Goal: Communication & Community: Ask a question

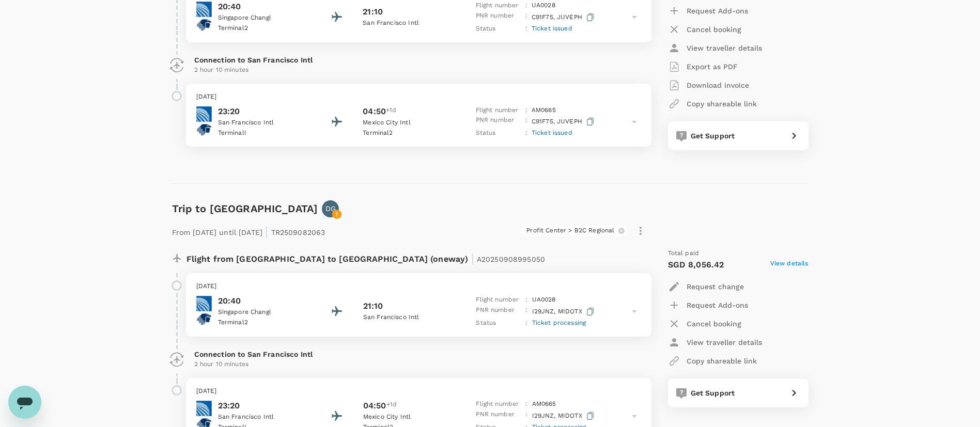
scroll to position [328, 0]
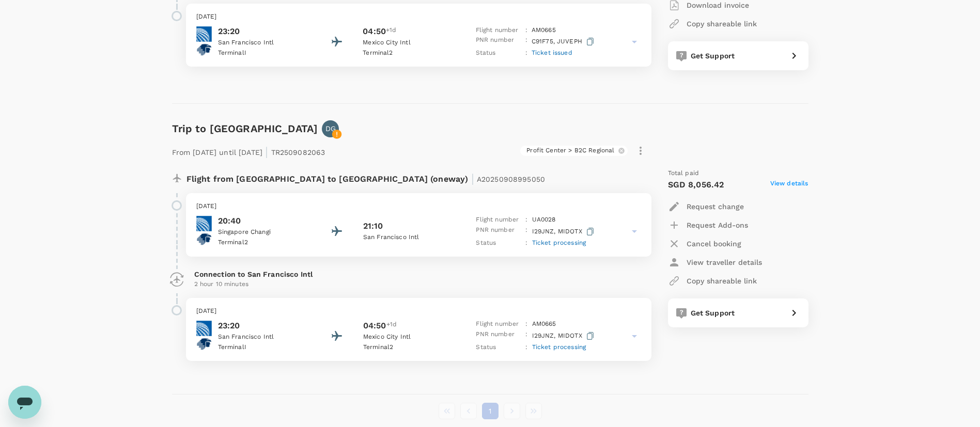
click at [22, 398] on icon "Open messaging window" at bounding box center [25, 404] width 16 height 12
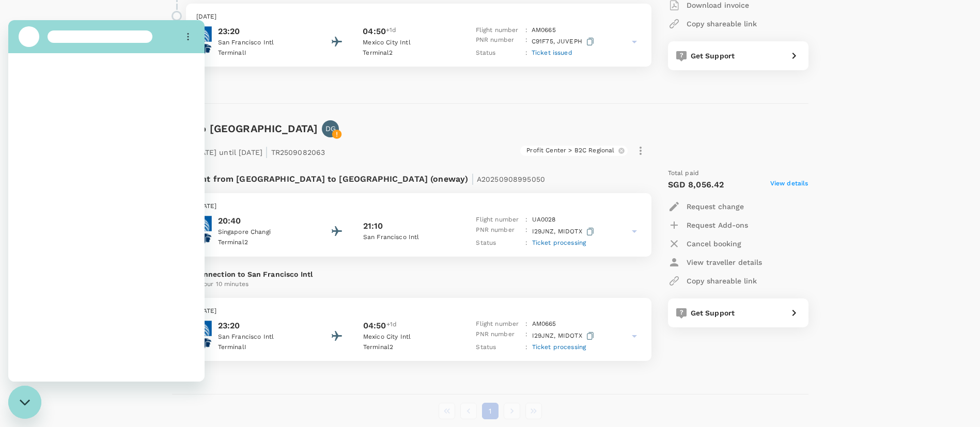
scroll to position [0, 0]
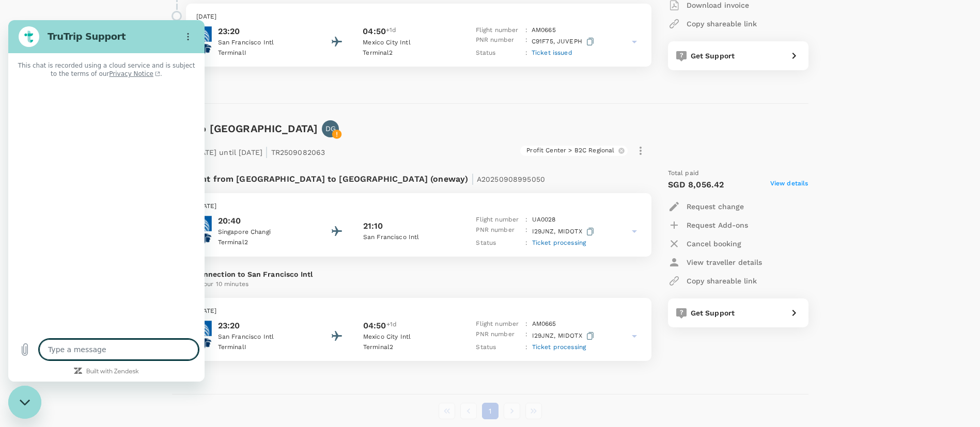
click at [73, 349] on textarea at bounding box center [118, 350] width 159 height 21
type textarea "x"
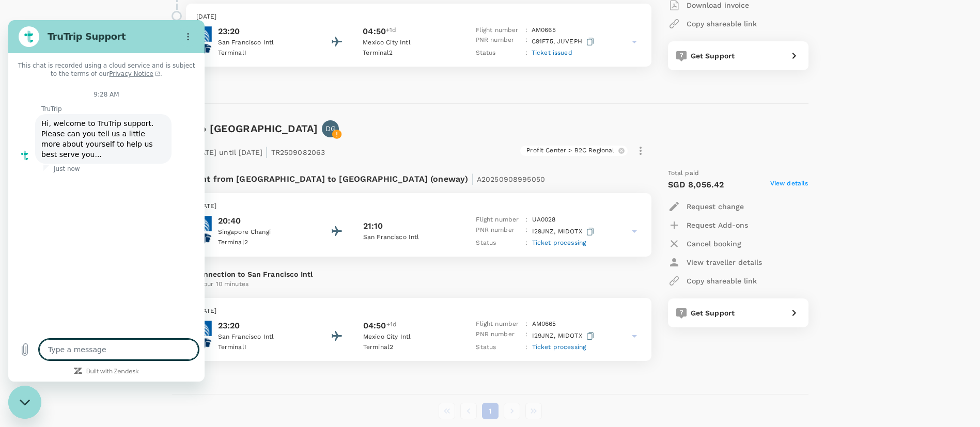
type textarea "H"
type textarea "x"
type textarea "Hi"
type textarea "x"
type textarea "Hi"
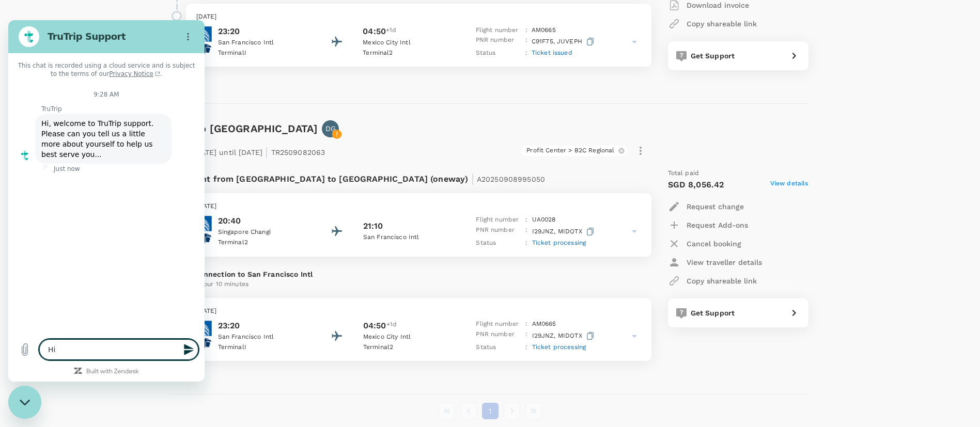
type textarea "x"
type textarea "Hi"
type textarea "x"
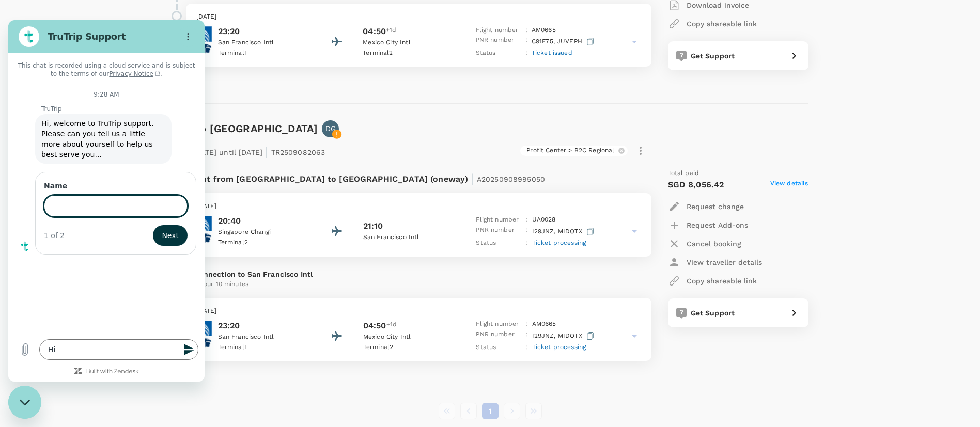
click at [76, 196] on input "Name" at bounding box center [116, 206] width 144 height 22
type input "Aqillah"
click at [151, 230] on div "1 of 2 Next" at bounding box center [116, 235] width 144 height 21
click at [168, 229] on span "Next" at bounding box center [170, 235] width 17 height 12
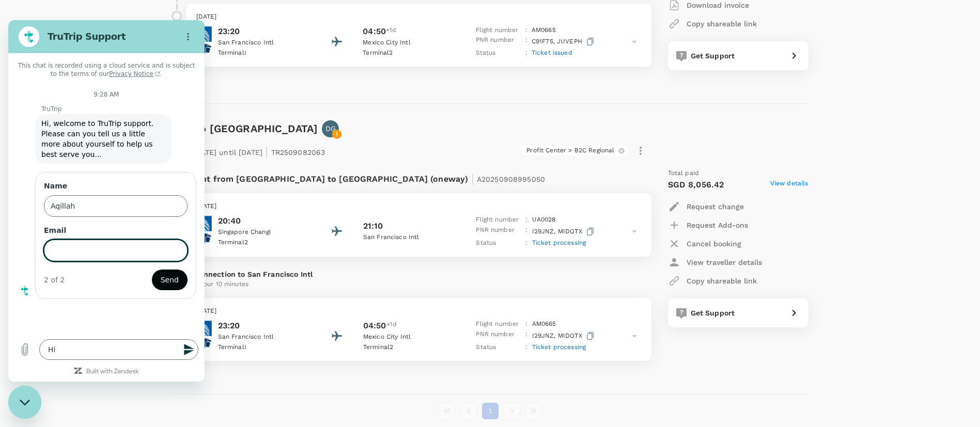
type input "a"
type input "[EMAIL_ADDRESS][DOMAIN_NAME]"
click at [162, 274] on button "Send" at bounding box center [170, 280] width 36 height 21
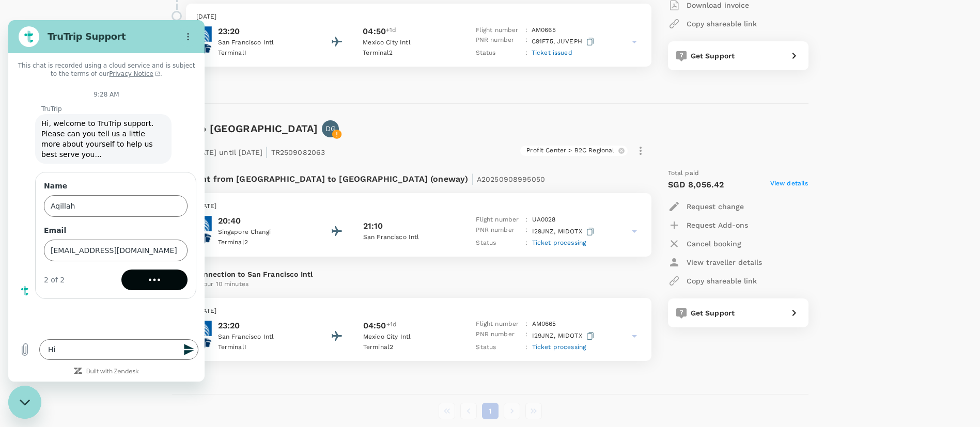
type textarea "x"
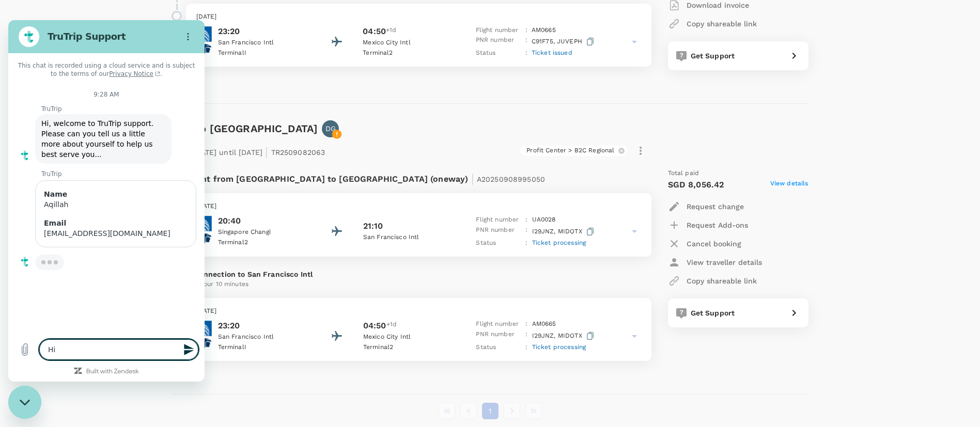
click at [136, 352] on textarea "Hi" at bounding box center [118, 350] width 159 height 21
type textarea "Hi"
type textarea "x"
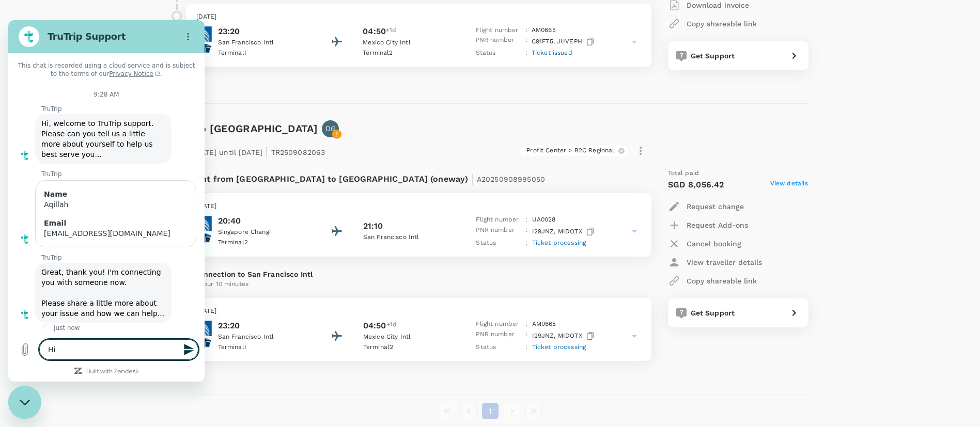
type textarea "Hi,"
type textarea "x"
type textarea "Hi,"
type textarea "x"
type textarea "Hi,"
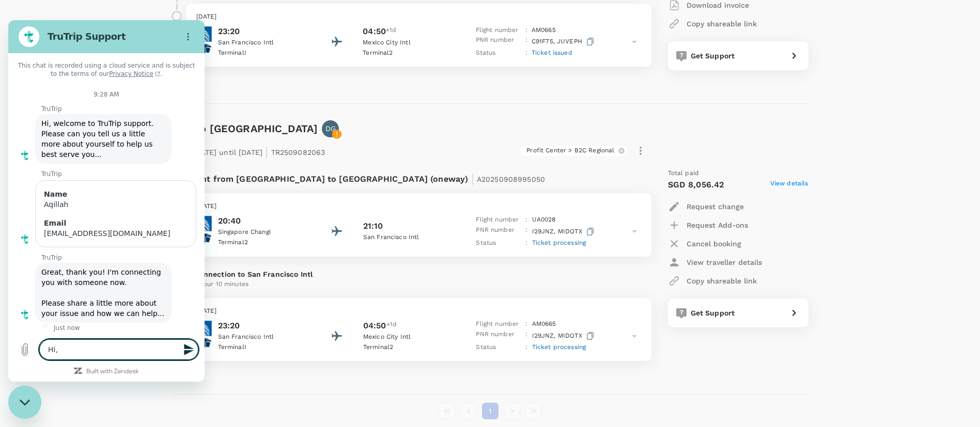
type textarea "x"
type textarea "Hi"
type textarea "x"
type textarea "Hi"
type textarea "x"
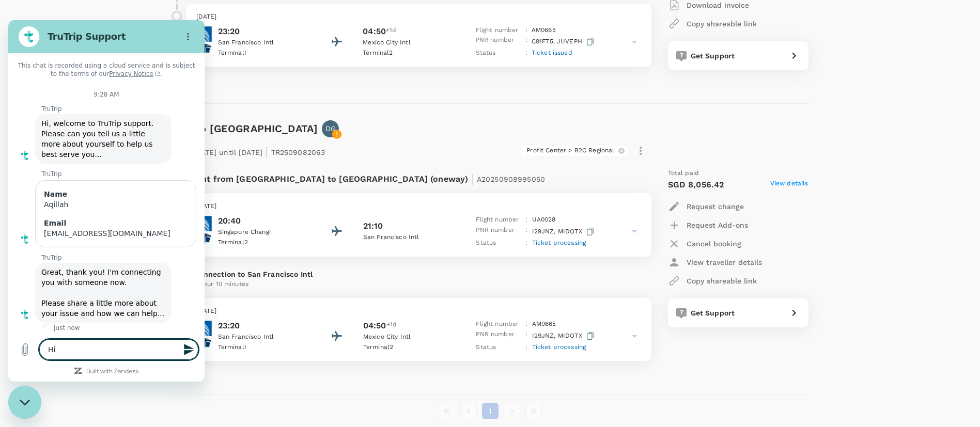
type textarea "Hi"
type textarea "x"
type textarea "Hi,"
type textarea "x"
type textarea "Hi,"
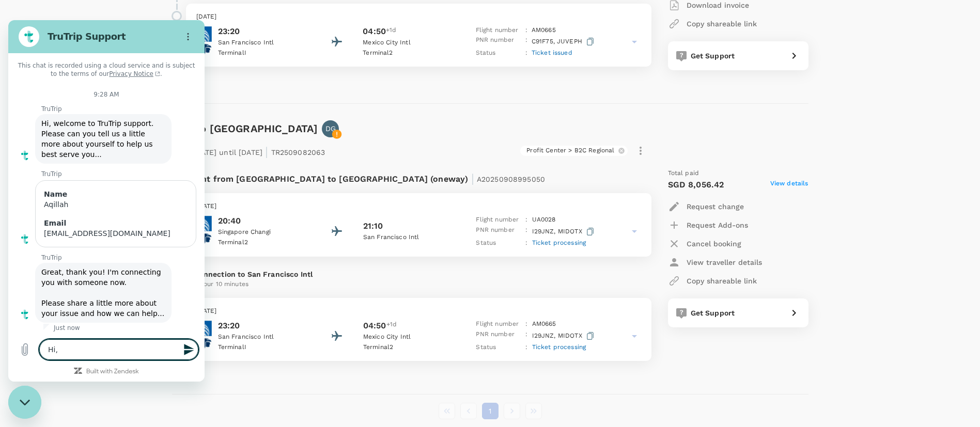
type textarea "x"
type textarea "Hi, c"
type textarea "x"
type textarea "Hi, ca"
type textarea "x"
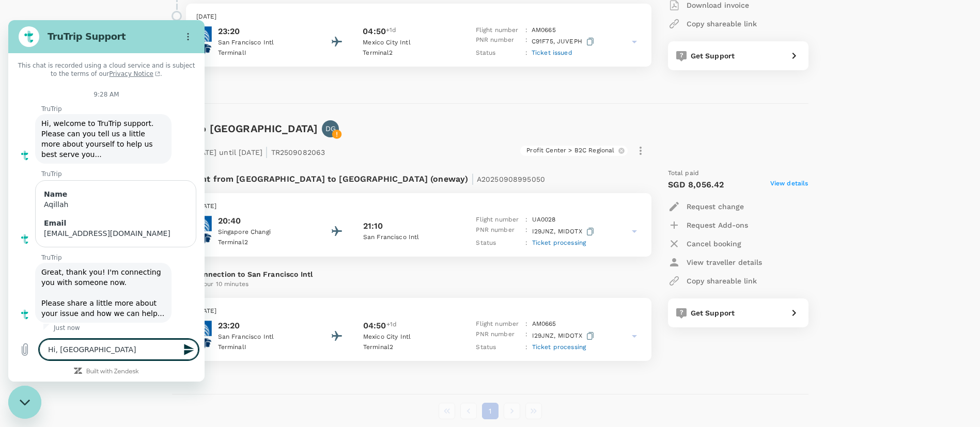
type textarea "Hi, can"
type textarea "x"
type textarea "Hi, can"
type textarea "x"
type textarea "Hi, can i"
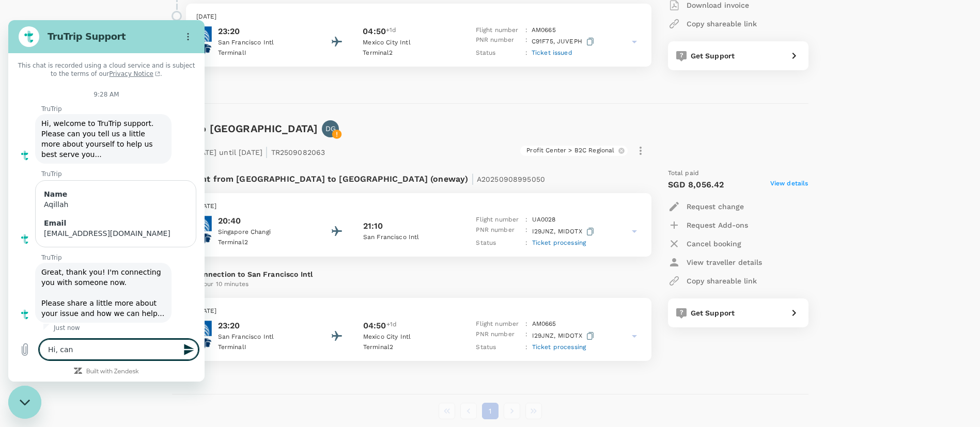
type textarea "x"
type textarea "Hi, can i"
type textarea "x"
type textarea "Hi, can i c"
type textarea "x"
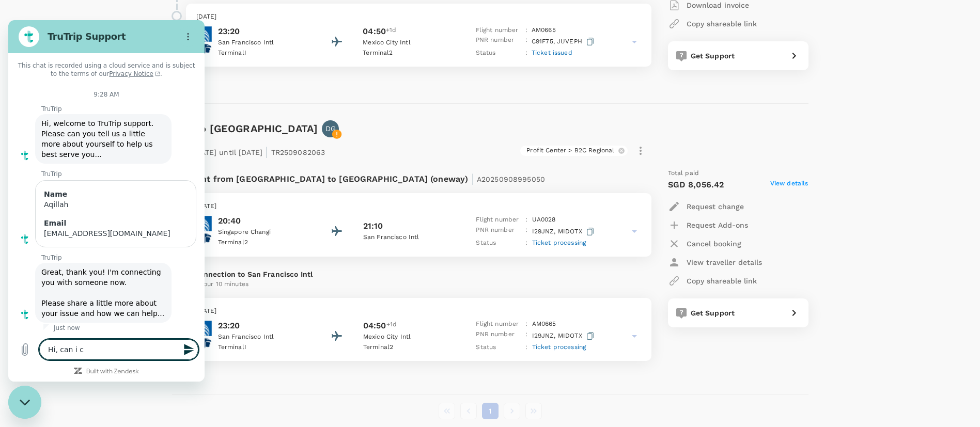
type textarea "Hi, can i ch"
type textarea "x"
type textarea "Hi, can i che"
type textarea "x"
type textarea "Hi, can i chec"
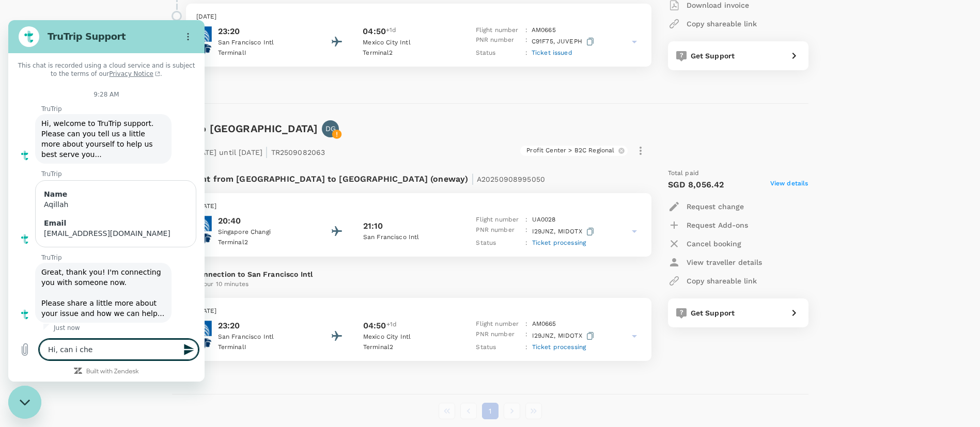
type textarea "x"
type textarea "Hi, can i check"
type textarea "x"
type textarea "Hi, can i check"
type textarea "x"
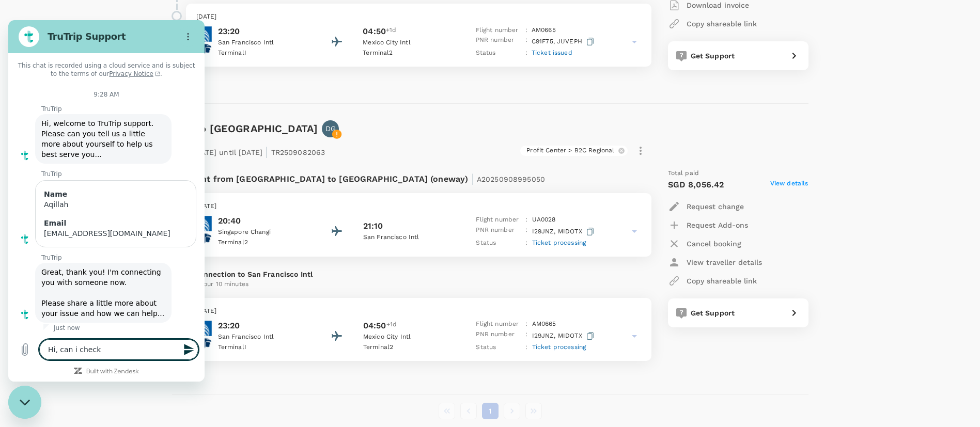
type textarea "Hi, can i check o"
type textarea "x"
type textarea "Hi, can i check on"
type textarea "x"
type textarea "Hi, can i check on"
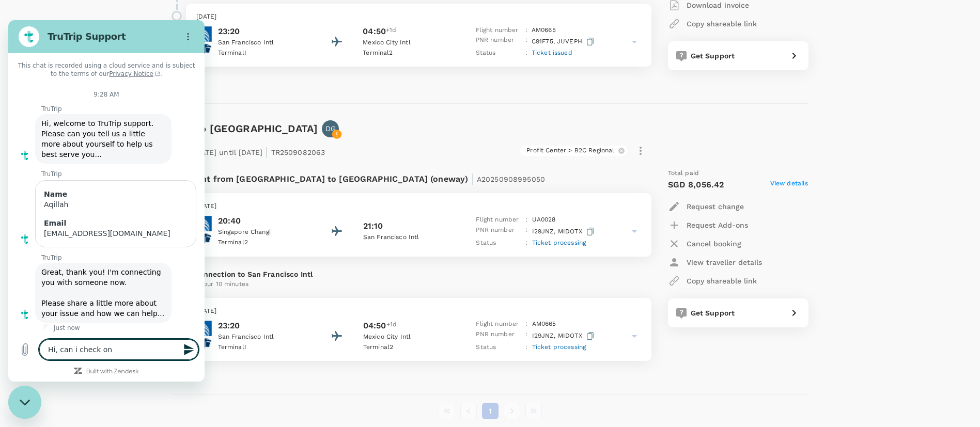
type textarea "x"
type textarea "Hi, can i check on t"
type textarea "x"
type textarea "Hi, can i check on th"
type textarea "x"
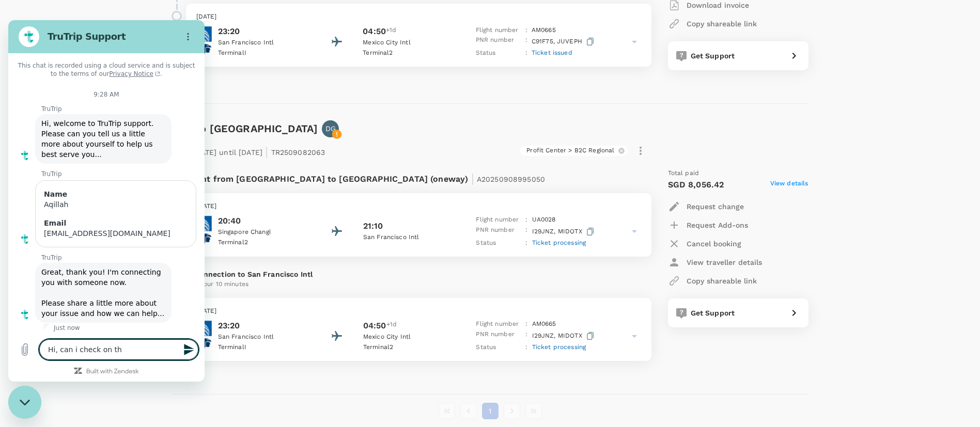
type textarea "Hi, can i check on the"
type textarea "x"
type textarea "Hi, can i check on the"
type textarea "x"
type textarea "Hi, can i check on the s"
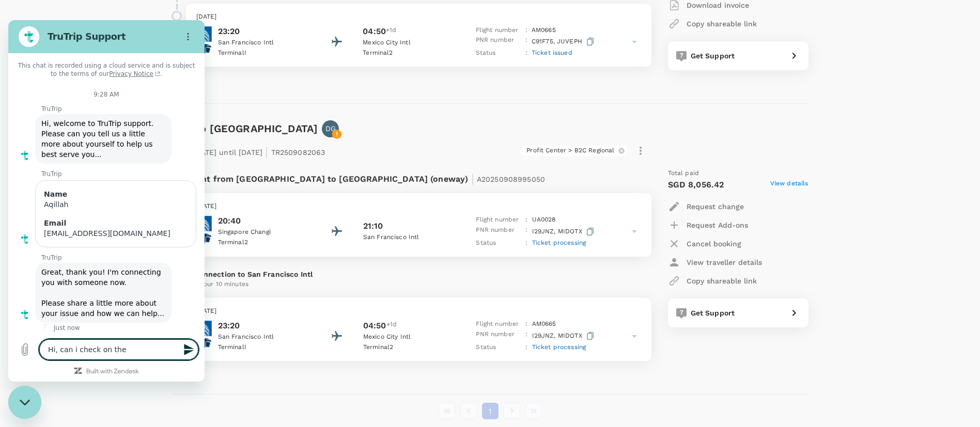
type textarea "x"
type textarea "Hi, can i check on the st"
type textarea "x"
type textarea "Hi, can i check on the sta"
type textarea "x"
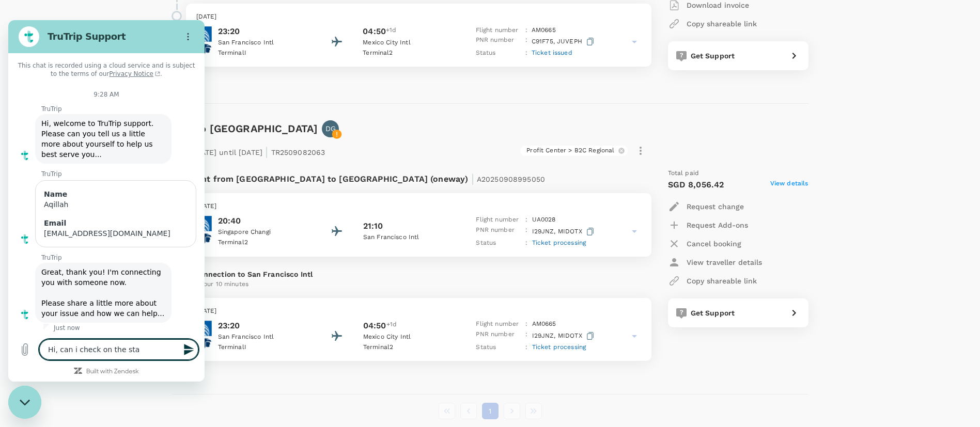
type textarea "Hi, can i check on the stat"
type textarea "x"
type textarea "Hi, can i check on the statu"
type textarea "x"
type textarea "Hi, can i check on the status"
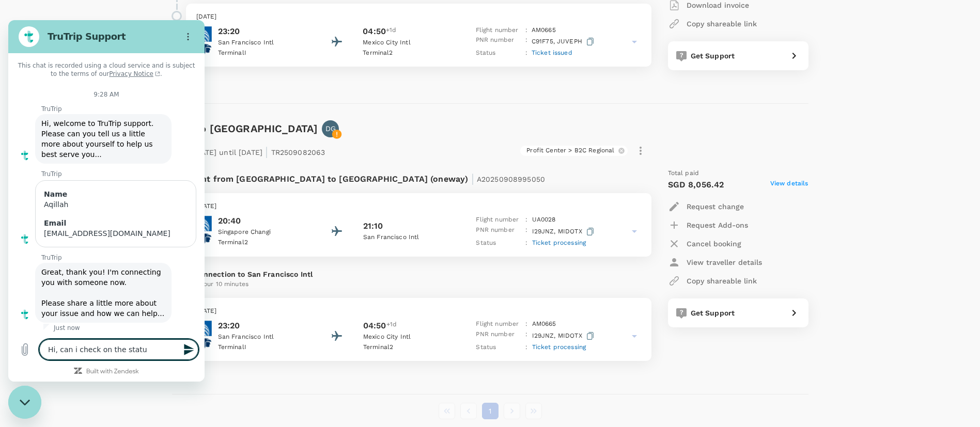
type textarea "x"
type textarea "Hi, can i check on the status"
type textarea "x"
type textarea "Hi, can i check on the status o"
type textarea "x"
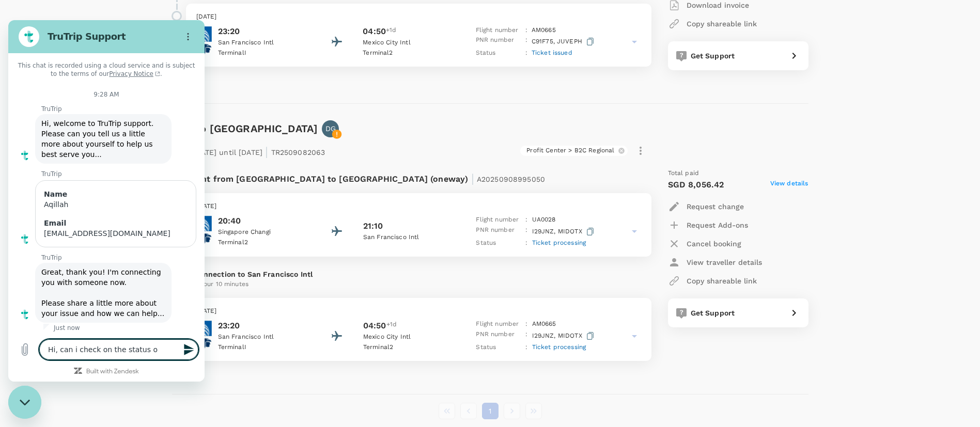
type textarea "Hi, can i check on the status of"
type textarea "x"
type textarea "Hi, can i check on the status of"
type textarea "x"
type textarea "Hi, can i check on the status of m"
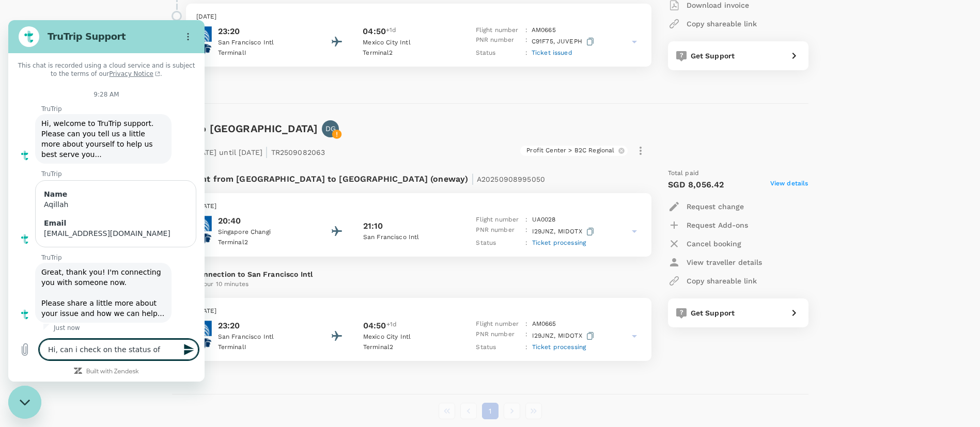
type textarea "x"
type textarea "Hi, can i check on the status of my"
type textarea "x"
type textarea "Hi, can i check on the status of my"
type textarea "x"
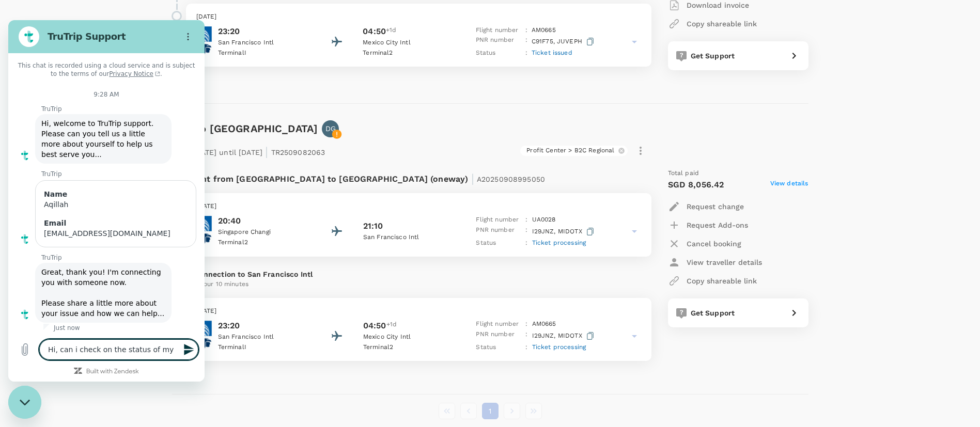
type textarea "Hi, can i check on the status of my b"
type textarea "x"
type textarea "Hi, can i check on the status of my bo"
type textarea "x"
type textarea "Hi, can i check on the status of my boo"
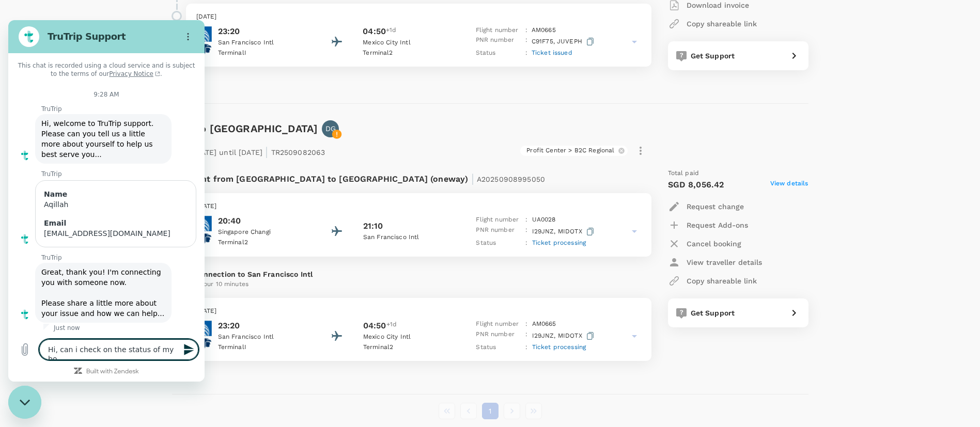
type textarea "x"
type textarea "Hi, can i check on the status of my book"
type textarea "x"
type textarea "Hi, can i check on the status of my booki"
type textarea "x"
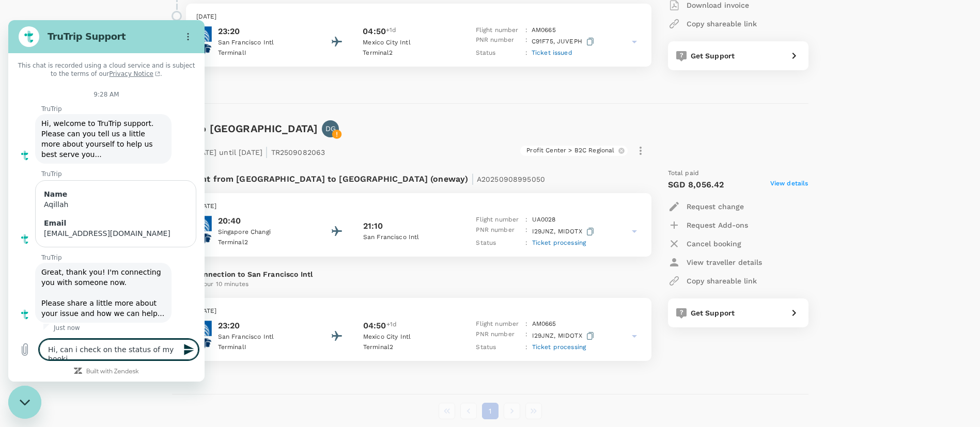
type textarea "Hi, can i check on the status of my bookin"
type textarea "x"
type textarea "Hi, can i check on the status of my booking"
type textarea "x"
type textarea "Hi, can i check on the status of my bookings"
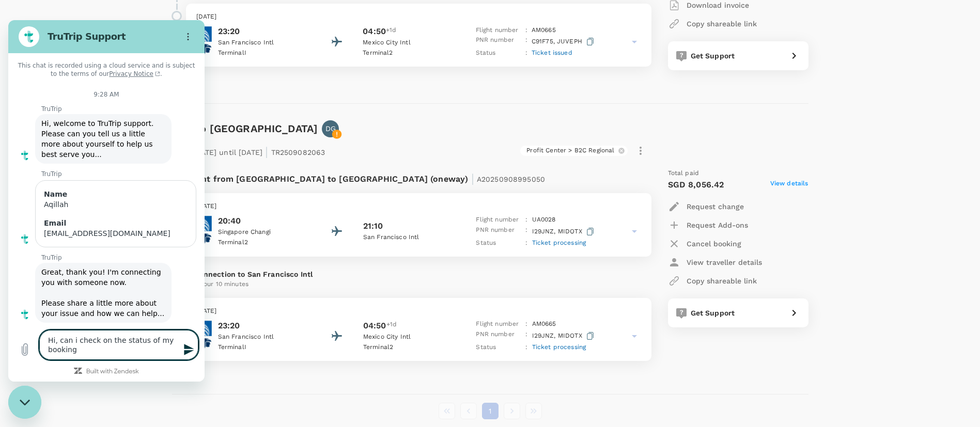
type textarea "x"
type textarea "Hi, can i check on the status of my bookings?"
type textarea "x"
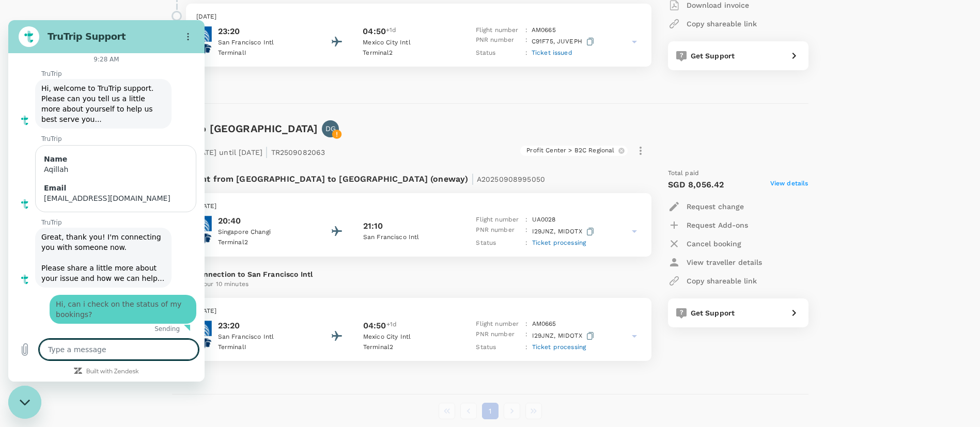
type textarea "x"
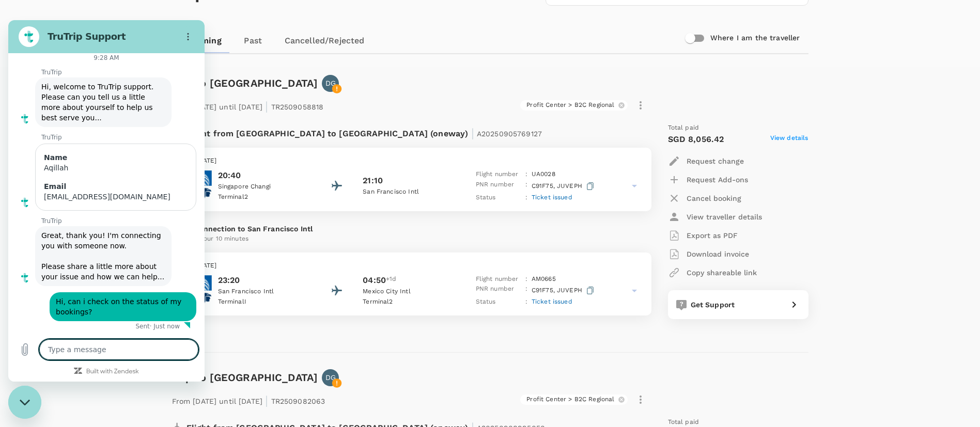
scroll to position [69, 0]
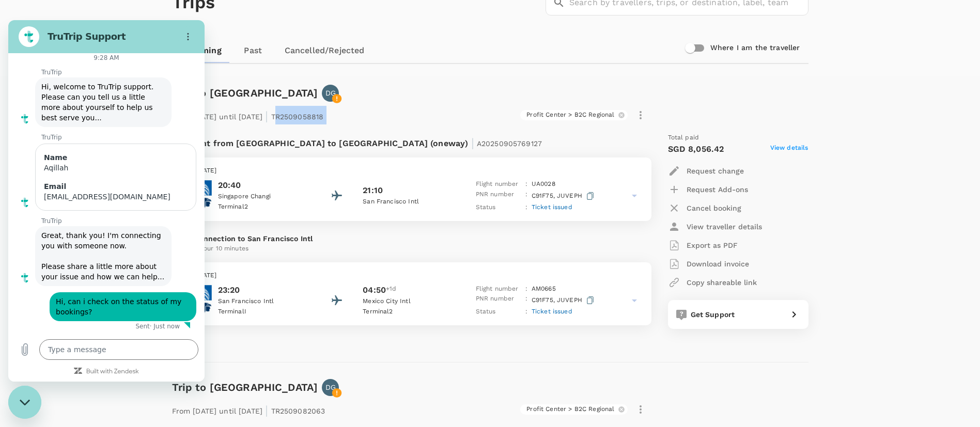
drag, startPoint x: 375, startPoint y: 111, endPoint x: 315, endPoint y: 113, distance: 59.5
click at [315, 113] on div "From 08 Sep 2025 until 09 Sep 2025 | TR2509058818 Profit Center > B2C Regional" at bounding box center [409, 113] width 482 height 23
click at [315, 113] on p "From 08 Sep 2025 until 09 Sep 2025 | TR2509058818" at bounding box center [248, 115] width 152 height 19
drag, startPoint x: 315, startPoint y: 115, endPoint x: 372, endPoint y: 119, distance: 57.6
click at [372, 119] on div "From 08 Sep 2025 until 09 Sep 2025 | TR2509058818 Profit Center > B2C Regional" at bounding box center [409, 113] width 482 height 23
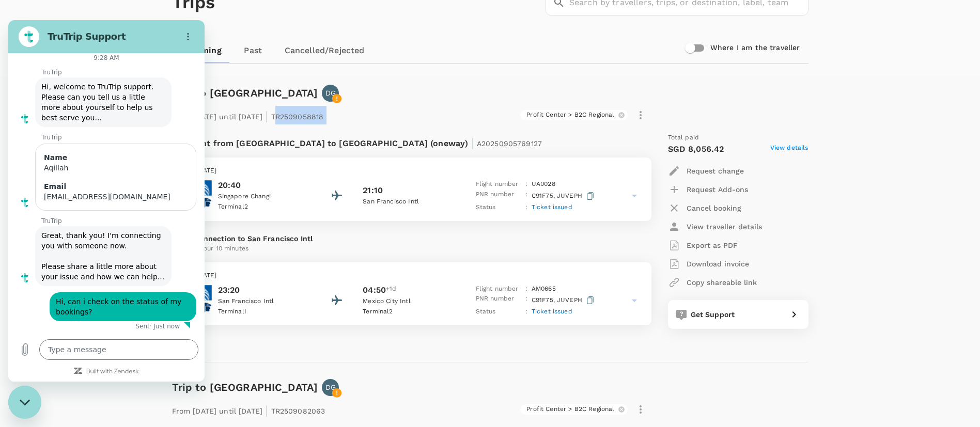
click at [372, 119] on div "Profit Center > B2C Regional" at bounding box center [488, 115] width 321 height 18
drag, startPoint x: 369, startPoint y: 118, endPoint x: 313, endPoint y: 111, distance: 56.7
click at [313, 111] on div "From 08 Sep 2025 until 09 Sep 2025 | TR2509058818 Profit Center > B2C Regional" at bounding box center [409, 113] width 482 height 23
copy div "TR2509058818 Profit Center > B2C Regional"
click at [175, 353] on textarea at bounding box center [118, 350] width 159 height 21
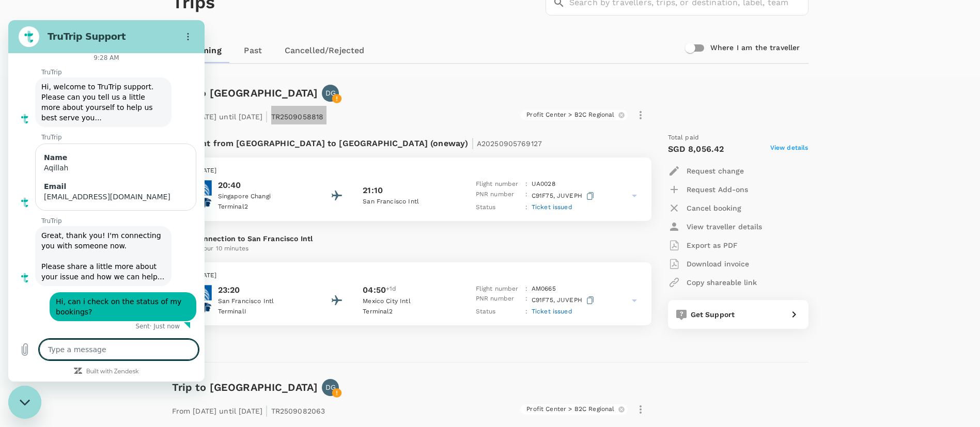
paste textarea "TR2509058818"
type textarea "TR2509058818"
type textarea "x"
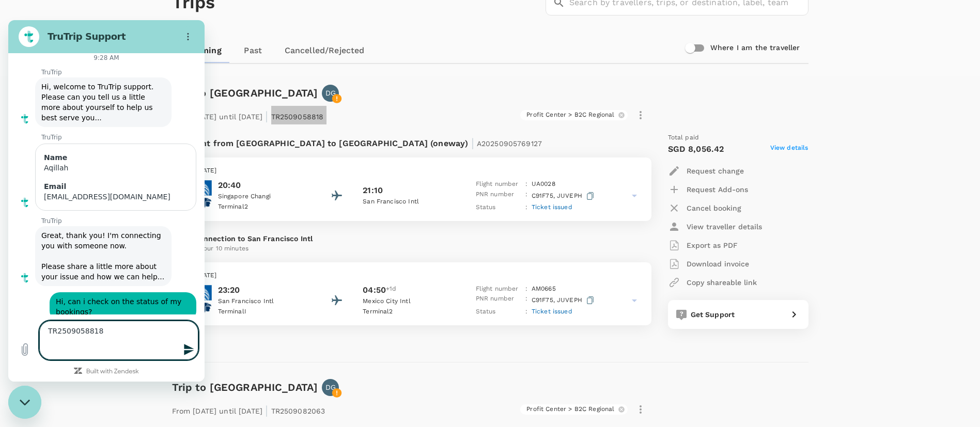
type textarea "TR2509058818 -"
type textarea "x"
type textarea "TR2509058818 -"
type textarea "x"
type textarea "TR2509058818 - h"
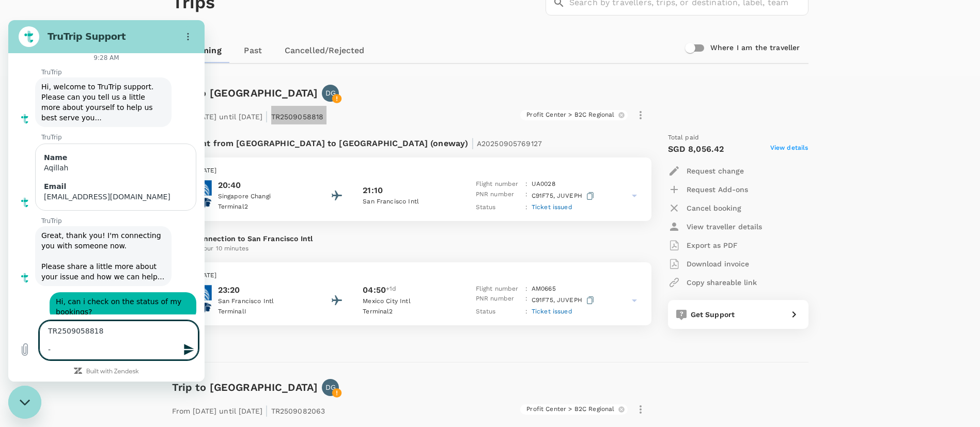
type textarea "x"
type textarea "TR2509058818 - ha"
type textarea "x"
type textarea "TR2509058818 - hav"
type textarea "x"
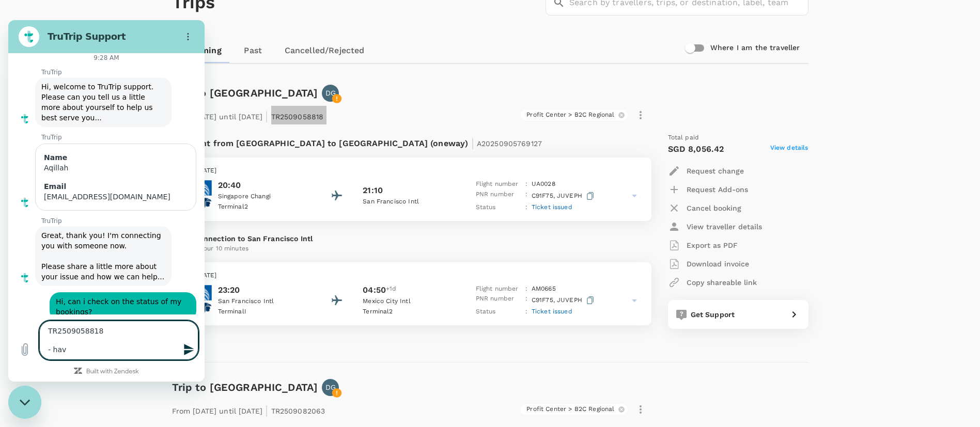
type textarea "TR2509058818 - ha"
type textarea "x"
type textarea "TR2509058818 - has"
type textarea "x"
type textarea "TR2509058818 - has"
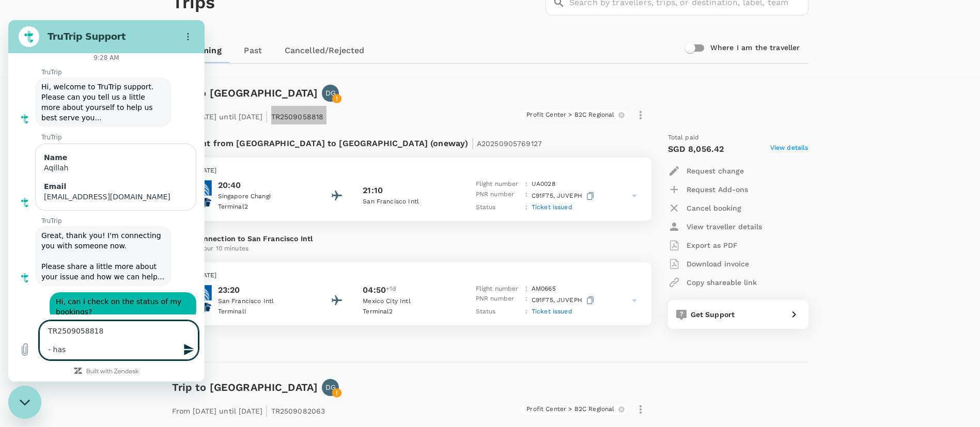
type textarea "x"
type textarea "TR2509058818 - has i"
type textarea "x"
type textarea "TR2509058818 - has it"
type textarea "x"
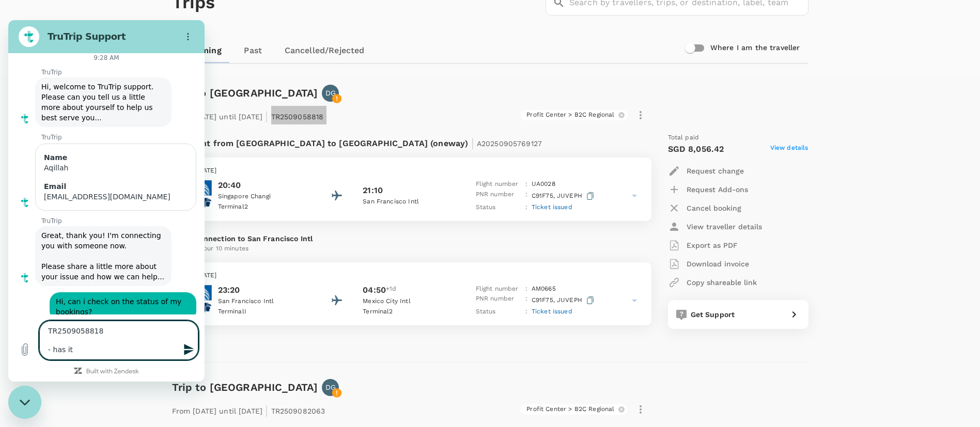
type textarea "TR2509058818 - has it"
type textarea "x"
type textarea "TR2509058818 - has it b"
type textarea "x"
type textarea "TR2509058818 - has it be"
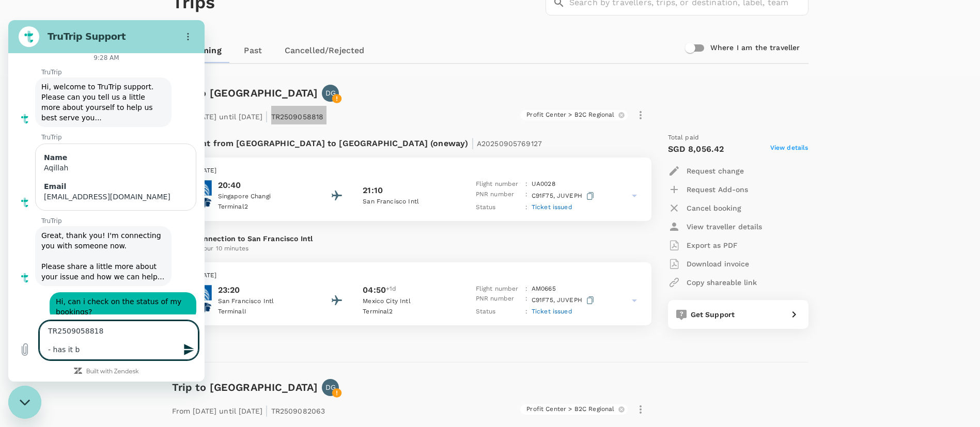
type textarea "x"
type textarea "TR2509058818 - has it be"
type textarea "x"
type textarea "TR2509058818 - has it be c"
type textarea "x"
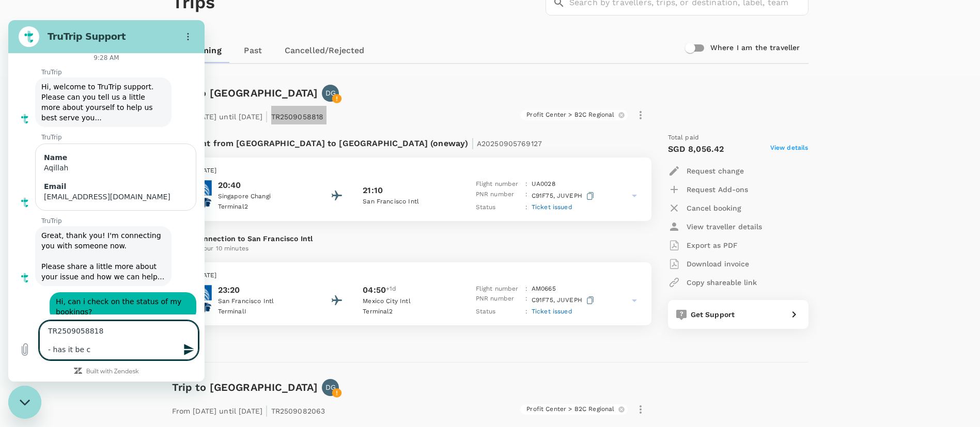
type textarea "TR2509058818 - has it be cn"
type textarea "x"
type textarea "TR2509058818 - has it be cna"
type textarea "x"
type textarea "TR2509058818 - has it be cnac"
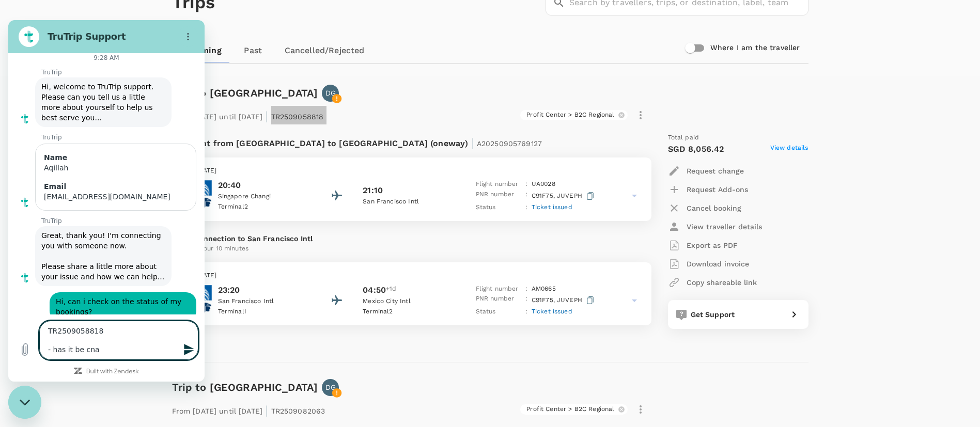
type textarea "x"
type textarea "TR2509058818 - has it be cnace"
type textarea "x"
type textarea "TR2509058818 - has it be cnacel"
type textarea "x"
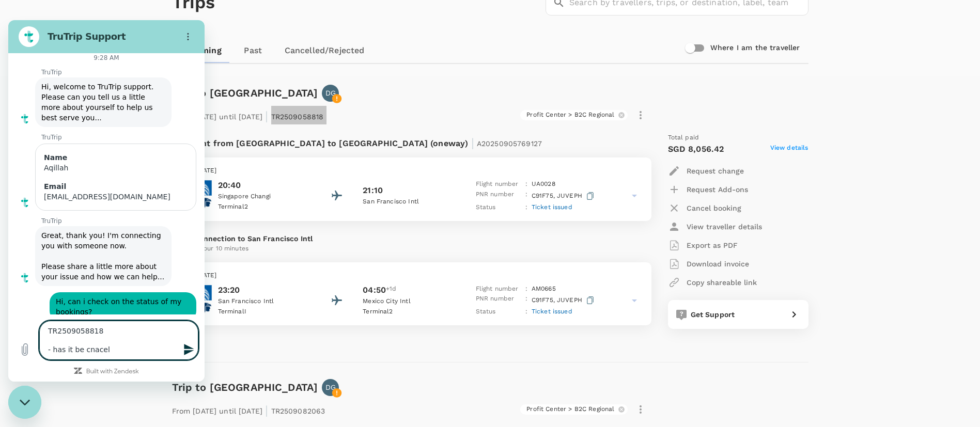
type textarea "TR2509058818 - has it be cnacell"
type textarea "x"
type textarea "TR2509058818 - has it be cnacelle"
type textarea "x"
type textarea "TR2509058818 - has it be cnacelled"
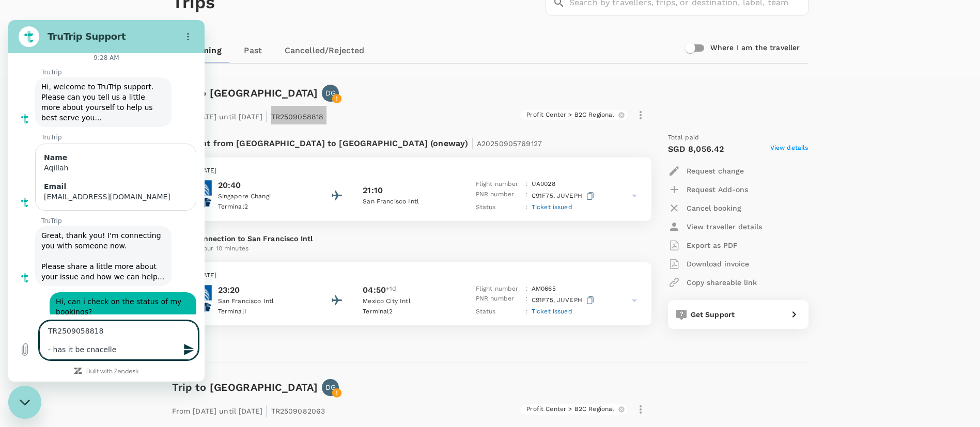
type textarea "x"
type textarea "TR2509058818 - has it be cnacelled?"
type textarea "x"
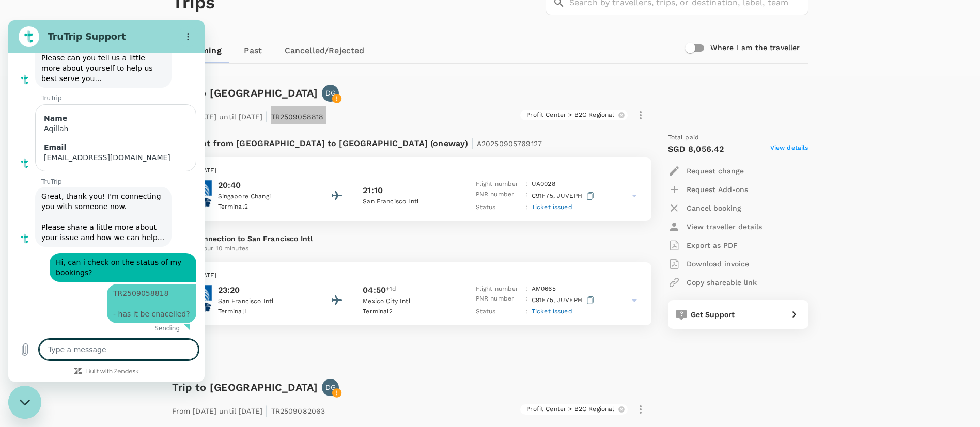
type textarea "x"
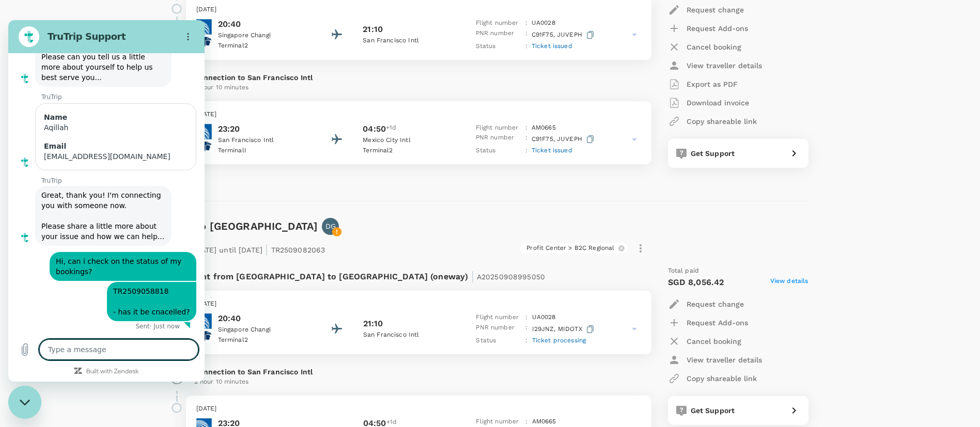
scroll to position [244, 0]
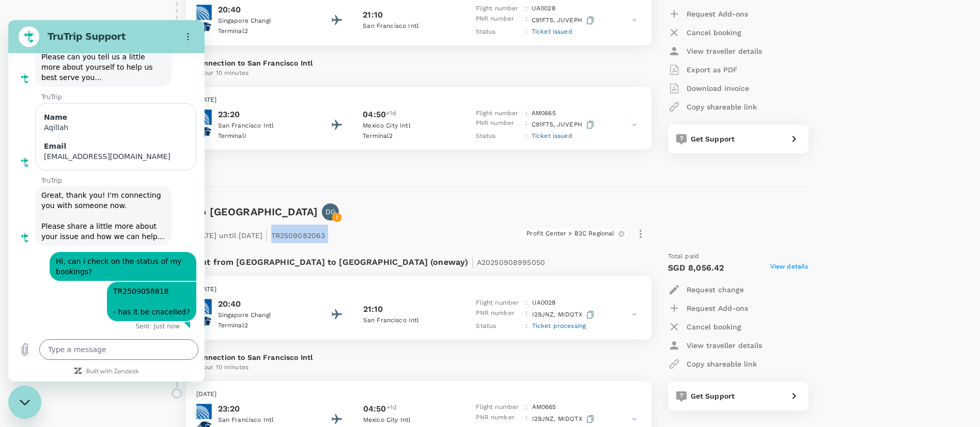
drag, startPoint x: 373, startPoint y: 235, endPoint x: 311, endPoint y: 238, distance: 62.1
click at [311, 238] on div "From 15 Sep 2025 until 16 Sep 2025 | TR2509082063 Profit Center > B2C Regional" at bounding box center [409, 232] width 482 height 23
copy div "TR2509082063 Profit Center > B2C Regional"
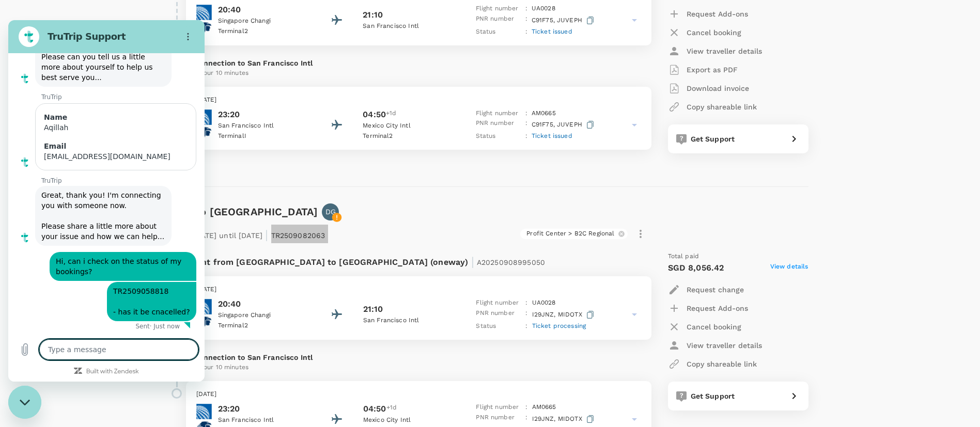
click at [119, 351] on textarea at bounding box center [118, 350] width 159 height 21
paste textarea "TR2509082063"
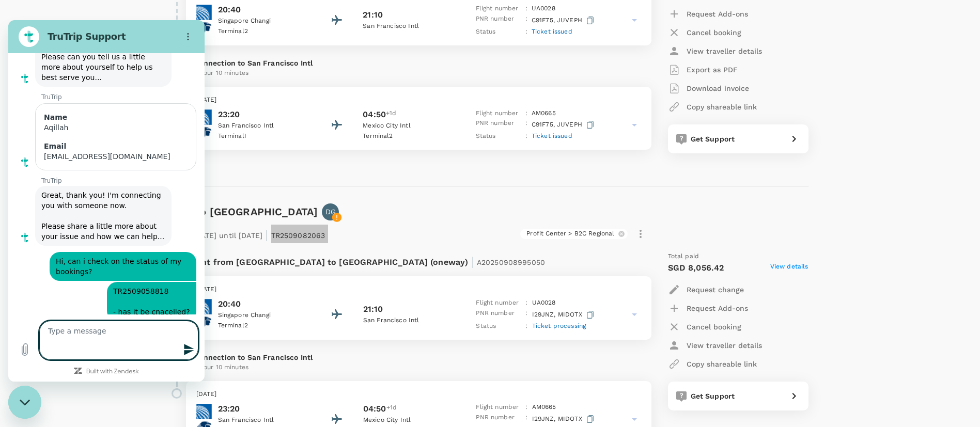
type textarea "TR2509082063"
type textarea "x"
type textarea "TR2509082063 -"
type textarea "x"
type textarea "TR2509082063 -"
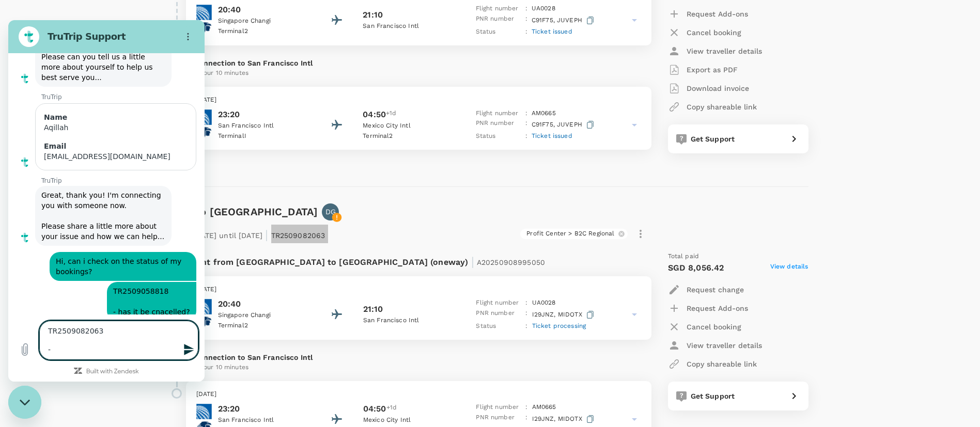
type textarea "x"
type textarea "TR2509082063 - h"
type textarea "x"
type textarea "TR2509082063 - ha"
type textarea "x"
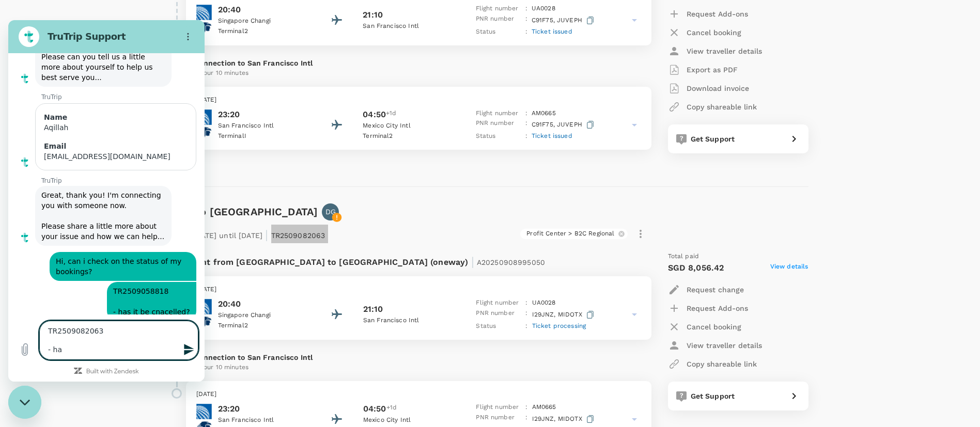
type textarea "TR2509082063 - hav"
type textarea "x"
type textarea "TR2509082063 - ha"
type textarea "x"
type textarea "TR2509082063 - has"
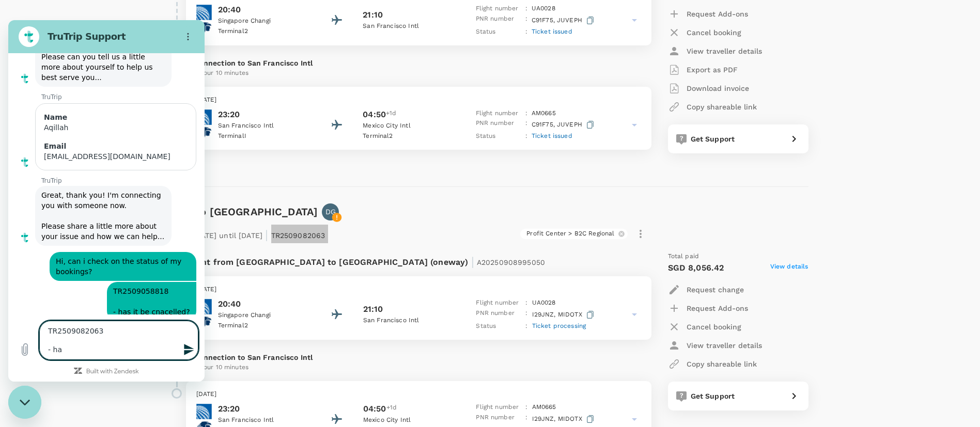
type textarea "x"
type textarea "TR2509082063 - has"
type textarea "x"
type textarea "TR2509082063 - has t"
type textarea "x"
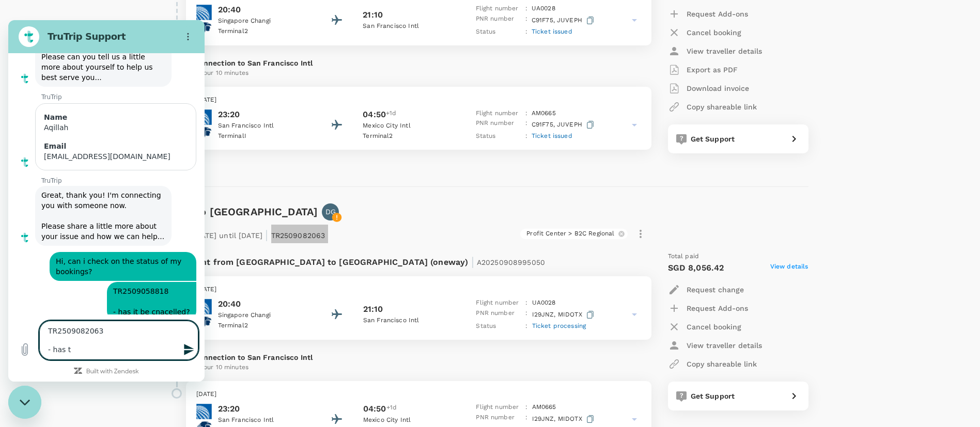
type textarea "TR2509082063 - has th"
type textarea "x"
type textarea "TR2509082063 - has the"
type textarea "x"
type textarea "TR2509082063 - has the"
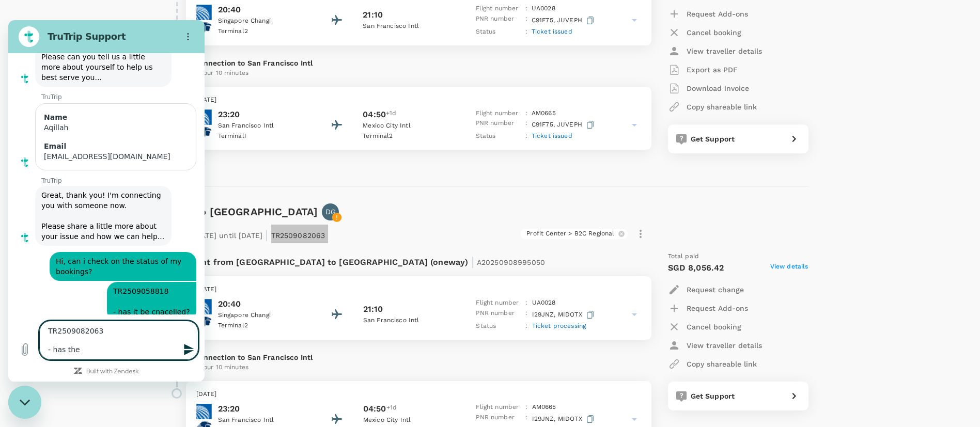
type textarea "x"
type textarea "TR2509082063 - has the t"
type textarea "x"
type textarea "TR2509082063 - has the ti"
type textarea "x"
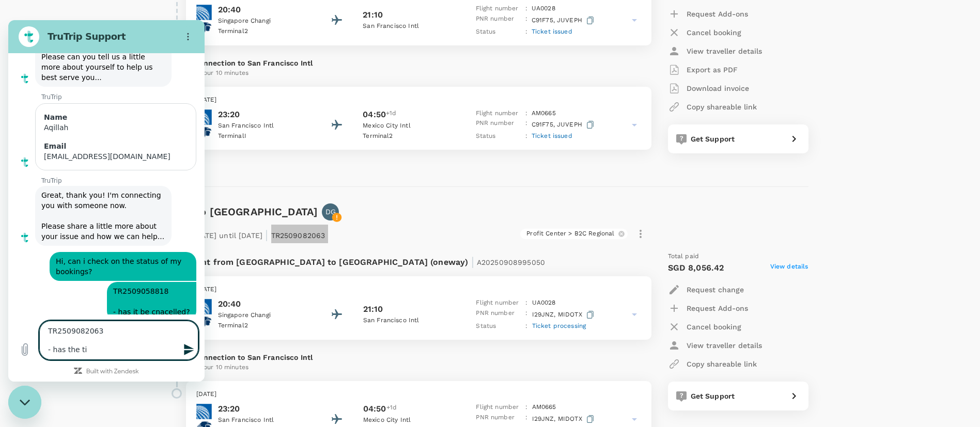
type textarea "TR2509082063 - has the tic"
type textarea "x"
type textarea "TR2509082063 - has the tick"
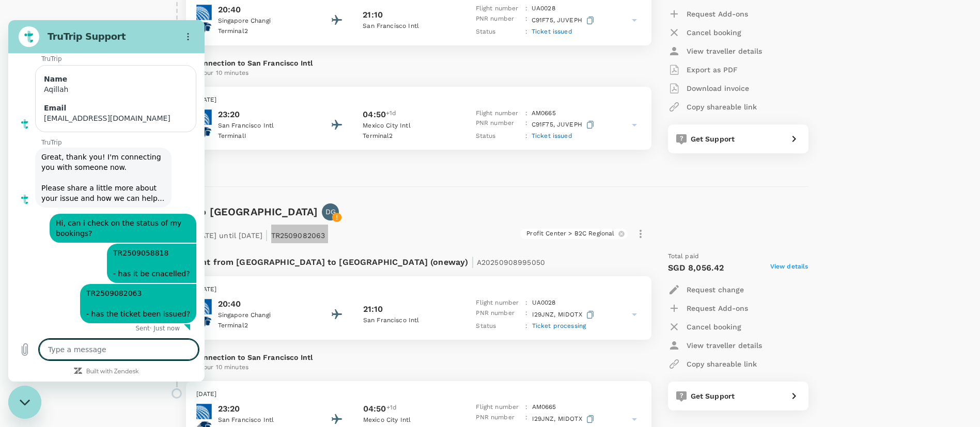
scroll to position [117, 0]
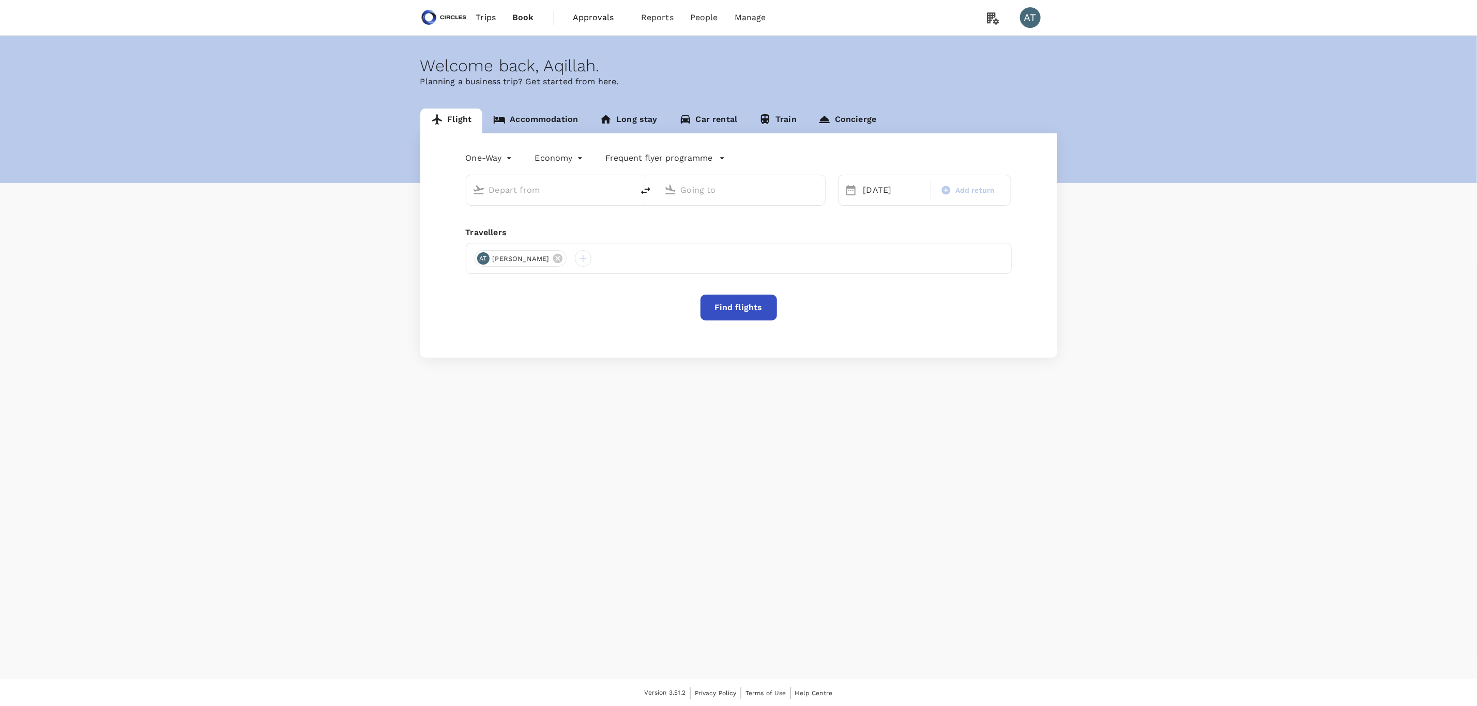
type input "business"
type input "Mexico City Intl (MEX)"
type input "Indira Gandhi Intl (DEL)"
click at [486, 17] on span "Trips" at bounding box center [485, 17] width 20 height 12
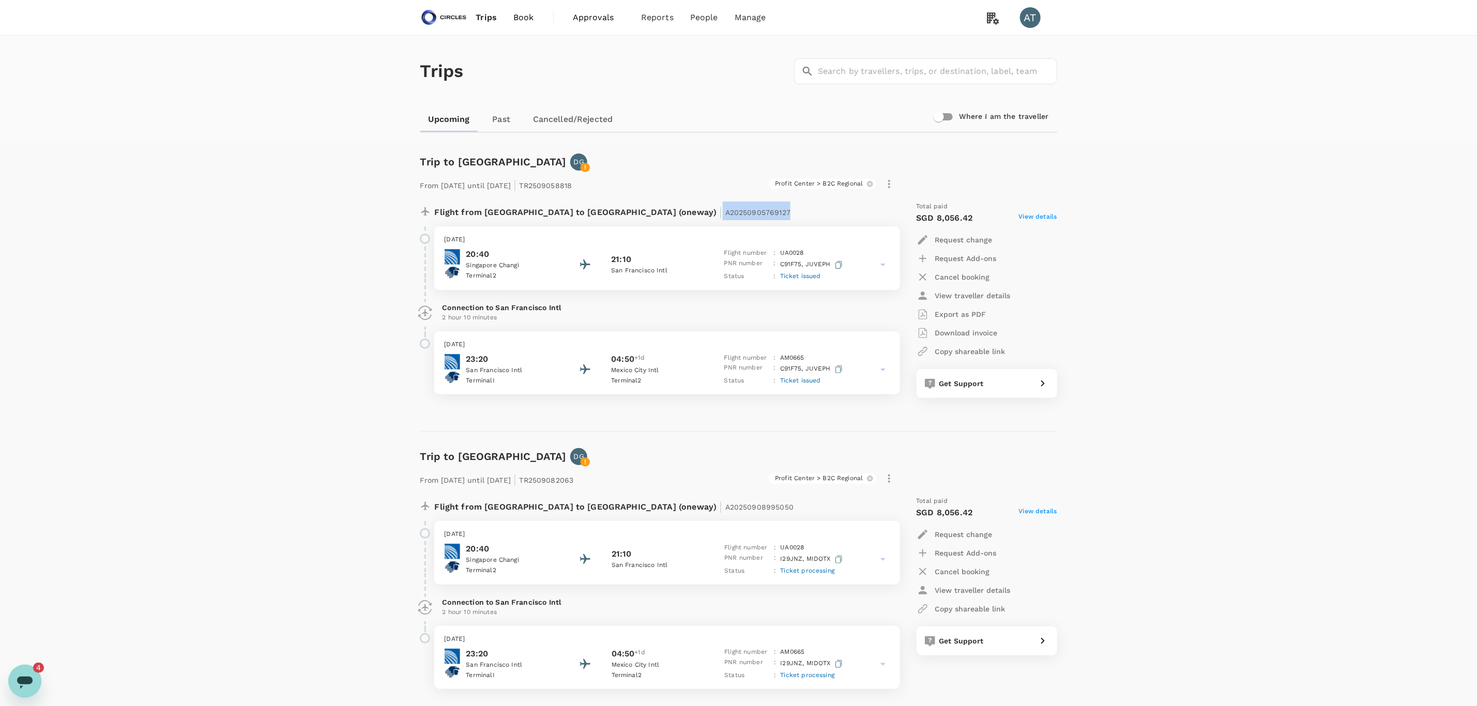
drag, startPoint x: 696, startPoint y: 214, endPoint x: 612, endPoint y: 216, distance: 83.7
click at [612, 216] on div "Flight from [GEOGRAPHIC_DATA] to [GEOGRAPHIC_DATA] (oneway) | A20250905769127" at bounding box center [633, 211] width 396 height 19
copy p "A20250905769127"
drag, startPoint x: 712, startPoint y: 504, endPoint x: 616, endPoint y: 512, distance: 96.4
click at [616, 512] on div "Flight from [GEOGRAPHIC_DATA] to [GEOGRAPHIC_DATA] (oneway) | A20250908995050" at bounding box center [633, 505] width 396 height 19
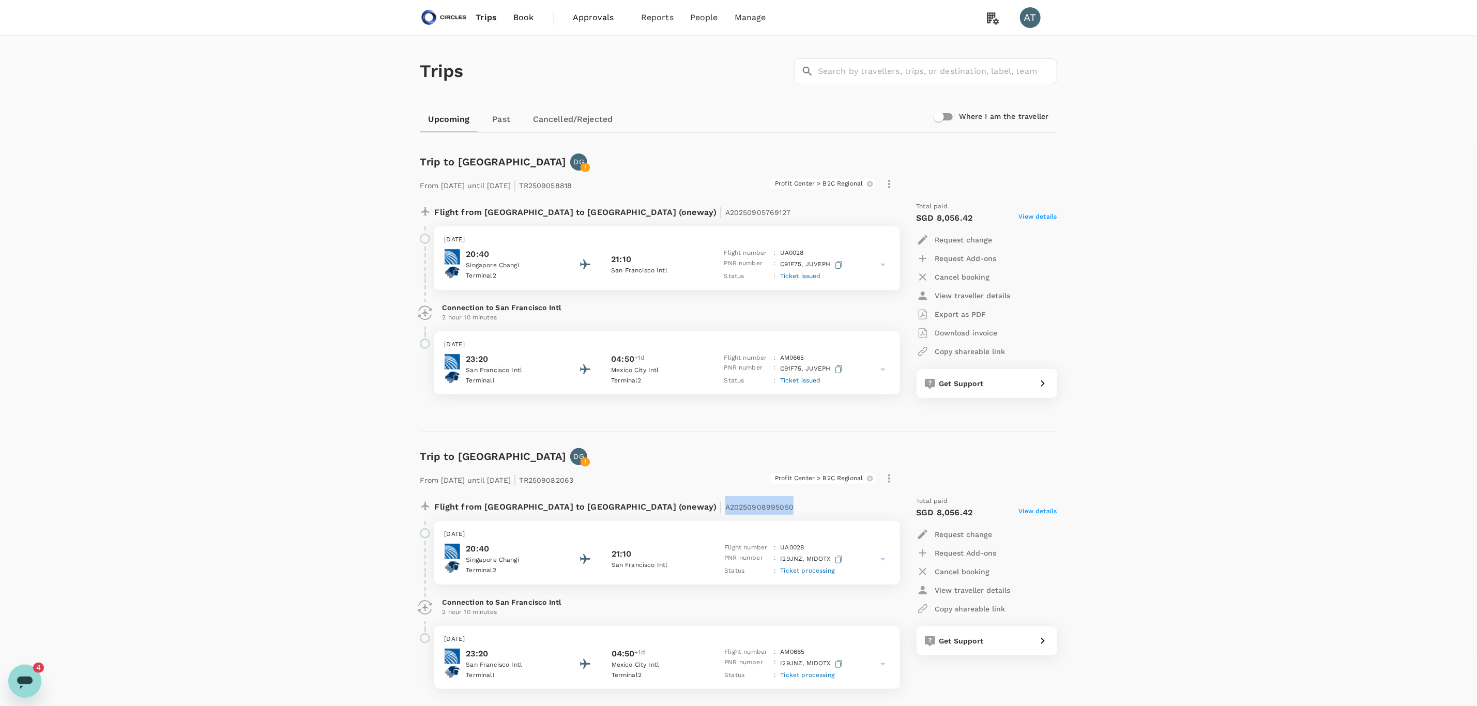
copy span "A20250908995050"
click at [957, 575] on p "Cancel booking" at bounding box center [962, 571] width 55 height 10
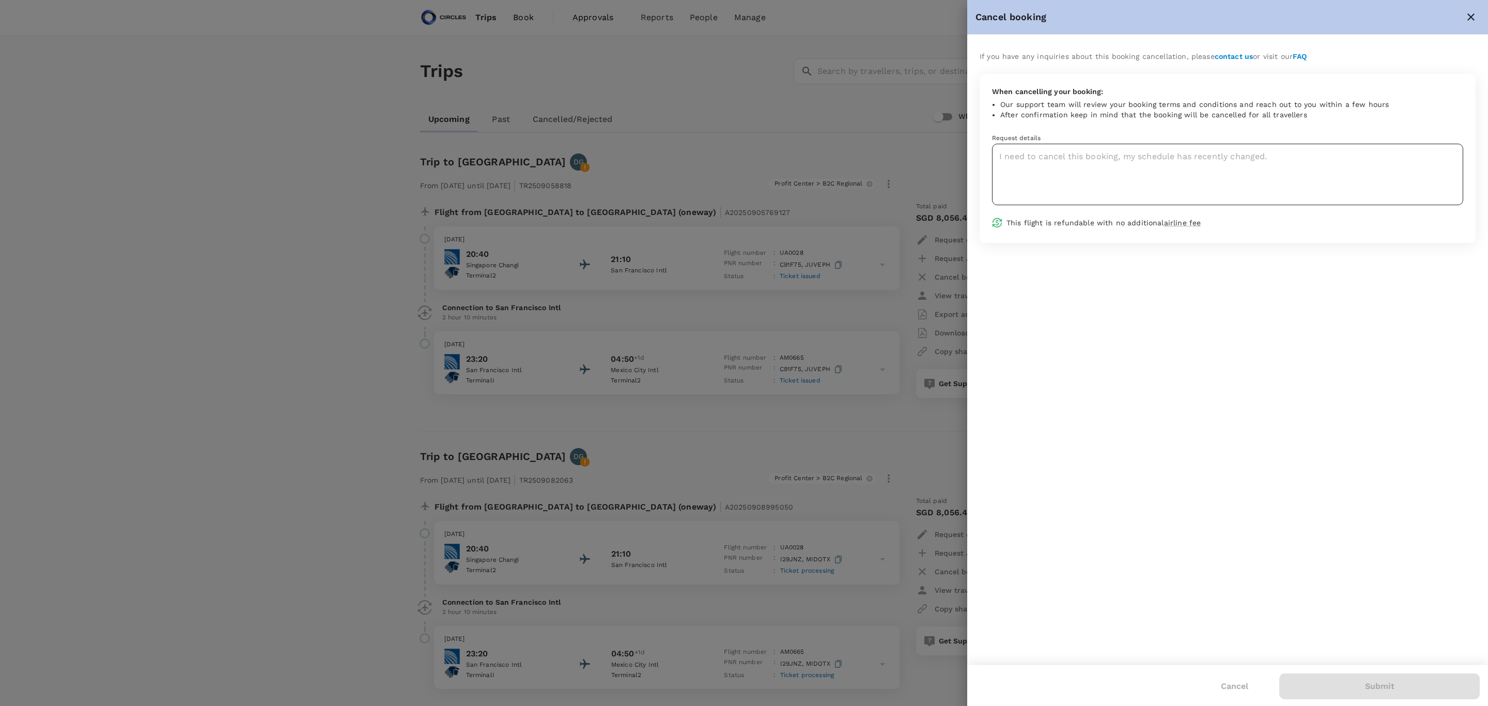
click at [1104, 183] on textarea at bounding box center [1227, 175] width 471 height 62
type textarea "Change of plans"
click at [1358, 687] on button "Submit" at bounding box center [1380, 686] width 201 height 26
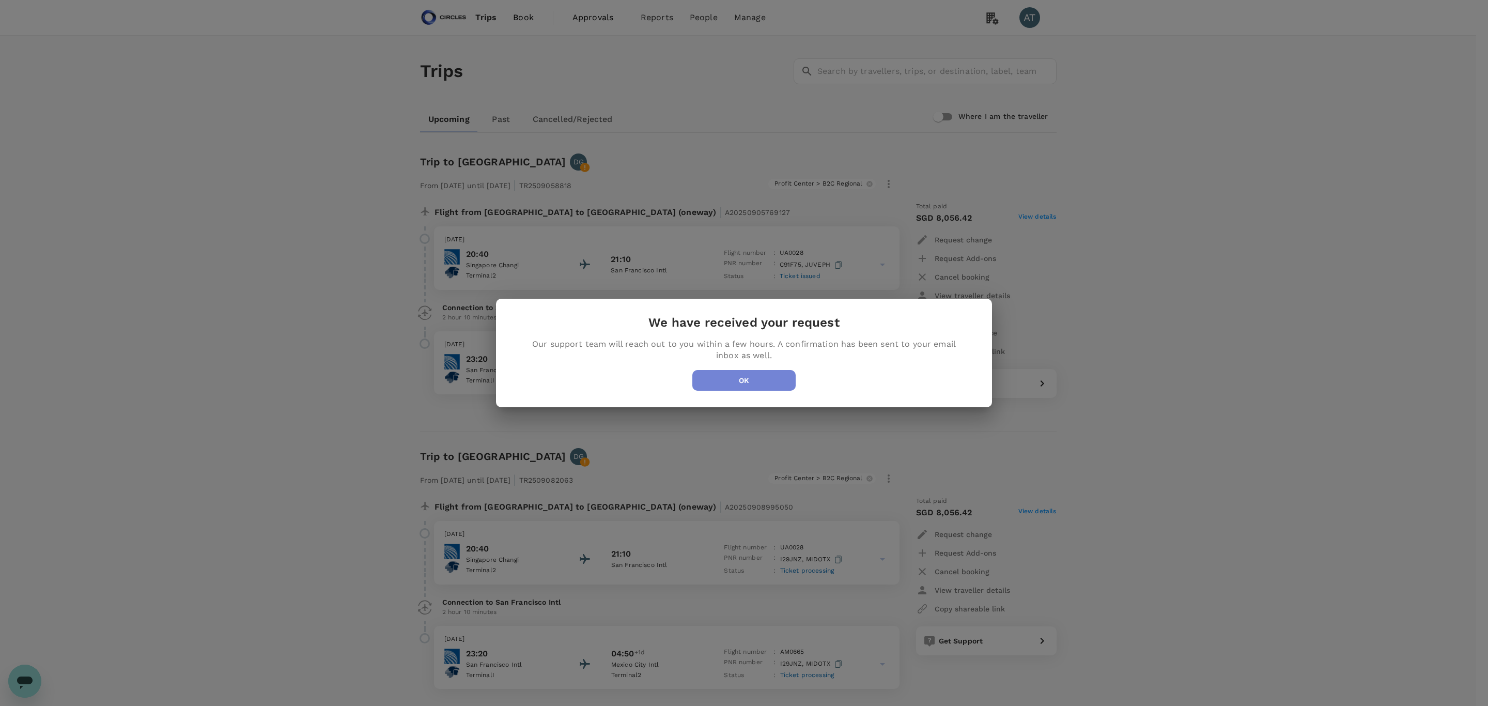
click at [726, 382] on button "OK" at bounding box center [744, 380] width 103 height 21
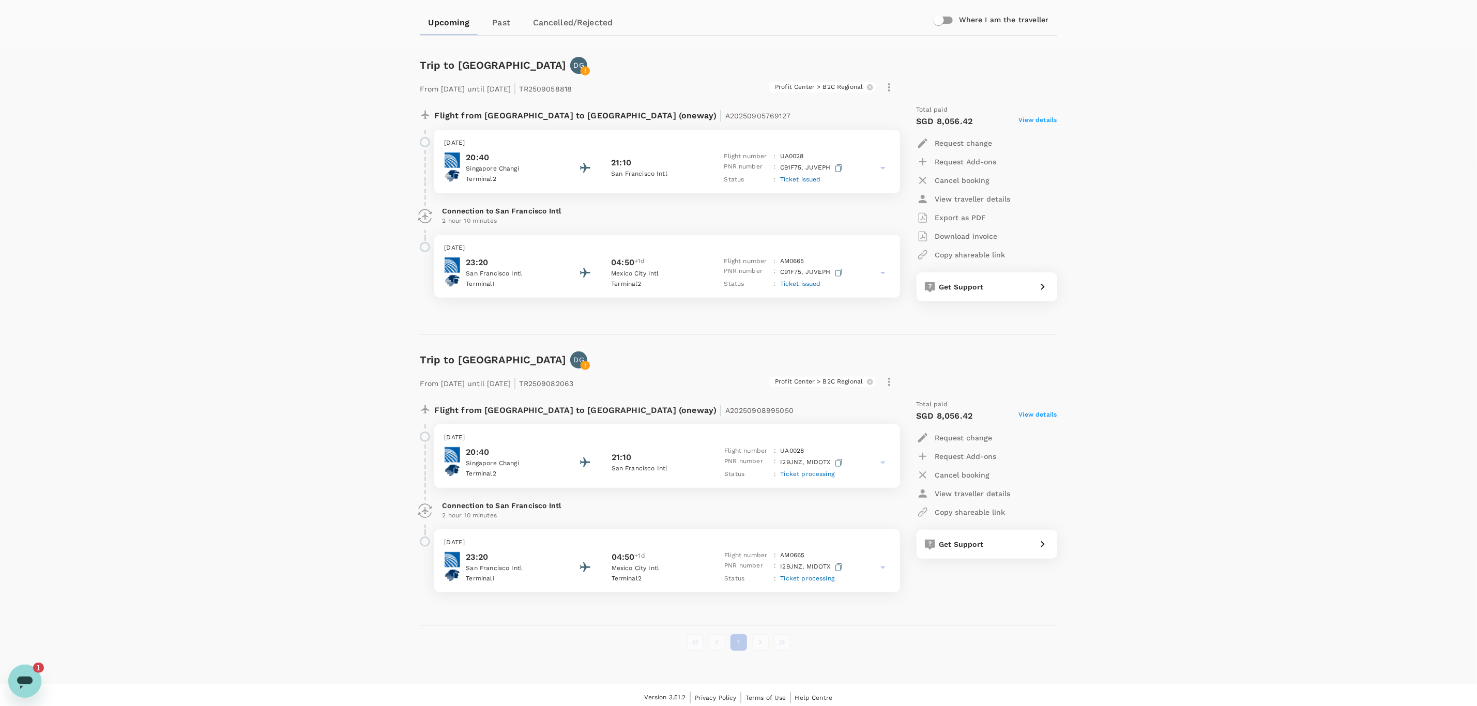
scroll to position [102, 0]
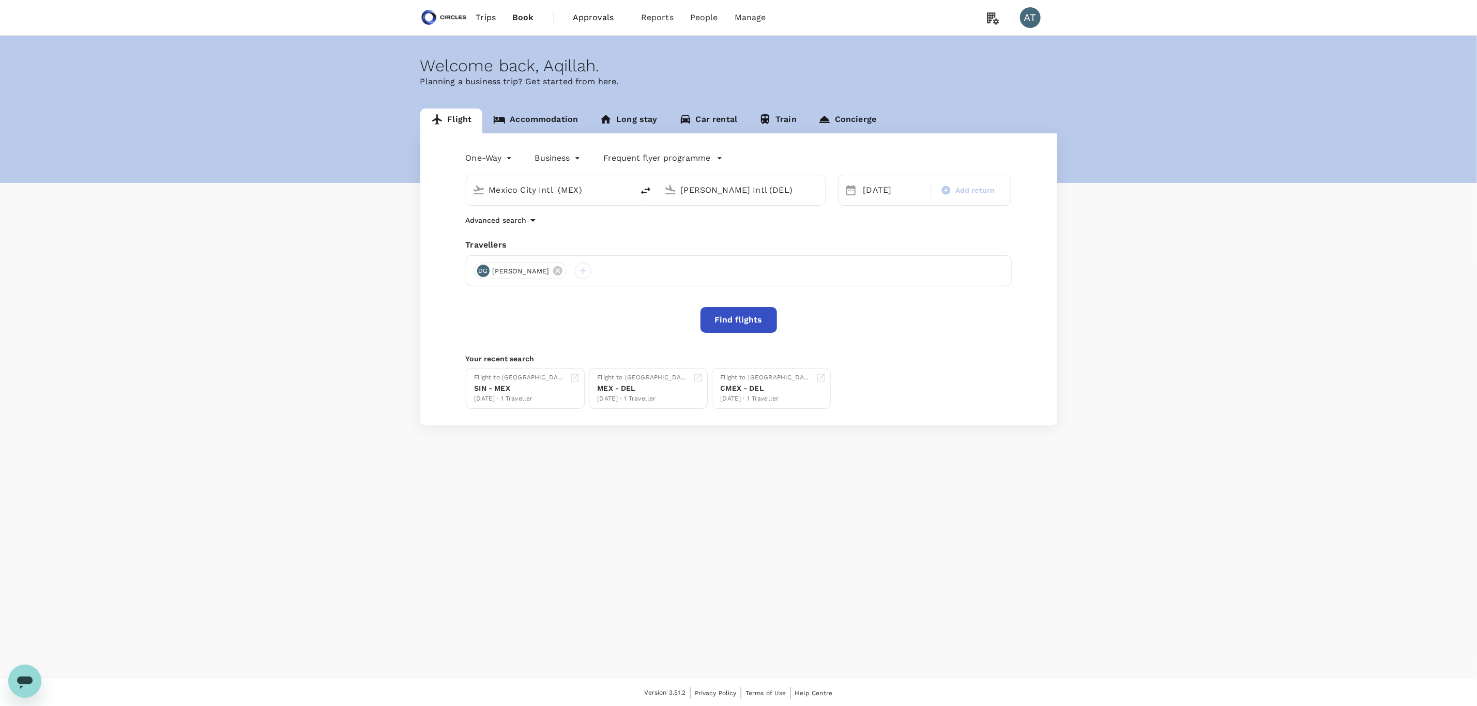
click at [32, 675] on icon "Open messaging window" at bounding box center [25, 680] width 19 height 19
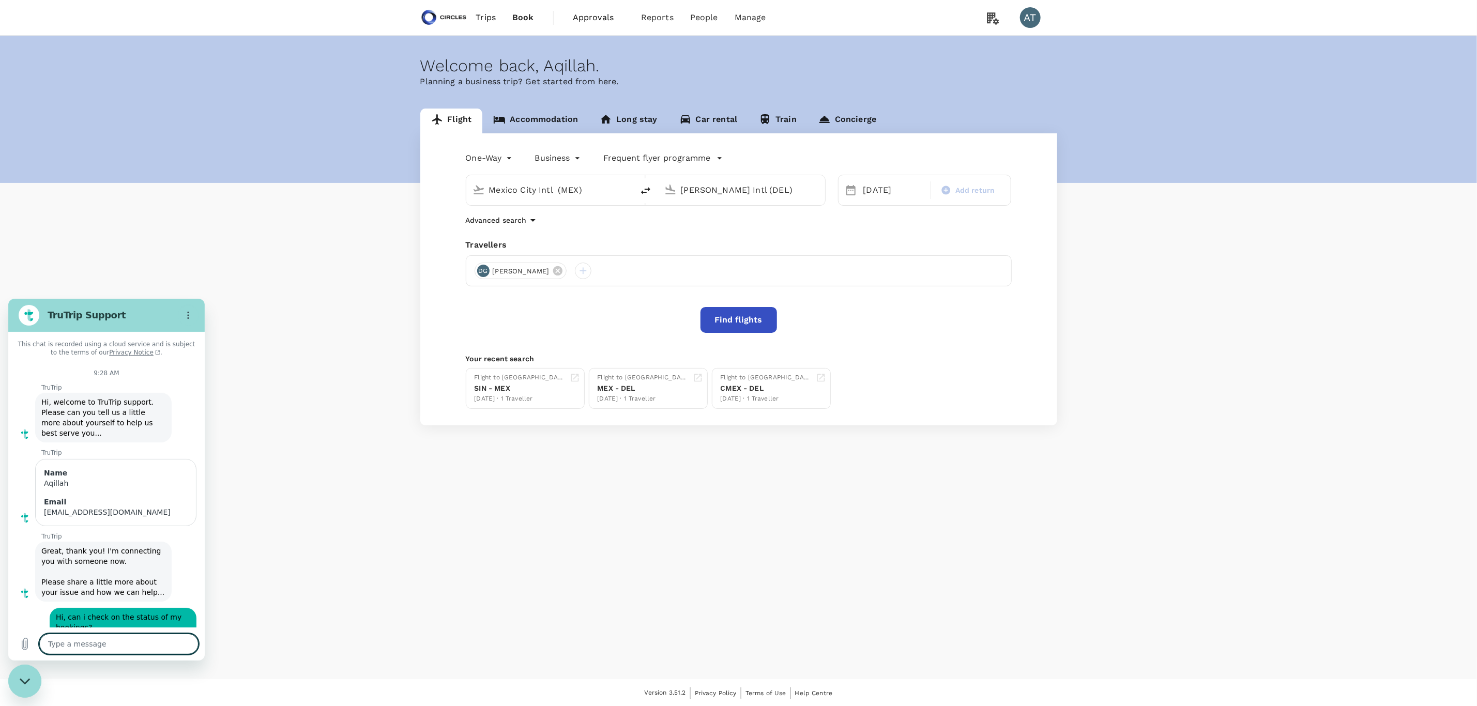
scroll to position [757, 0]
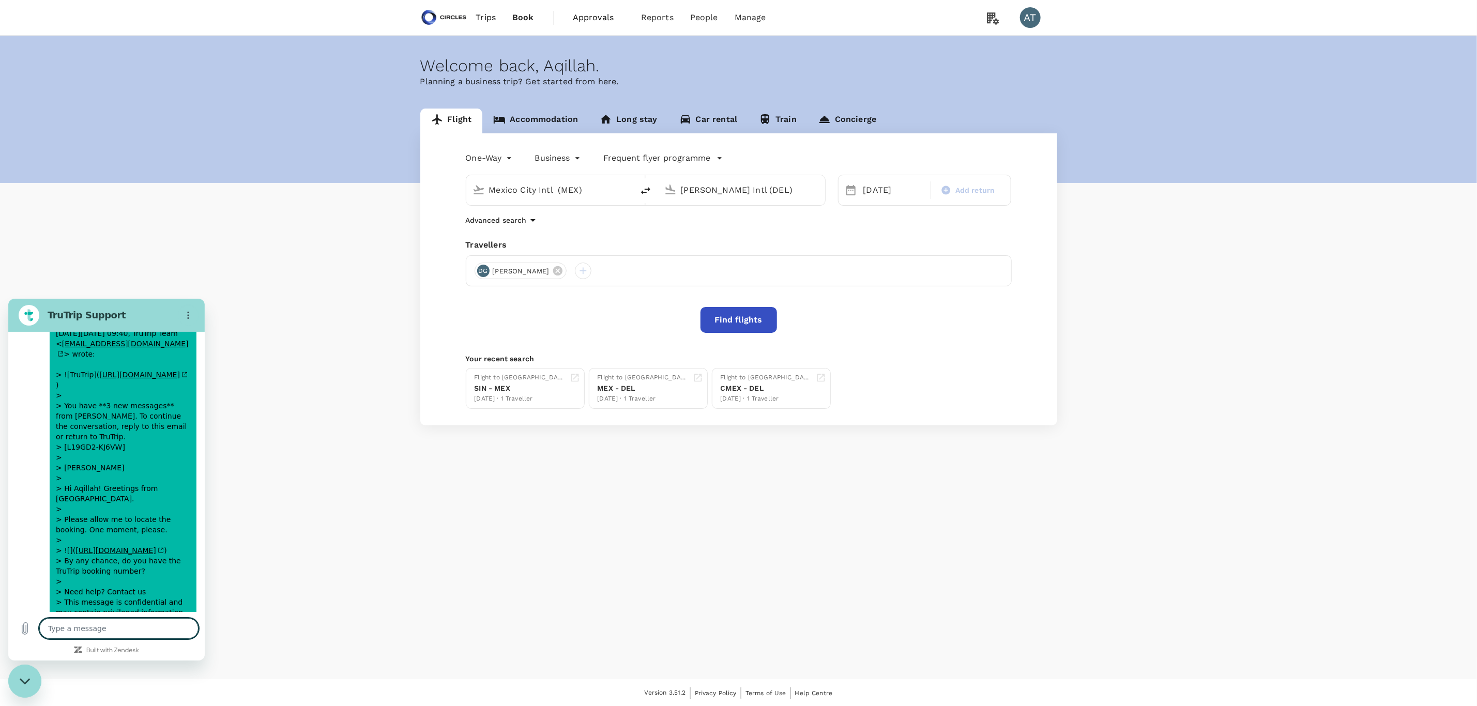
click at [100, 621] on textarea at bounding box center [118, 628] width 159 height 21
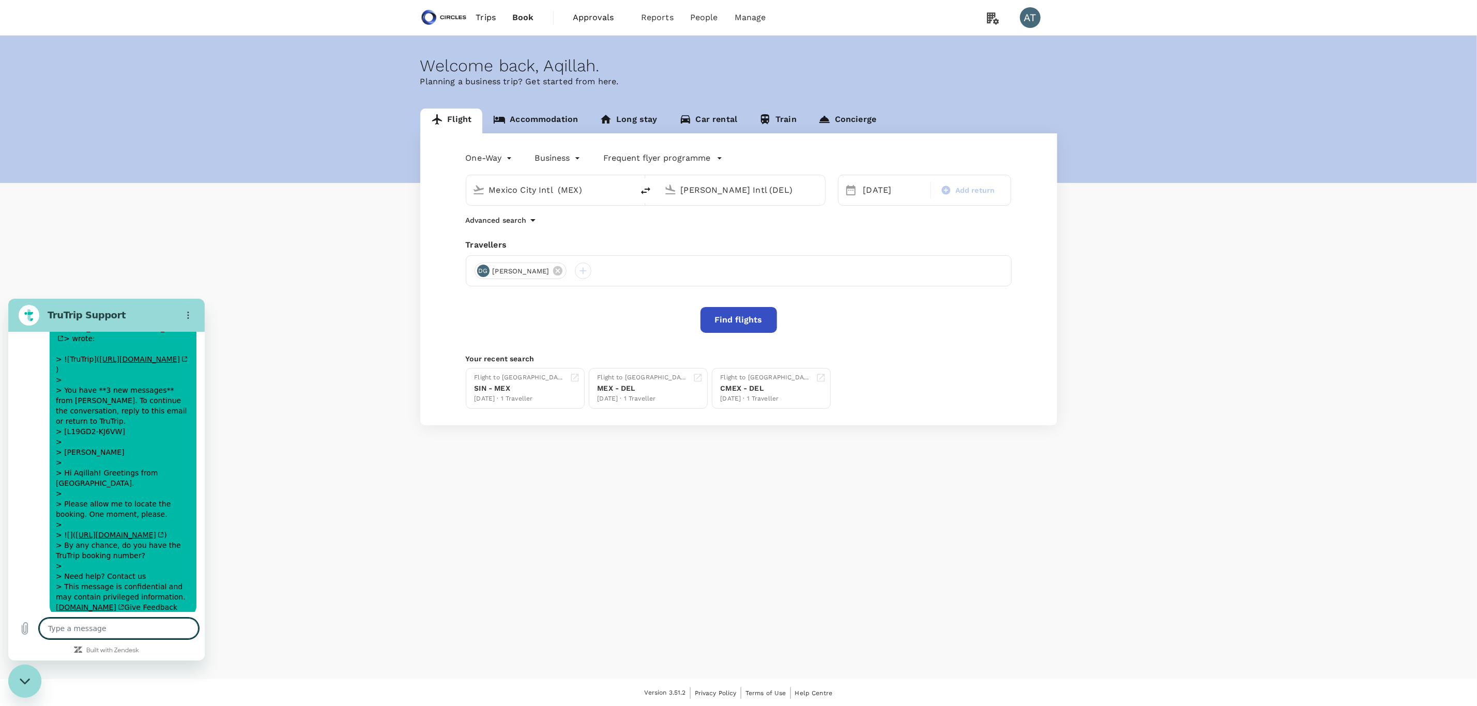
click at [81, 621] on textarea at bounding box center [118, 628] width 159 height 21
type textarea "h"
type textarea "x"
type textarea "he"
type textarea "x"
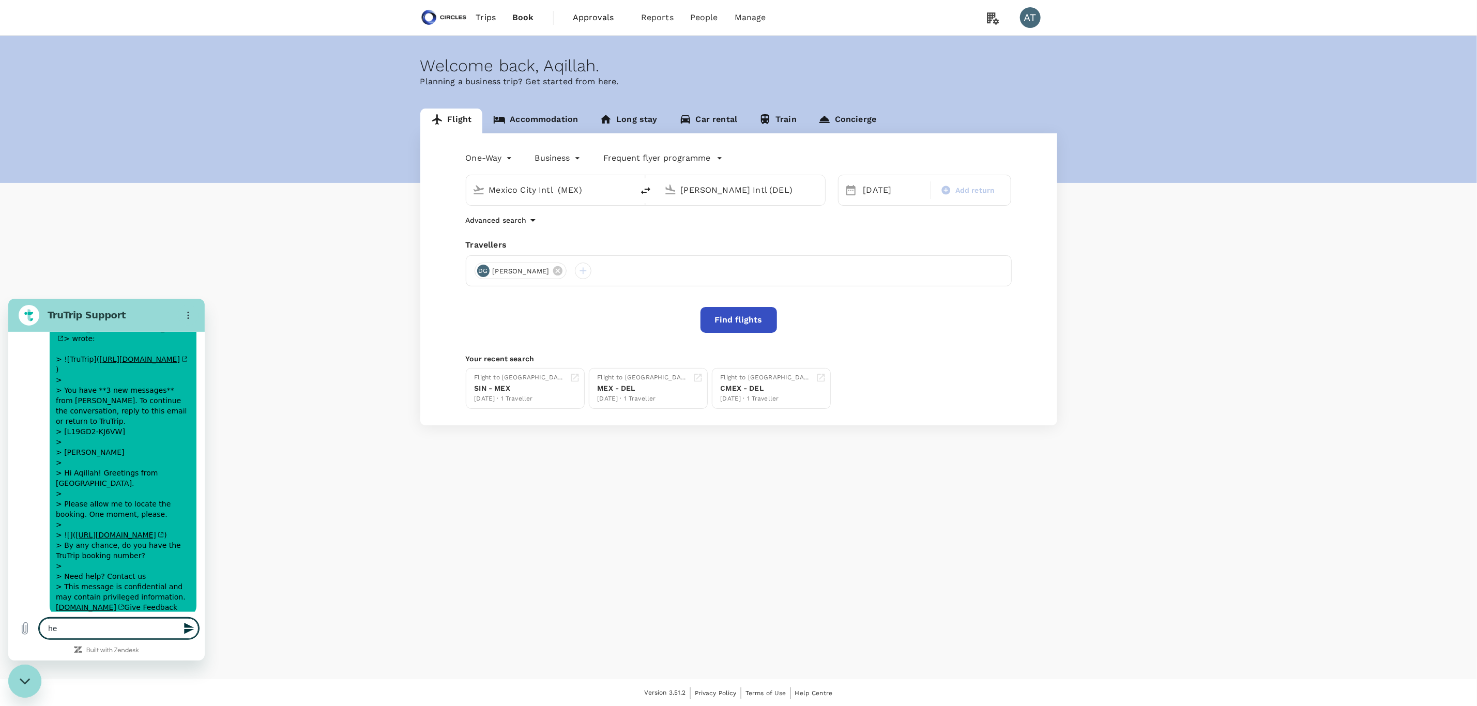
type textarea "hel"
type textarea "x"
type textarea "hell"
type textarea "x"
type textarea "hello"
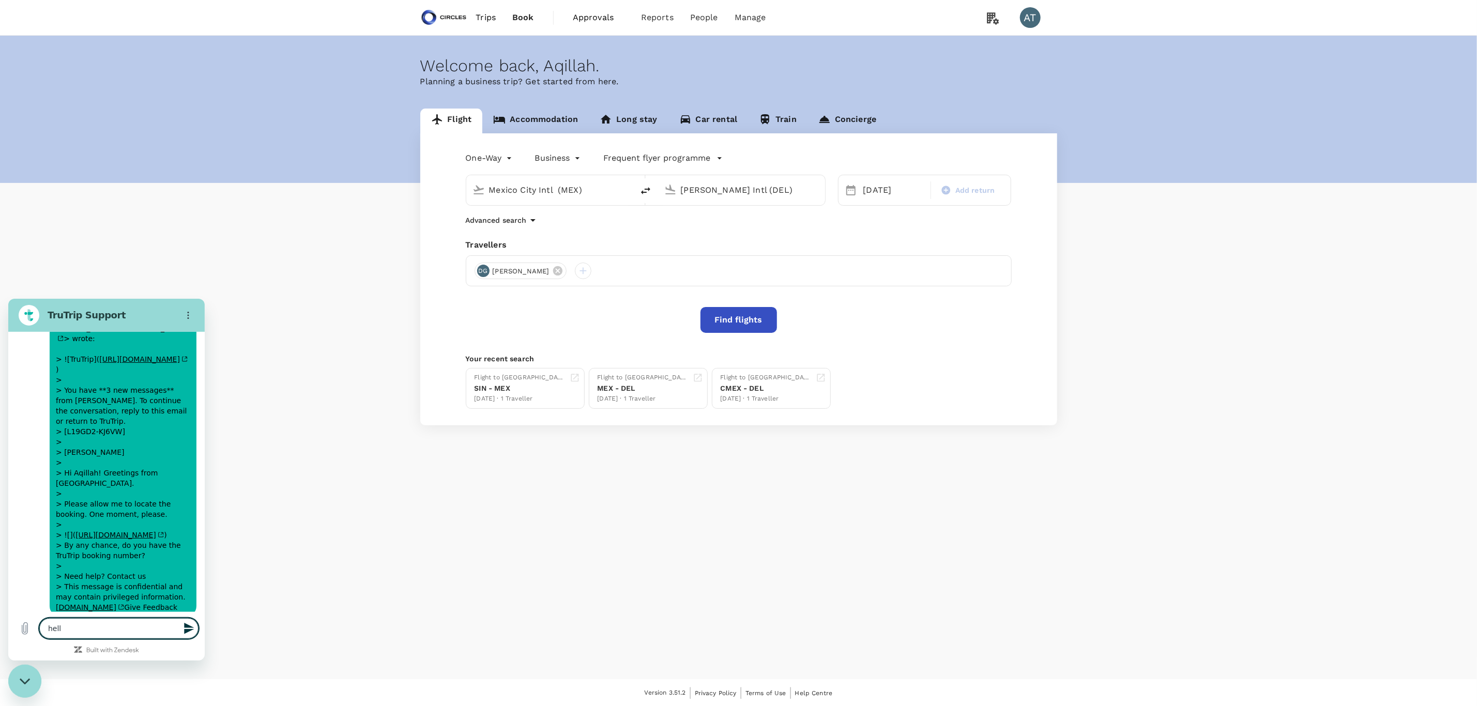
type textarea "x"
type textarea "hello"
type textarea "x"
type textarea "hello y"
type textarea "x"
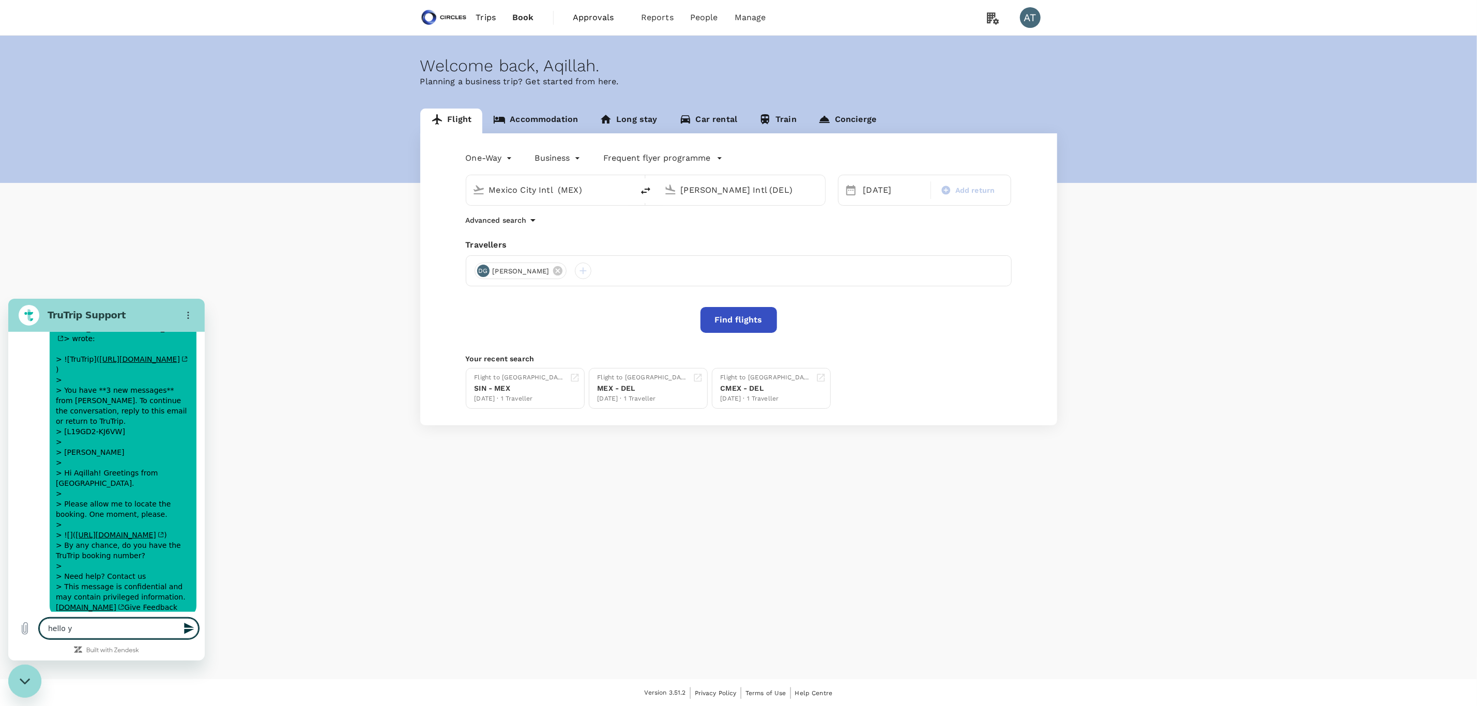
type textarea "hello ye"
type textarea "x"
type textarea "hello yes"
type textarea "x"
type textarea "hello yes"
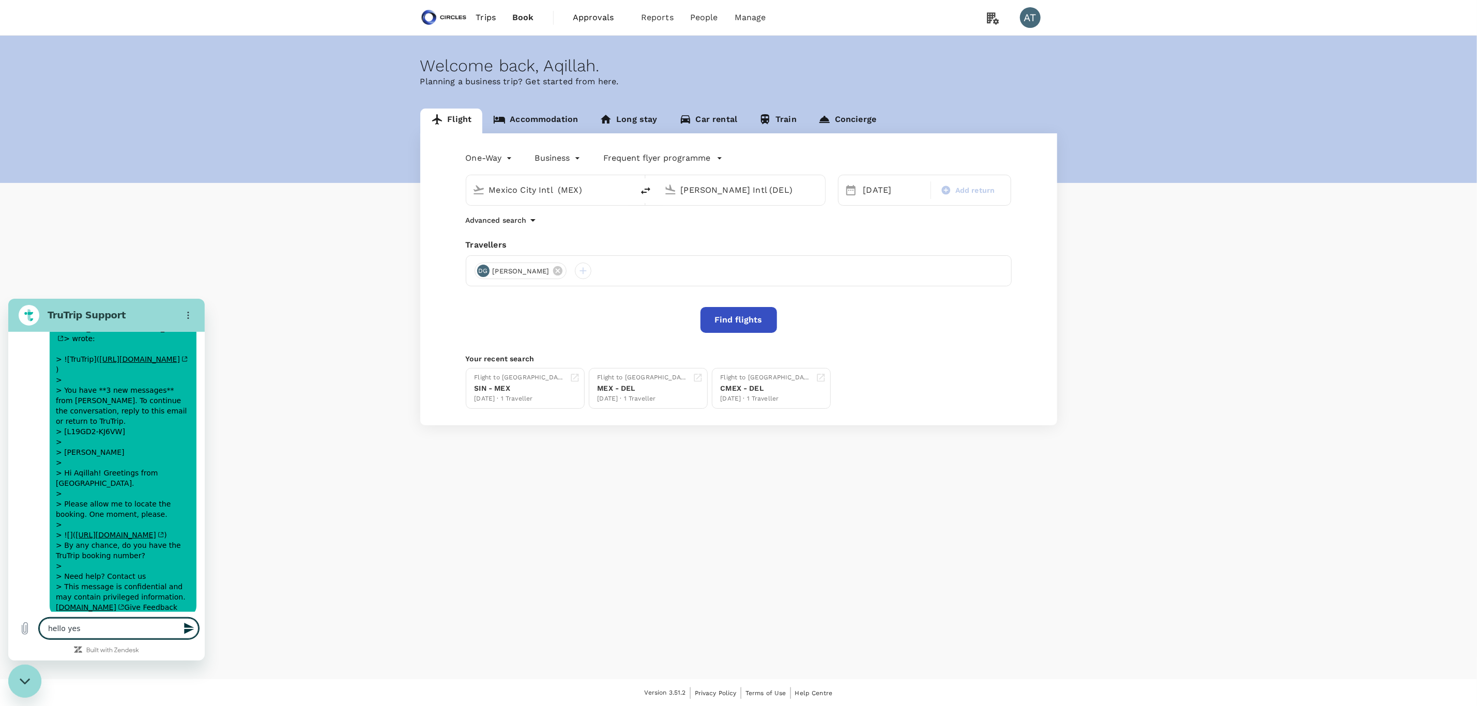
type textarea "x"
type textarea "hello yes s"
type textarea "x"
type textarea "hello yes so"
type textarea "x"
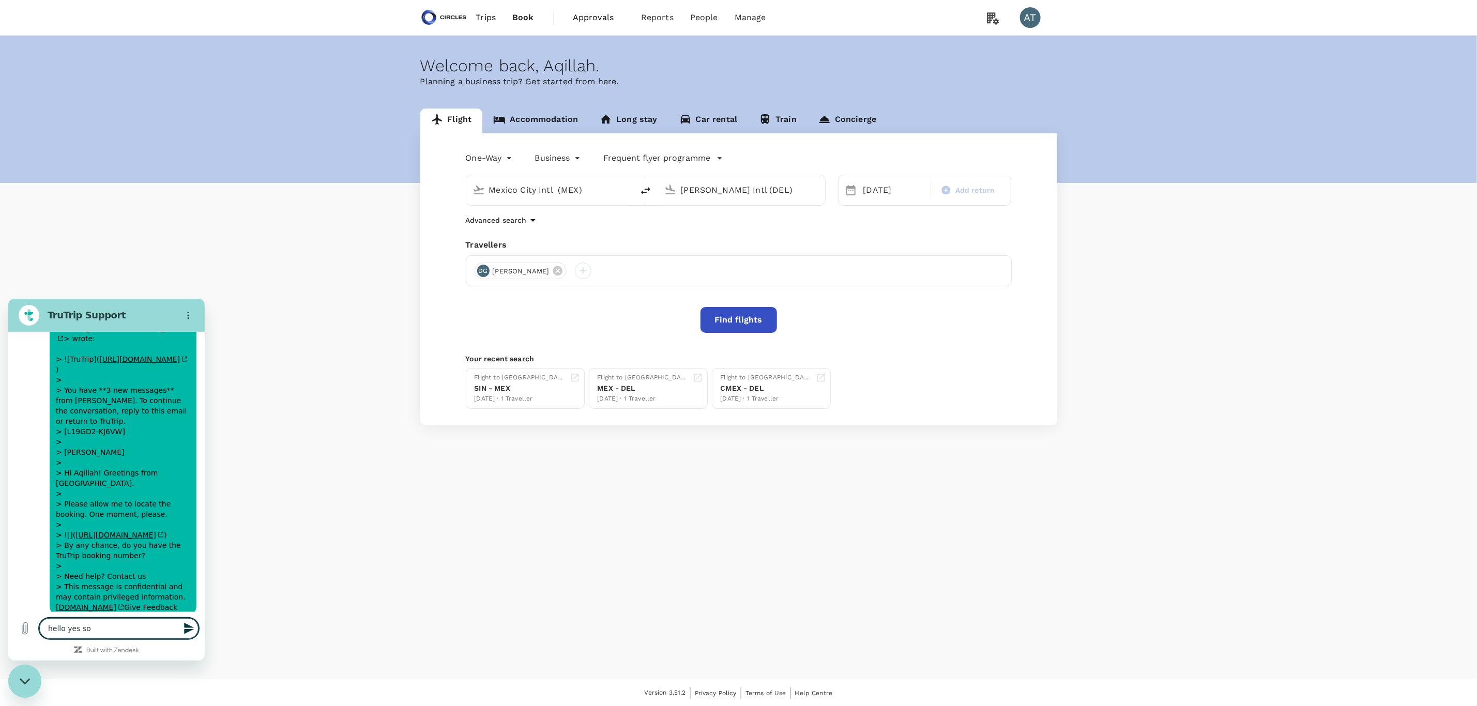
type textarea "hello yes [PERSON_NAME]"
type textarea "x"
type textarea "hello yes sorr"
type textarea "x"
type textarea "hello yes sorry"
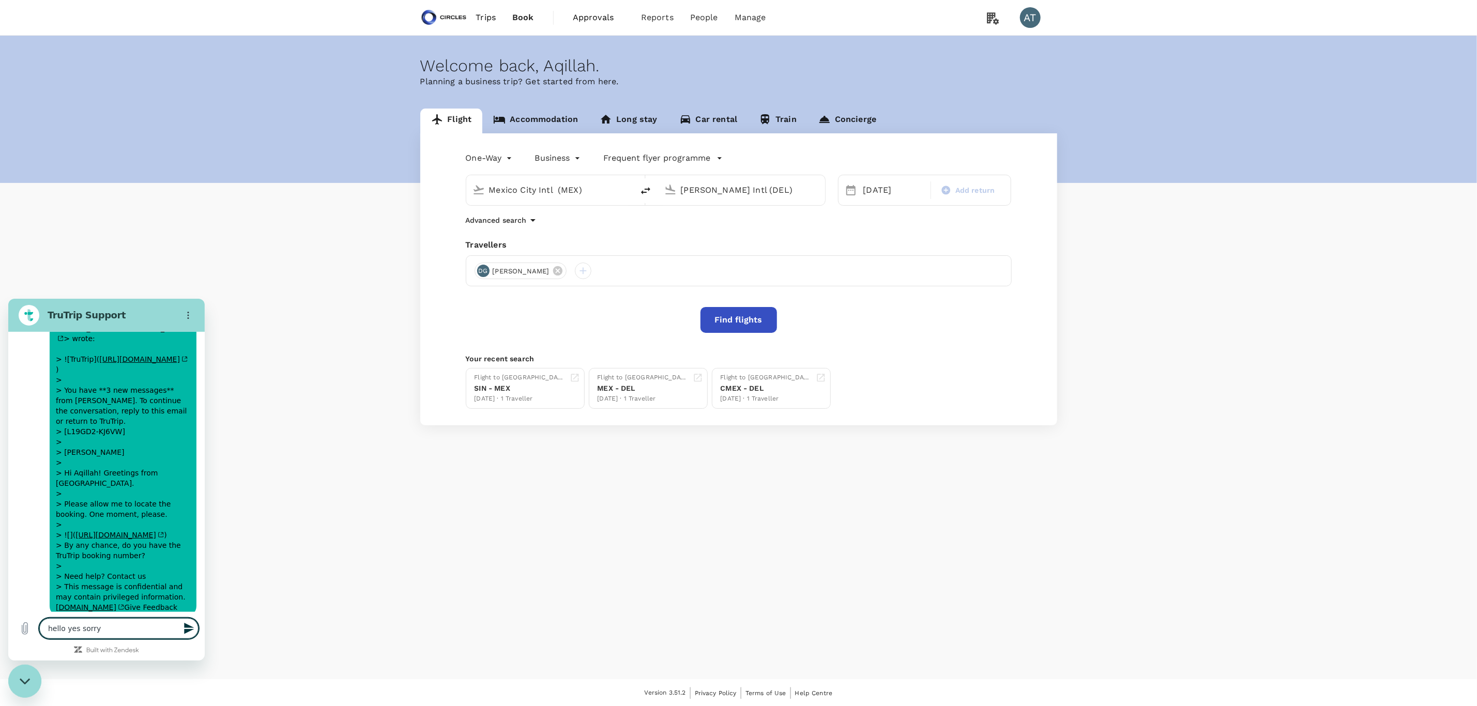
type textarea "x"
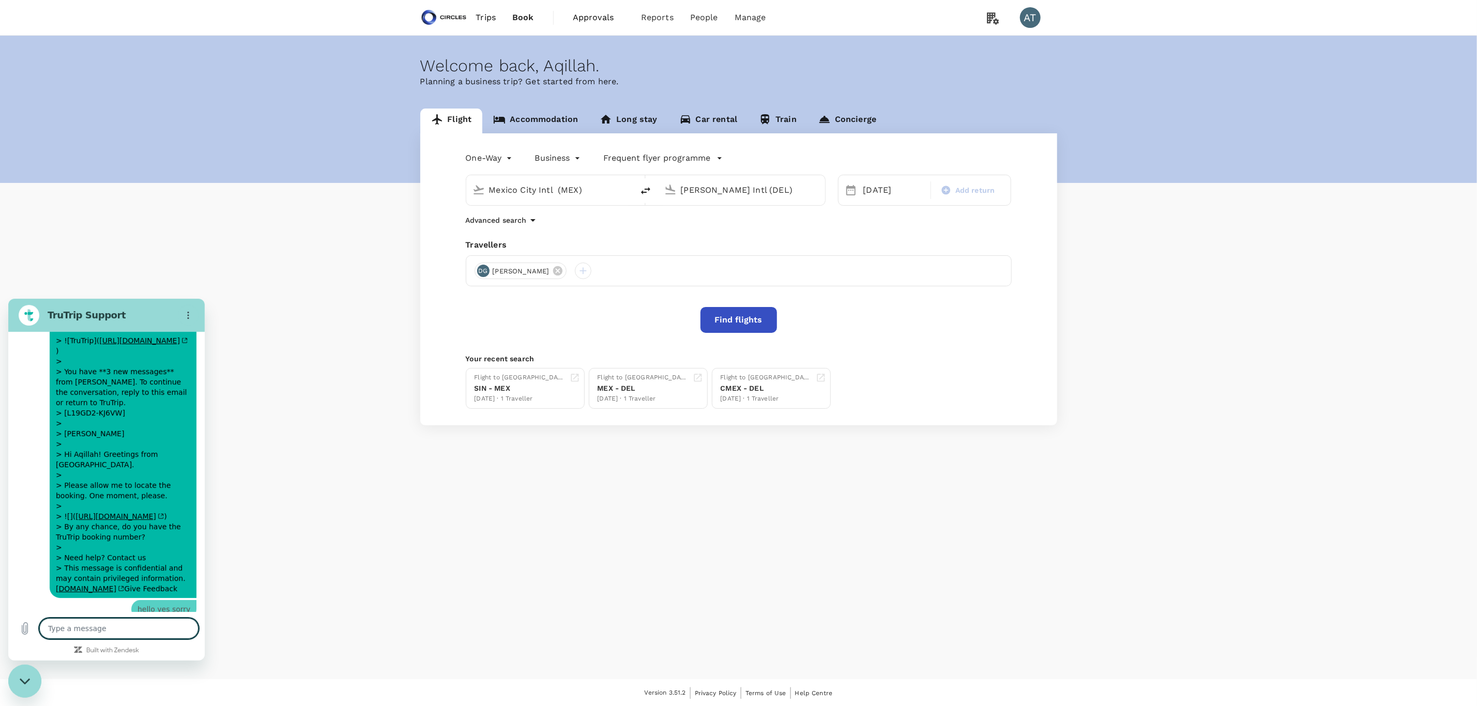
type textarea "i"
type textarea "x"
type textarea "i"
type textarea "x"
type textarea "i a"
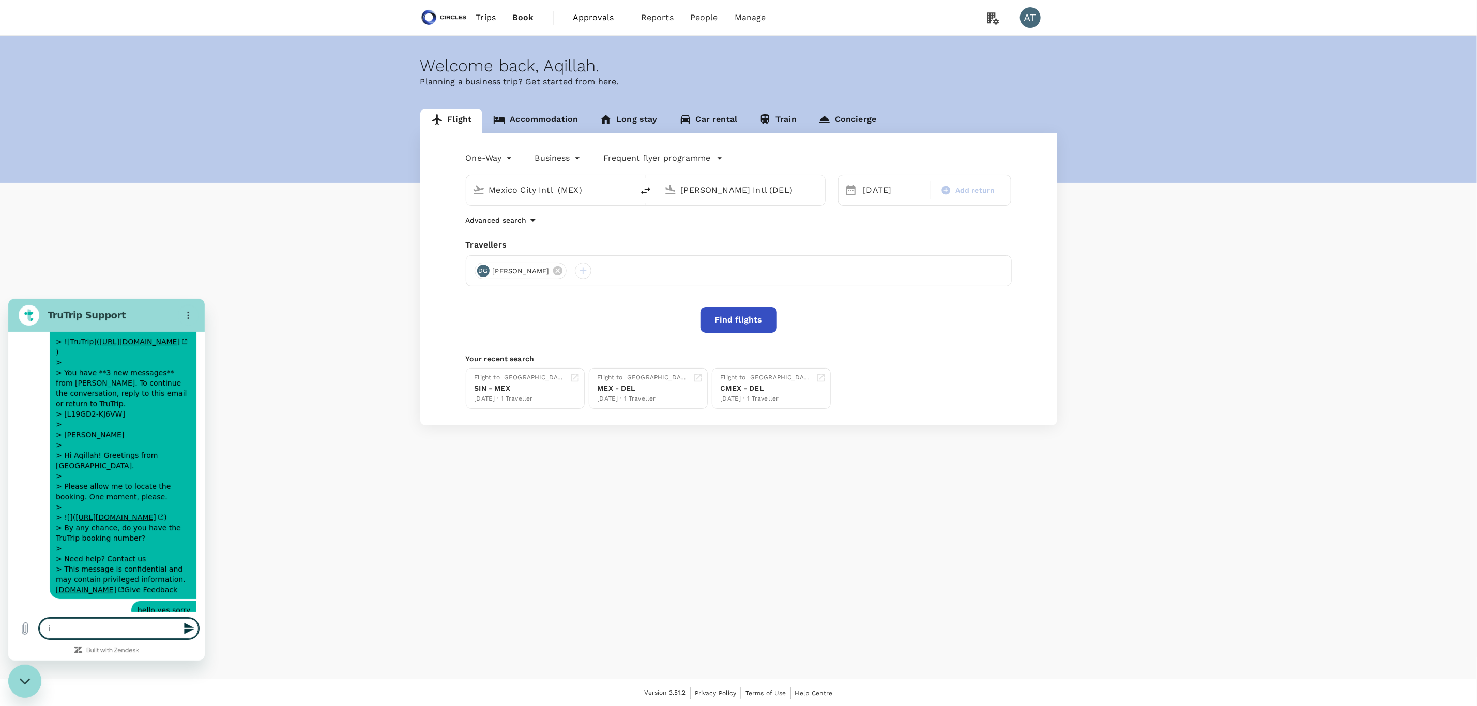
type textarea "x"
type textarea "i am"
type textarea "x"
type textarea "i am"
type textarea "x"
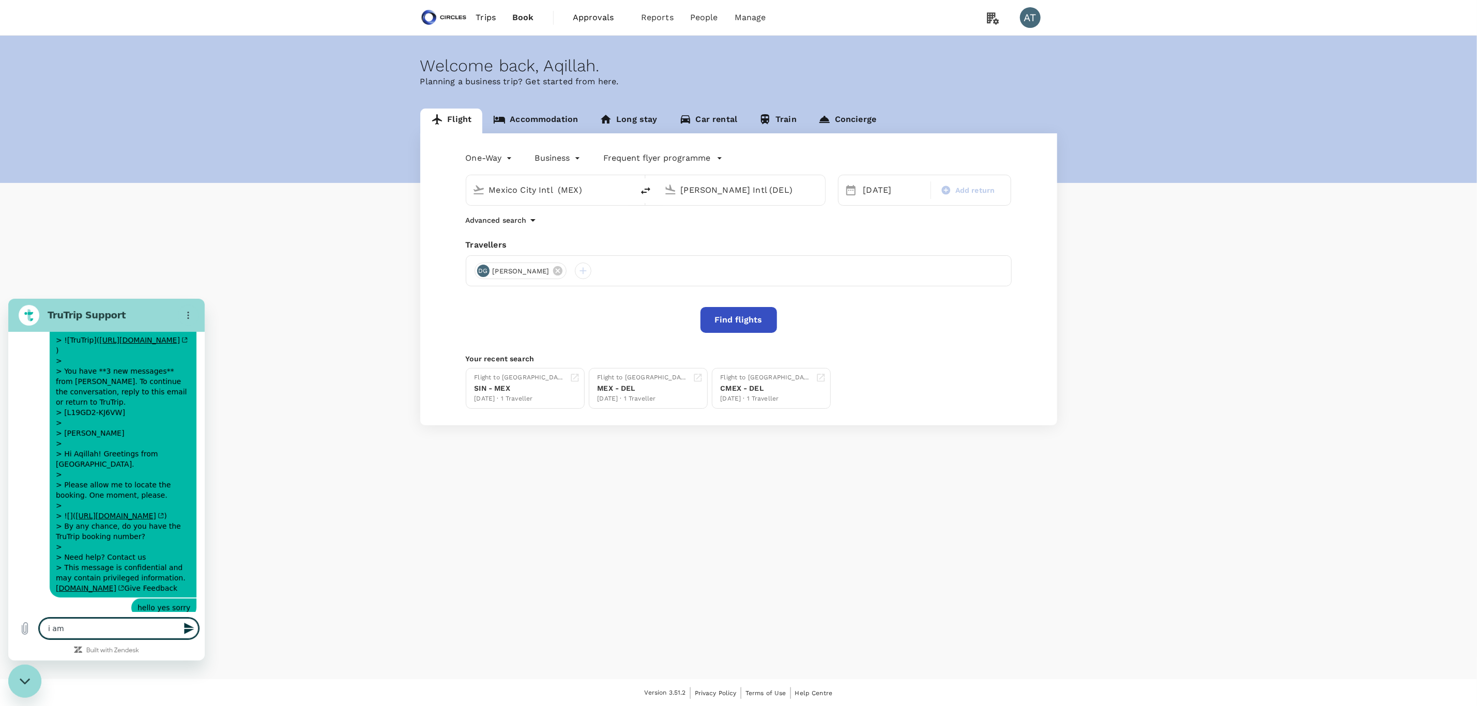
type textarea "i am h"
type textarea "x"
type textarea "i am he"
type textarea "x"
type textarea "i am her"
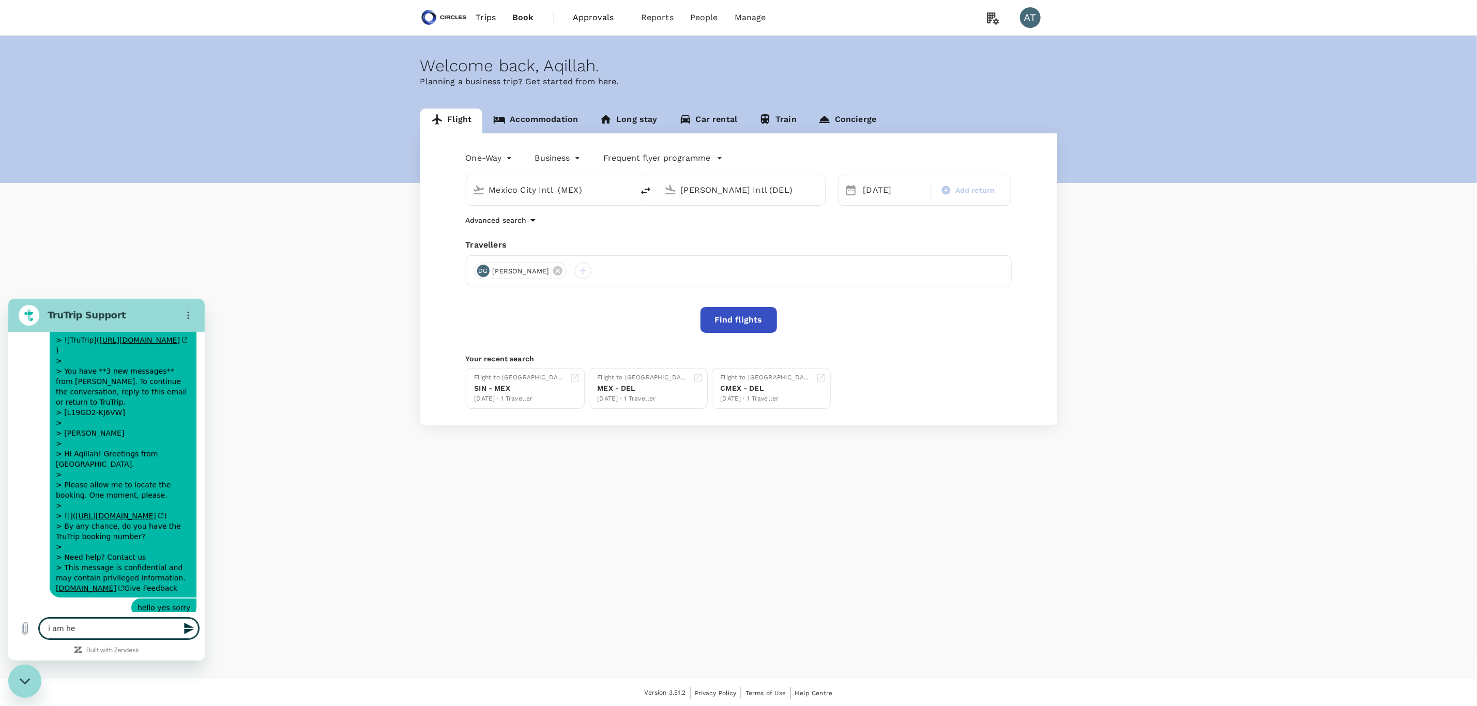
type textarea "x"
type textarea "i am here"
type textarea "x"
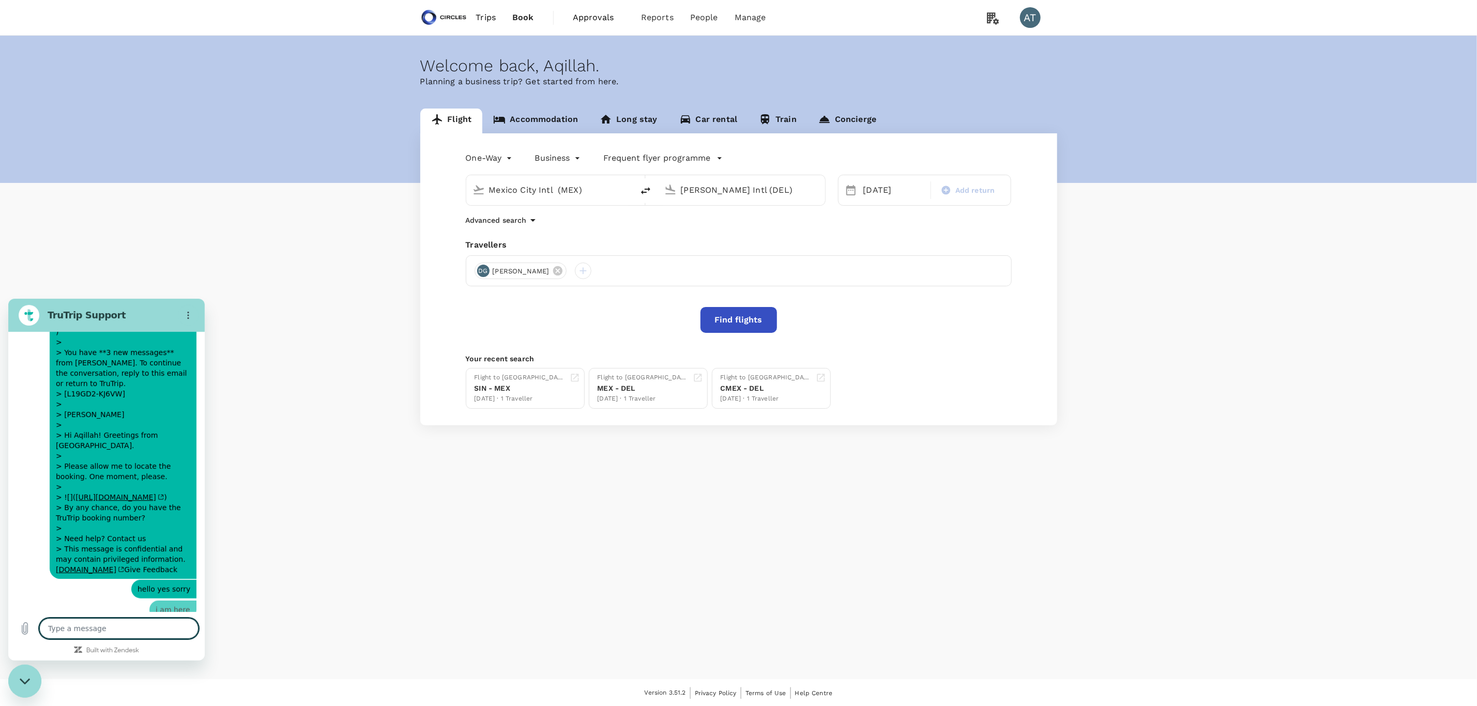
type textarea "x"
click at [490, 19] on span "Trips" at bounding box center [485, 17] width 20 height 12
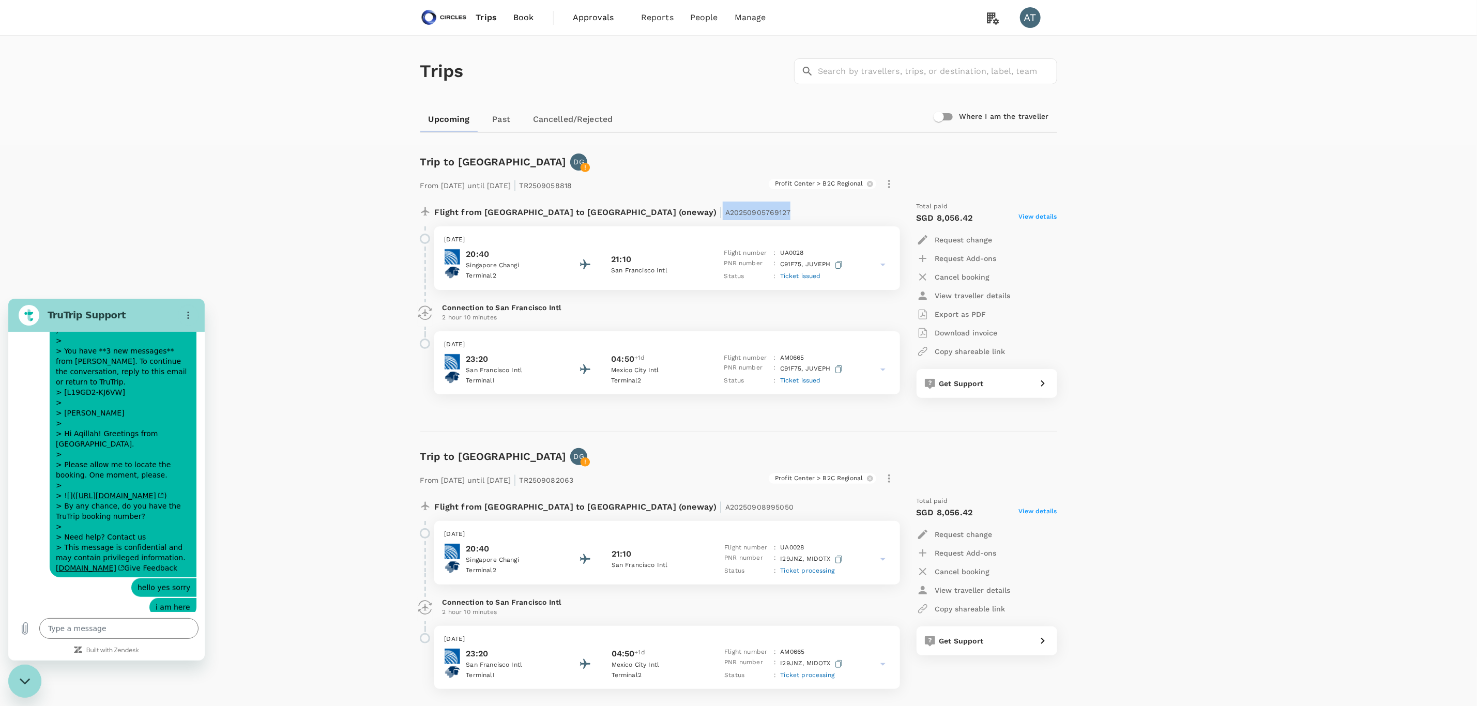
drag, startPoint x: 693, startPoint y: 206, endPoint x: 612, endPoint y: 219, distance: 81.7
click at [612, 219] on div "Flight from [GEOGRAPHIC_DATA] to [GEOGRAPHIC_DATA] (oneway) | A20250905769127" at bounding box center [633, 211] width 396 height 19
copy p "A20250905769127"
click at [67, 623] on textarea at bounding box center [118, 628] width 159 height 21
paste textarea "A20250905769127"
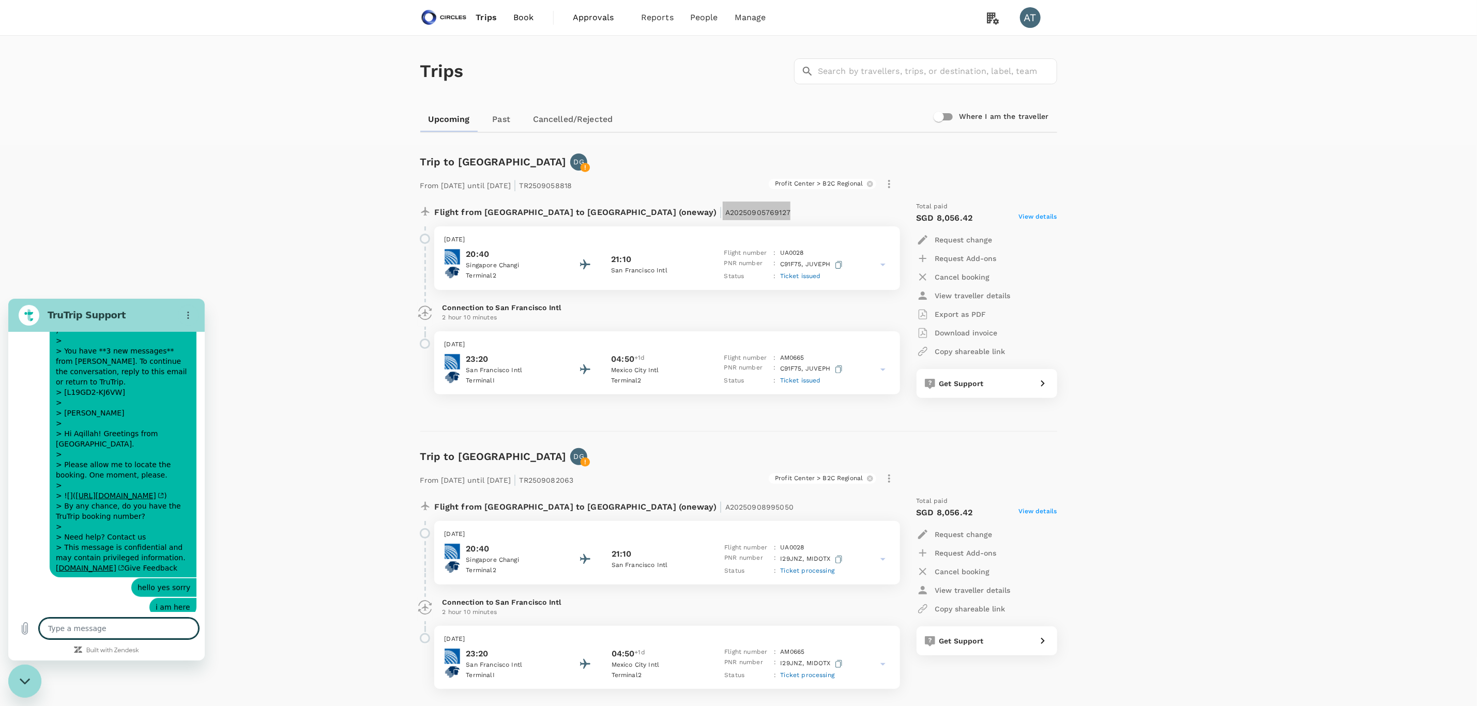
type textarea "A20250905769127"
type textarea "x"
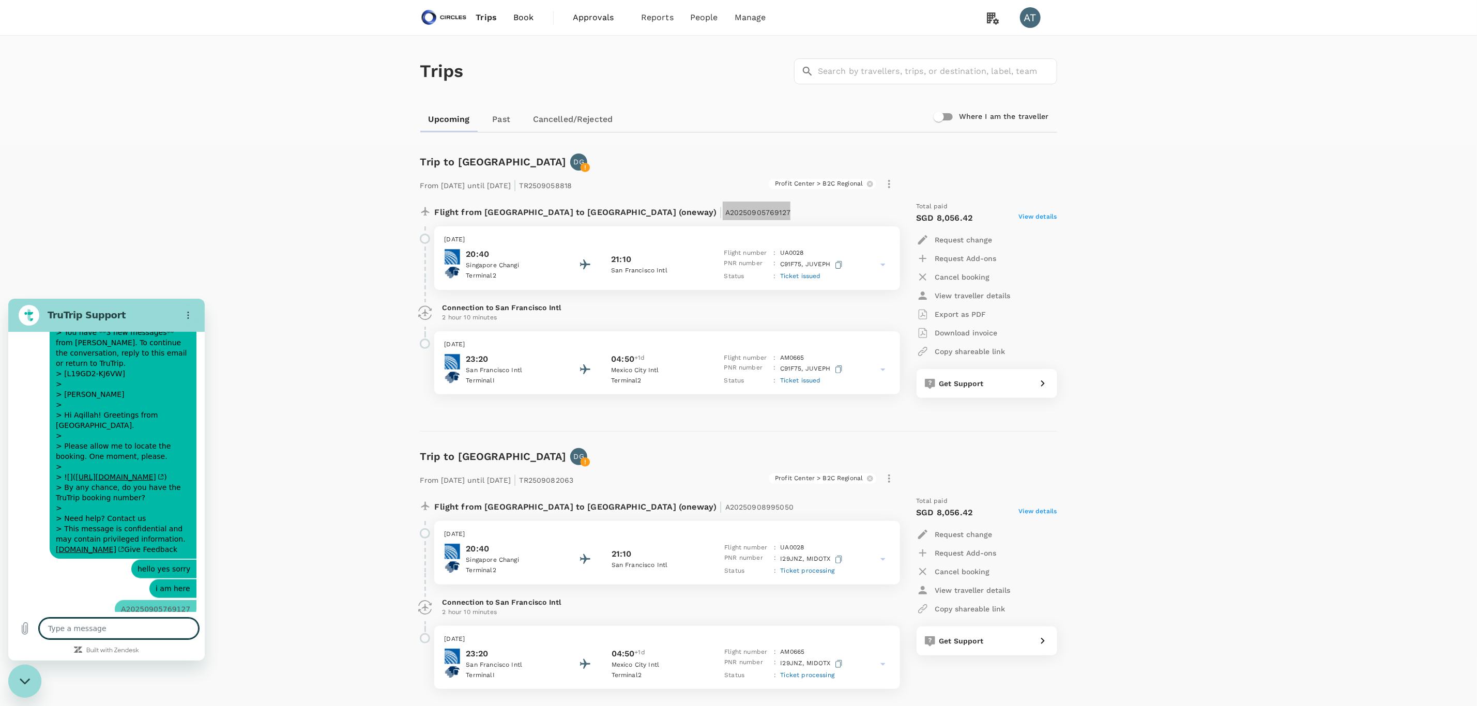
type textarea "x"
click at [614, 477] on div "Profit Center > B2C Regional" at bounding box center [735, 477] width 324 height 22
drag, startPoint x: 708, startPoint y: 509, endPoint x: 613, endPoint y: 513, distance: 94.7
click at [613, 513] on div "Flight from [GEOGRAPHIC_DATA] to [GEOGRAPHIC_DATA] (oneway) | A20250908995050" at bounding box center [633, 505] width 396 height 19
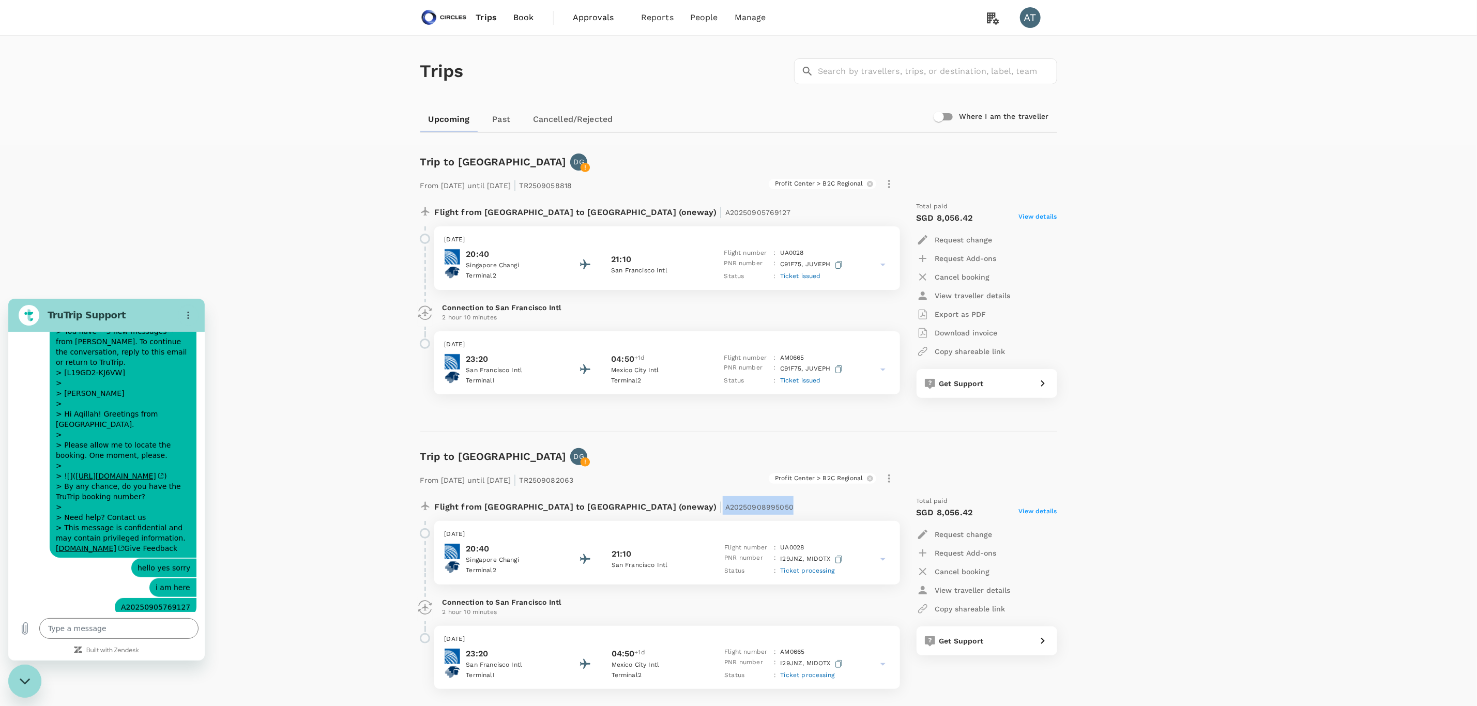
copy p "A20250908995050"
click at [132, 624] on textarea at bounding box center [118, 628] width 159 height 21
paste textarea "A20250908995050"
type textarea "A20250908995050"
type textarea "x"
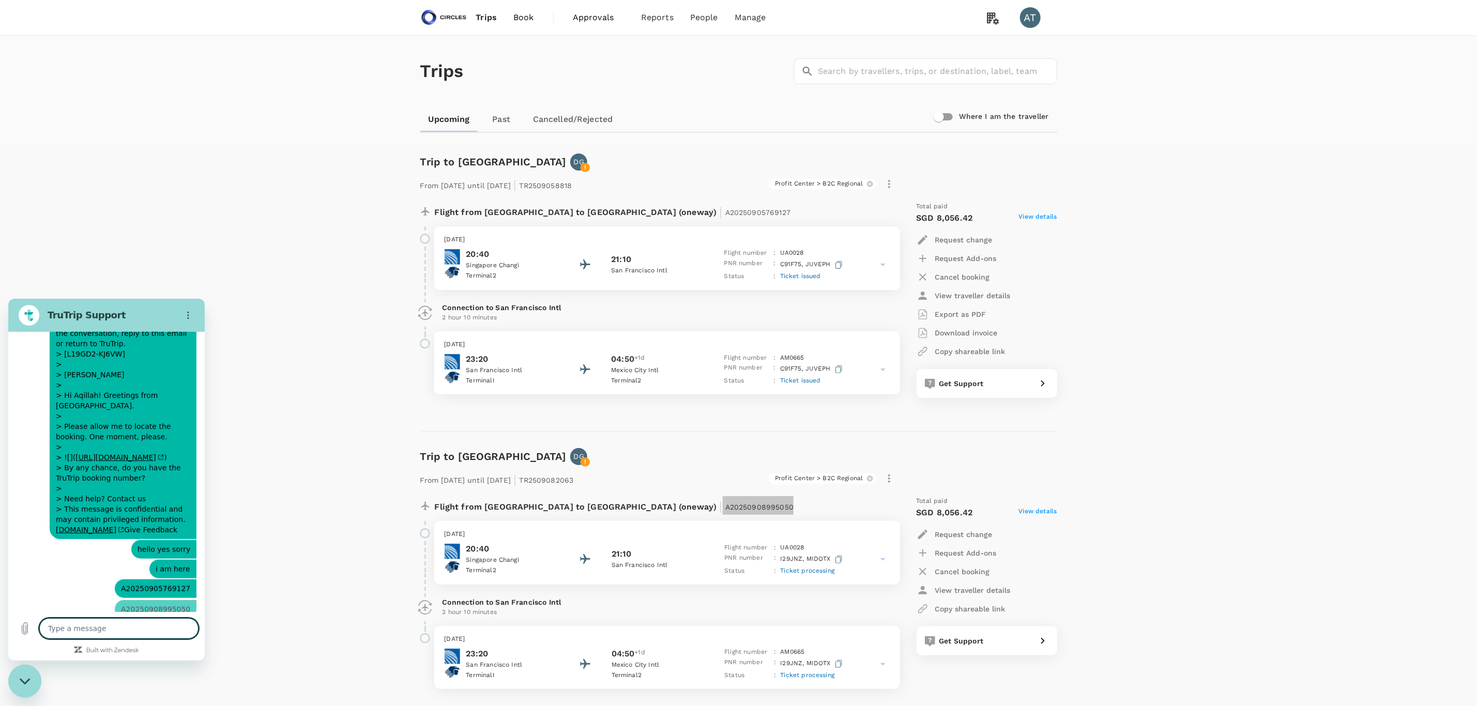
type textarea "x"
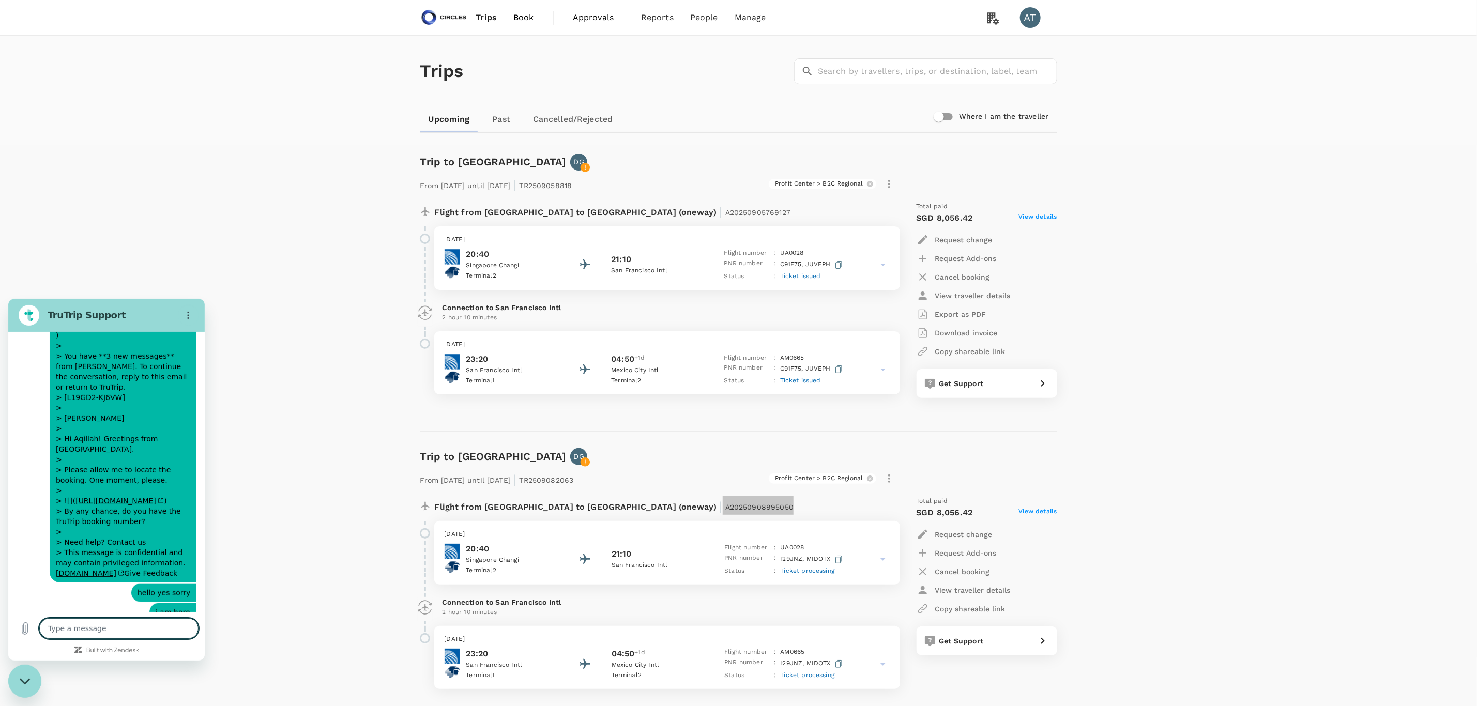
scroll to position [850, 0]
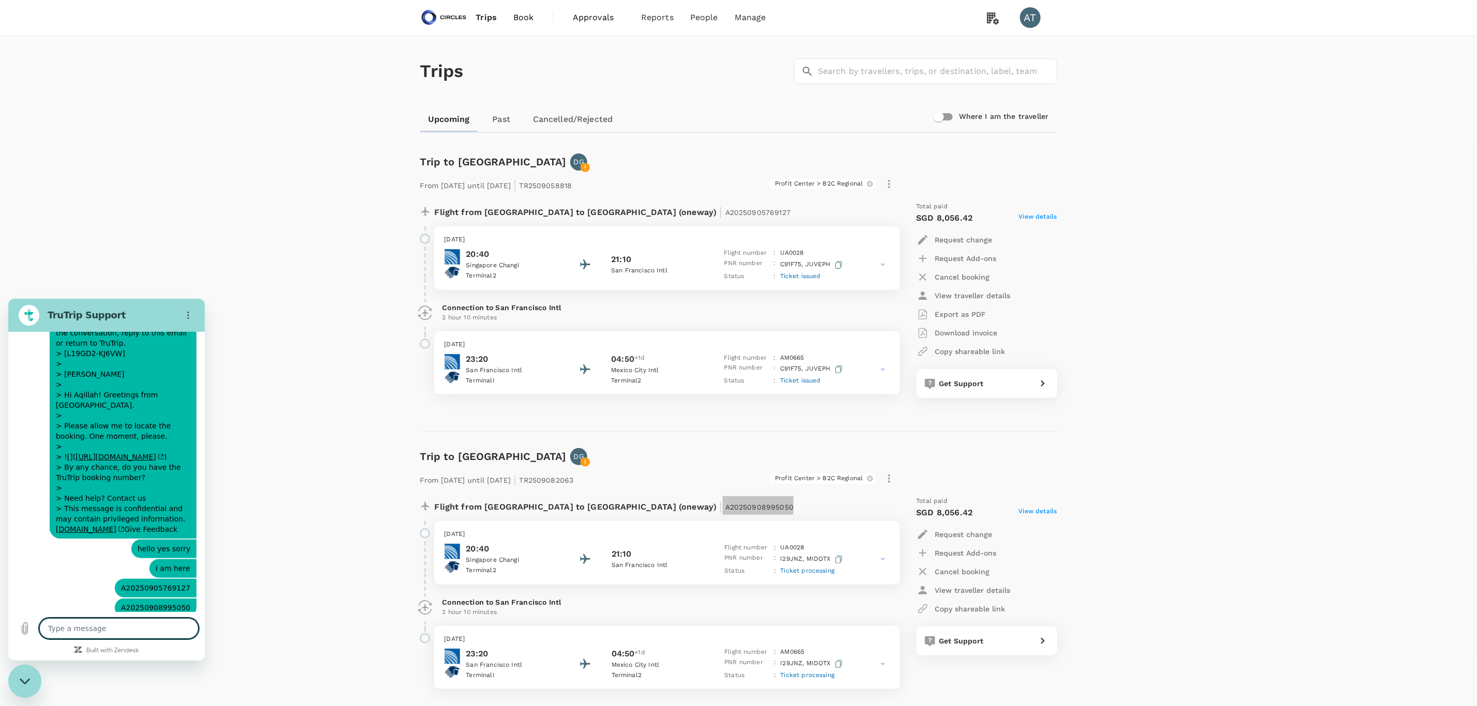
click at [104, 632] on textarea at bounding box center [118, 628] width 159 height 21
type textarea "C"
type textarea "x"
type textarea "Ca"
type textarea "x"
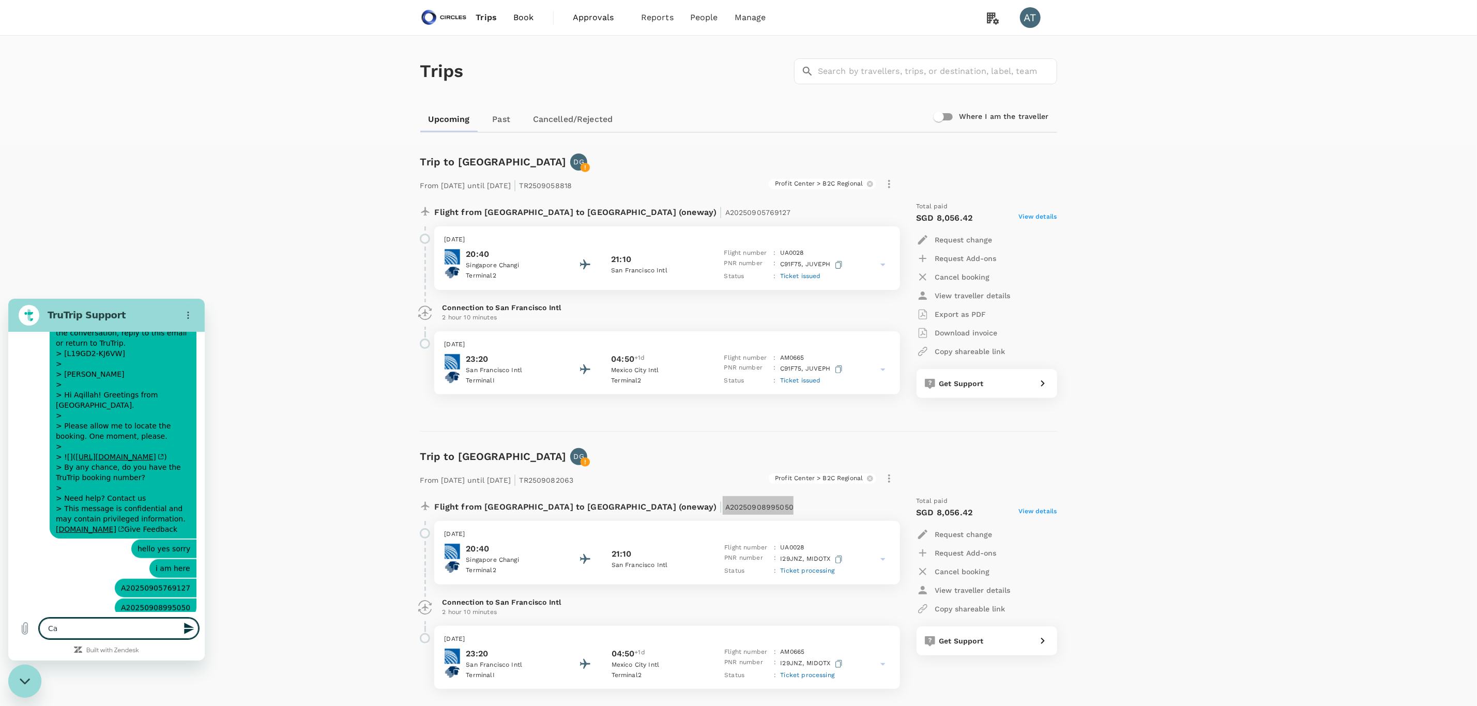
type textarea "Can"
type textarea "x"
type textarea "Can"
type textarea "x"
type textarea "Can"
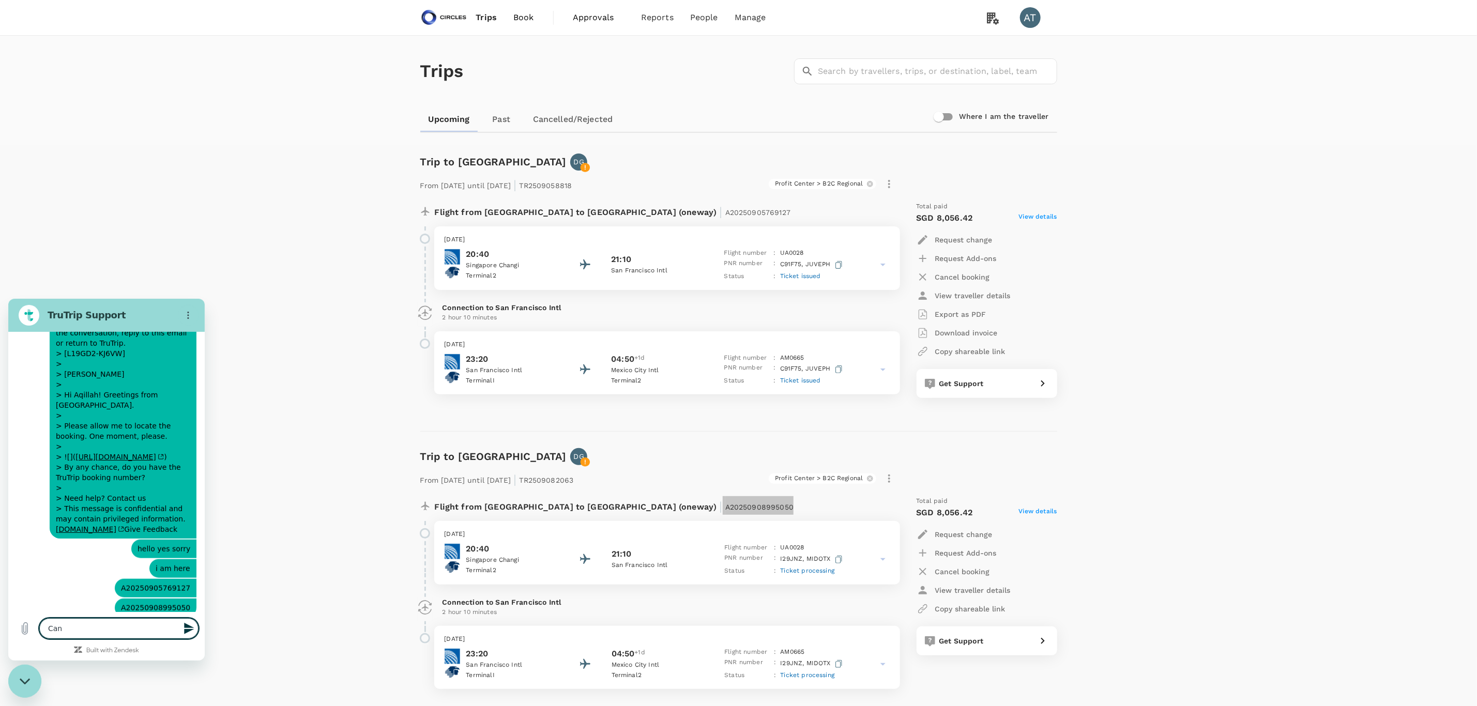
type textarea "x"
type textarea "Ca"
type textarea "x"
type textarea "C"
type textarea "x"
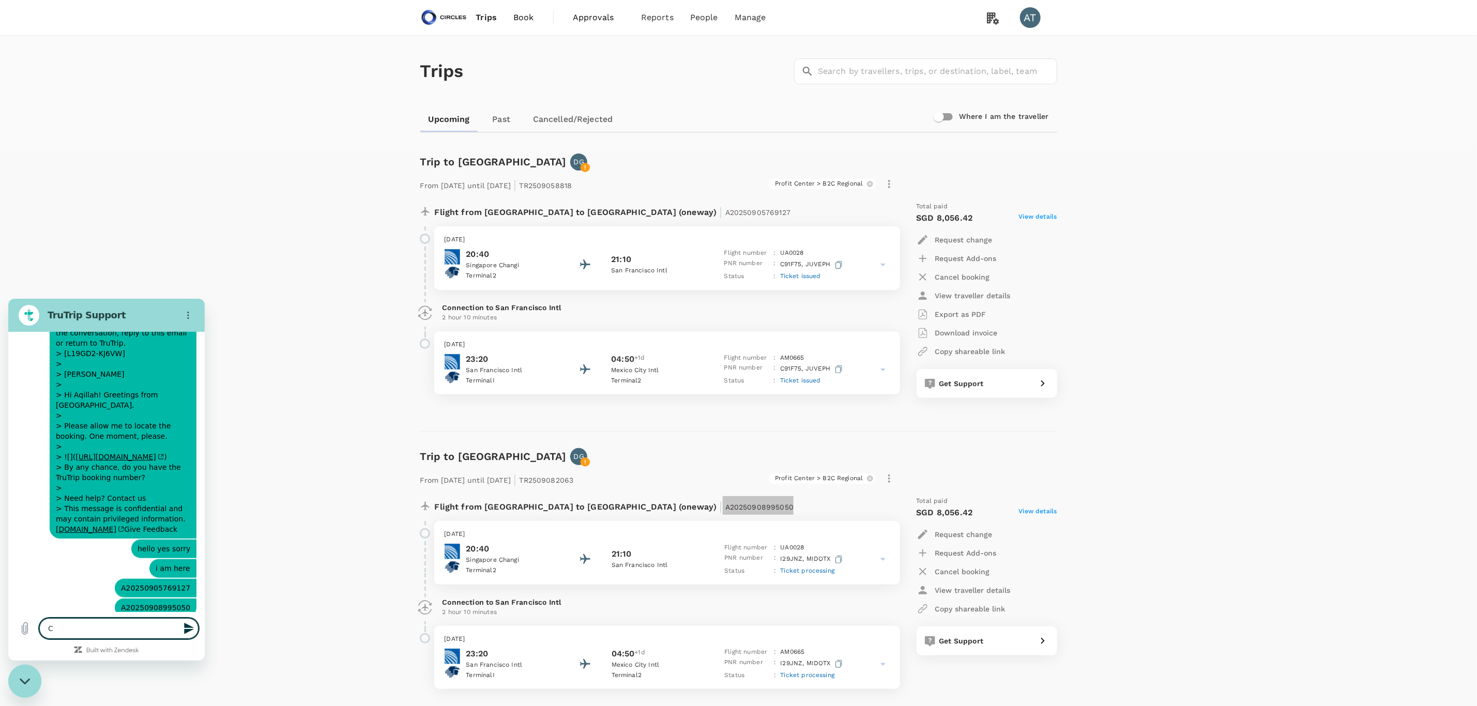
type textarea "x"
type textarea "I"
type textarea "x"
type textarea "I"
type textarea "x"
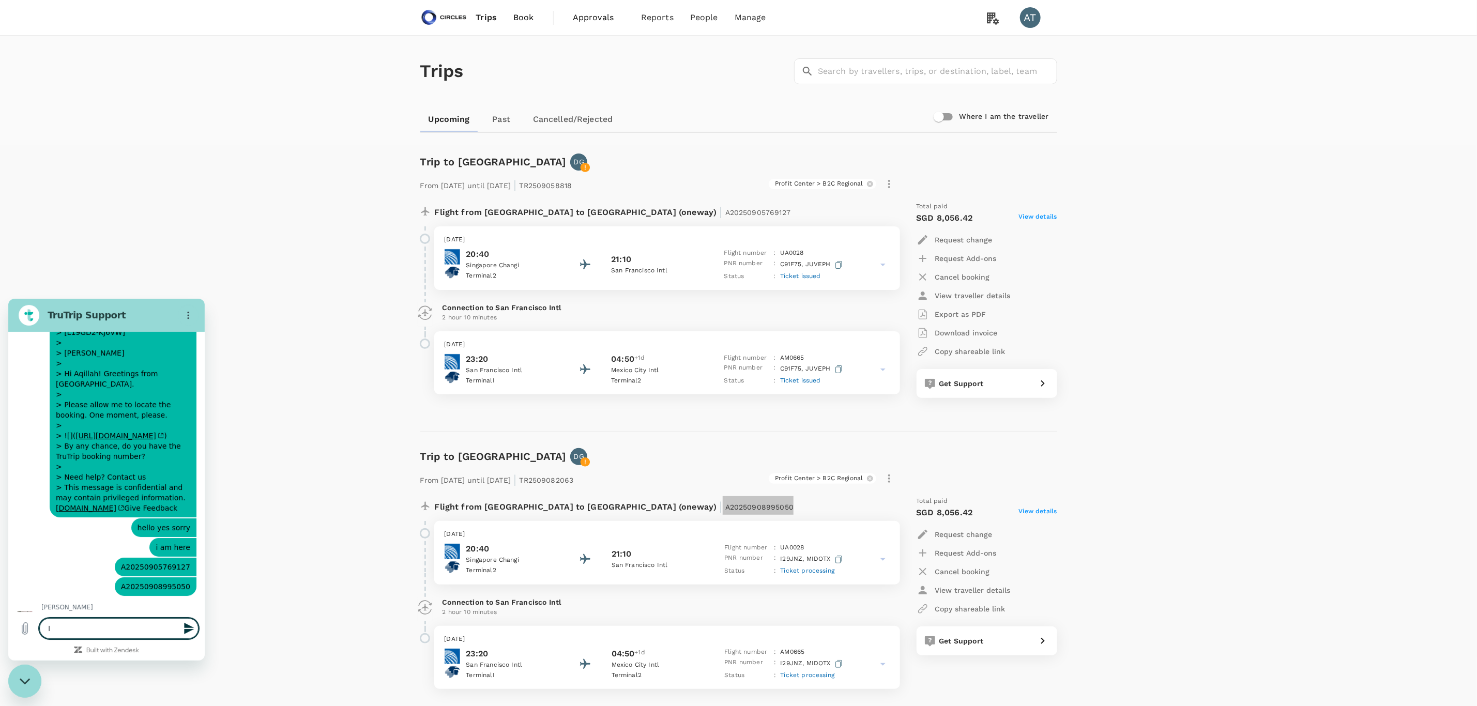
type textarea "I m"
type textarea "x"
type textarea "I ma"
type textarea "x"
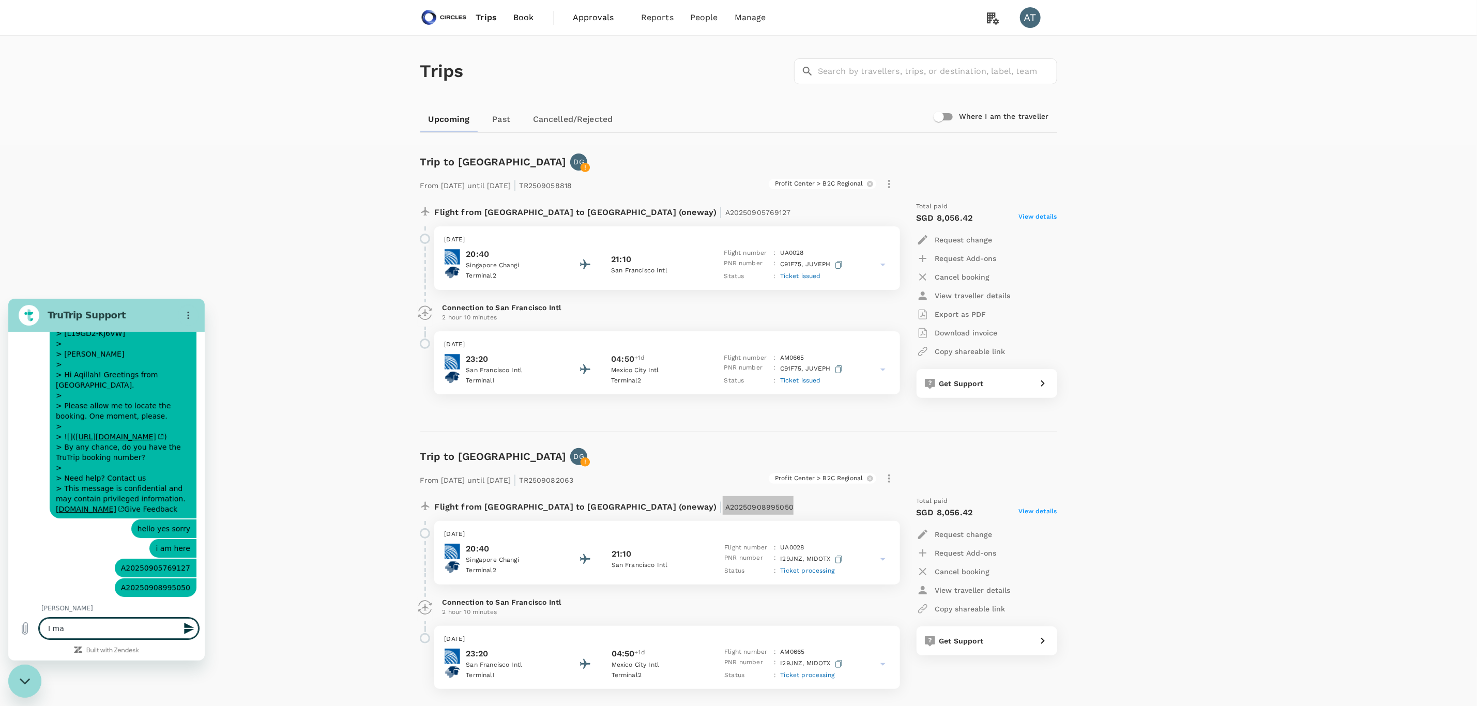
type textarea "I mad"
type textarea "x"
type textarea "I made"
type textarea "x"
type textarea "I made"
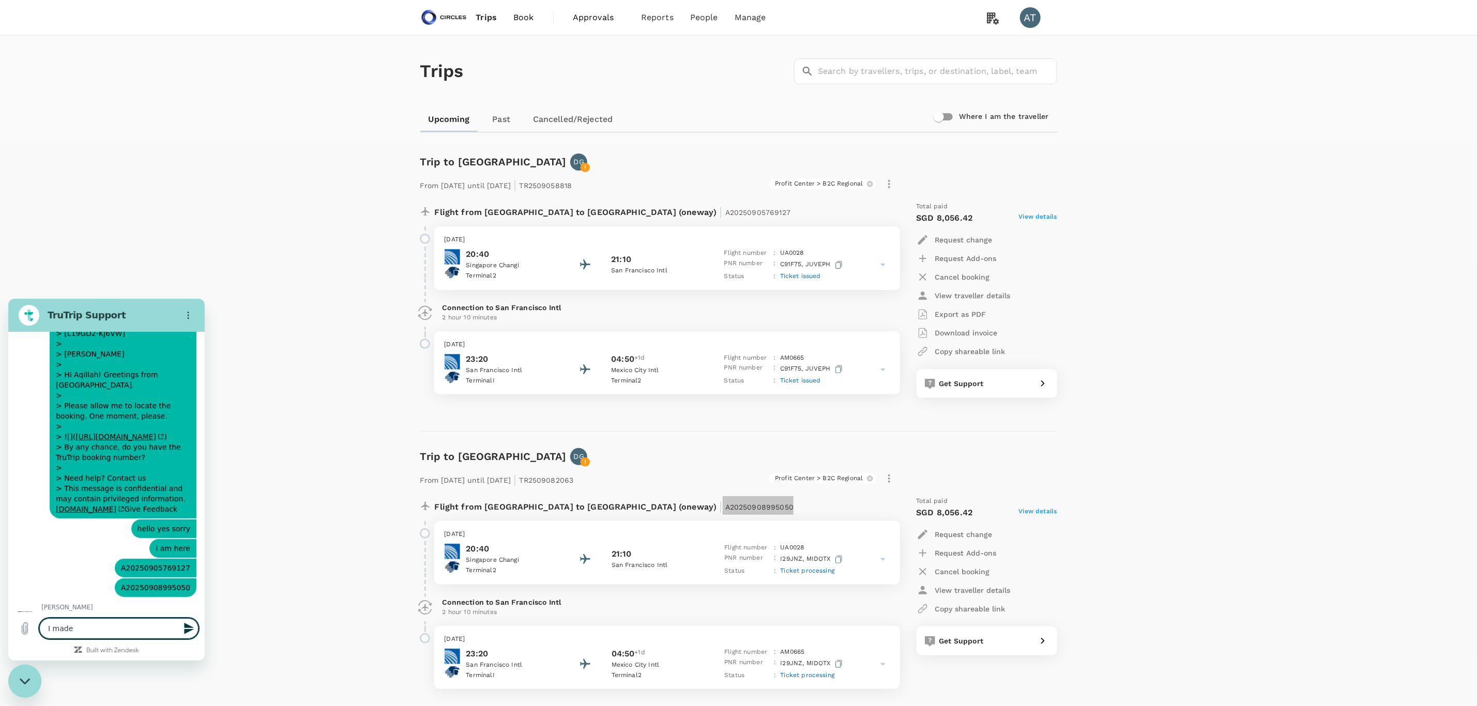
type textarea "x"
type textarea "I made a"
type textarea "x"
type textarea "I made a"
type textarea "x"
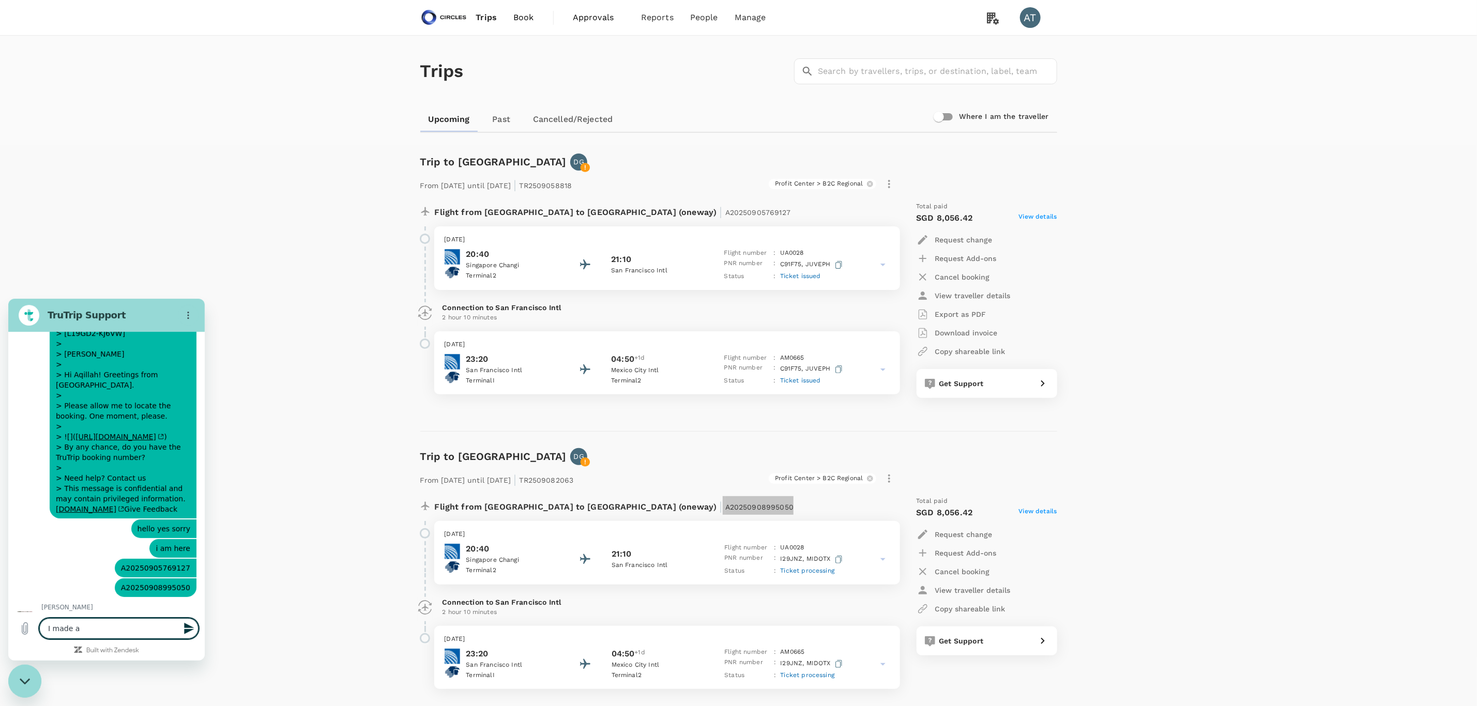
type textarea "I made a c"
type textarea "x"
type textarea "I made a ca"
type textarea "x"
type textarea "I made a can"
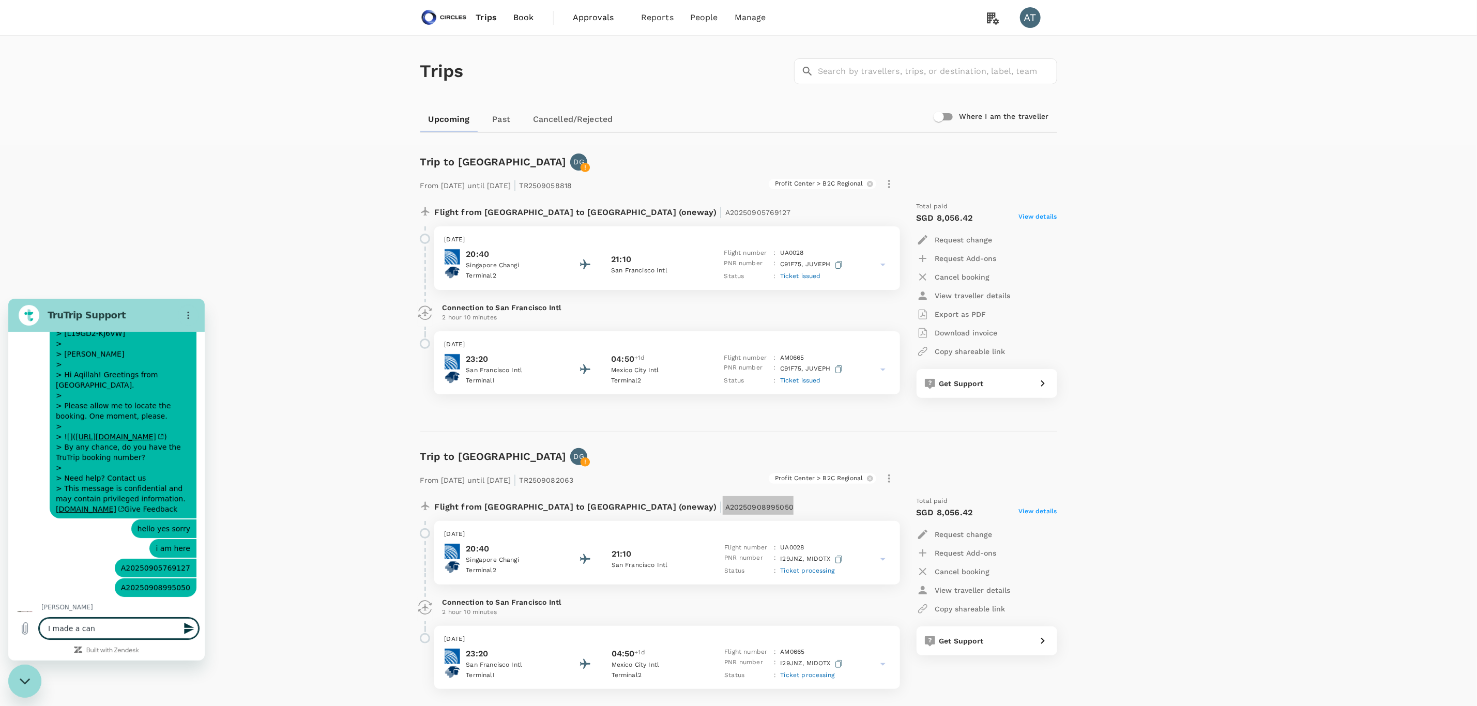
type textarea "x"
type textarea "I made a canc"
type textarea "x"
type textarea "I made a cance"
type textarea "x"
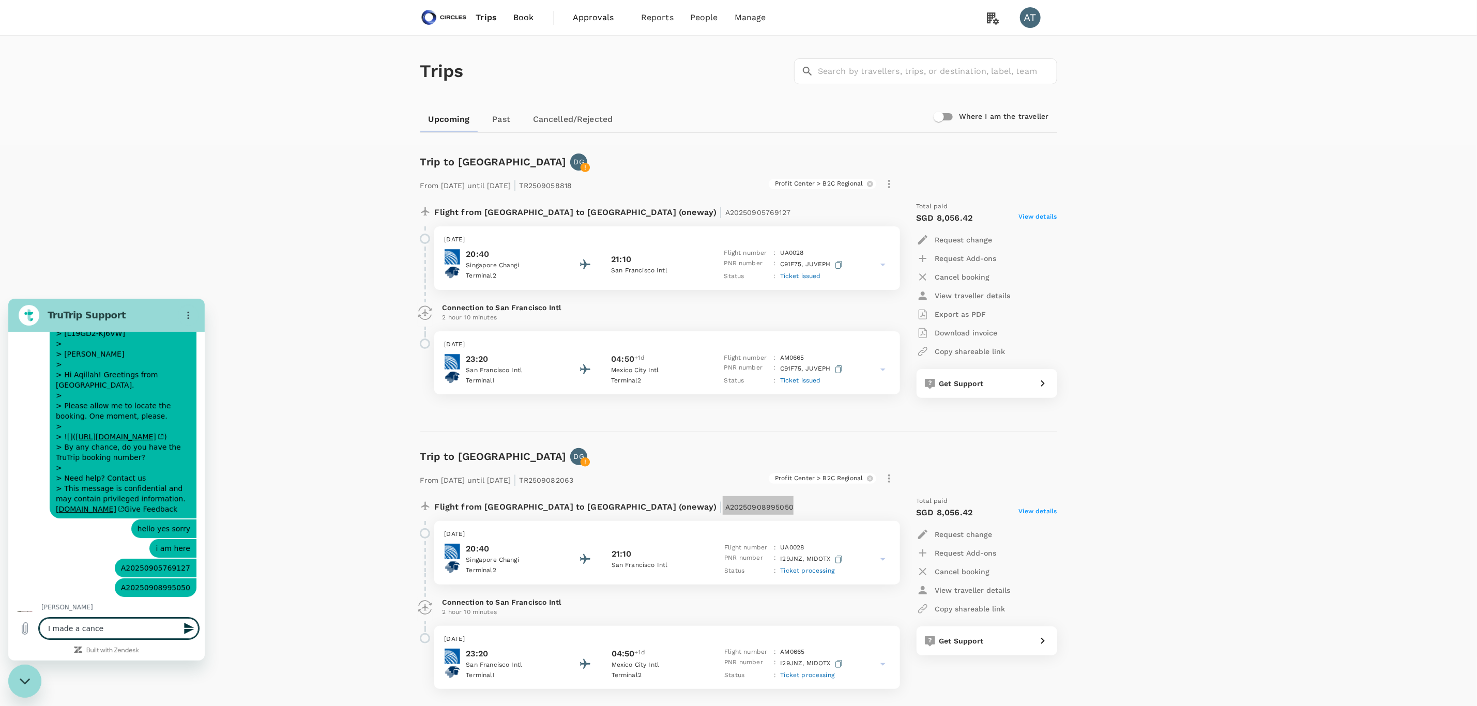
type textarea "I made a cancel"
type textarea "x"
type textarea "I made a cancell"
type textarea "x"
type textarea "I made a cancelle"
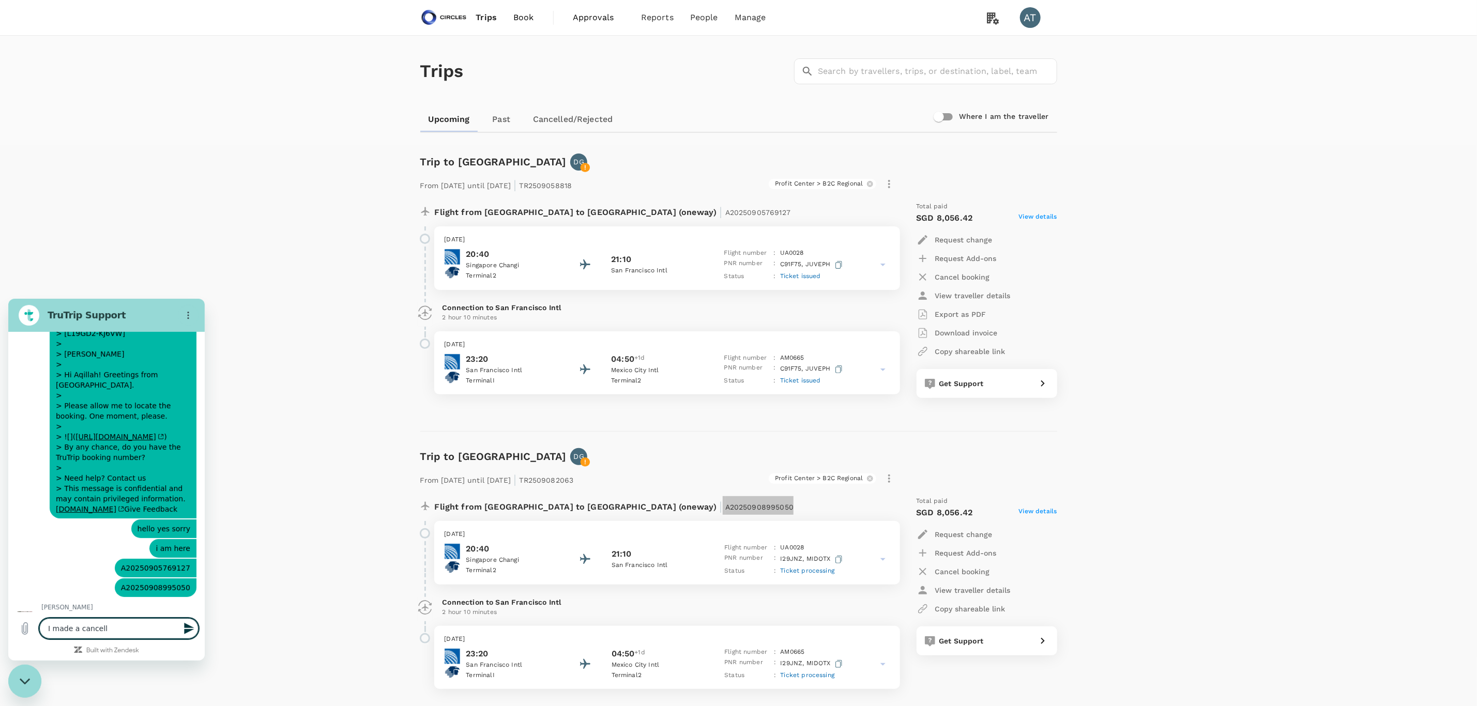
type textarea "x"
type textarea "I made a cancellea"
type textarea "x"
type textarea "I made a cancelleat"
type textarea "x"
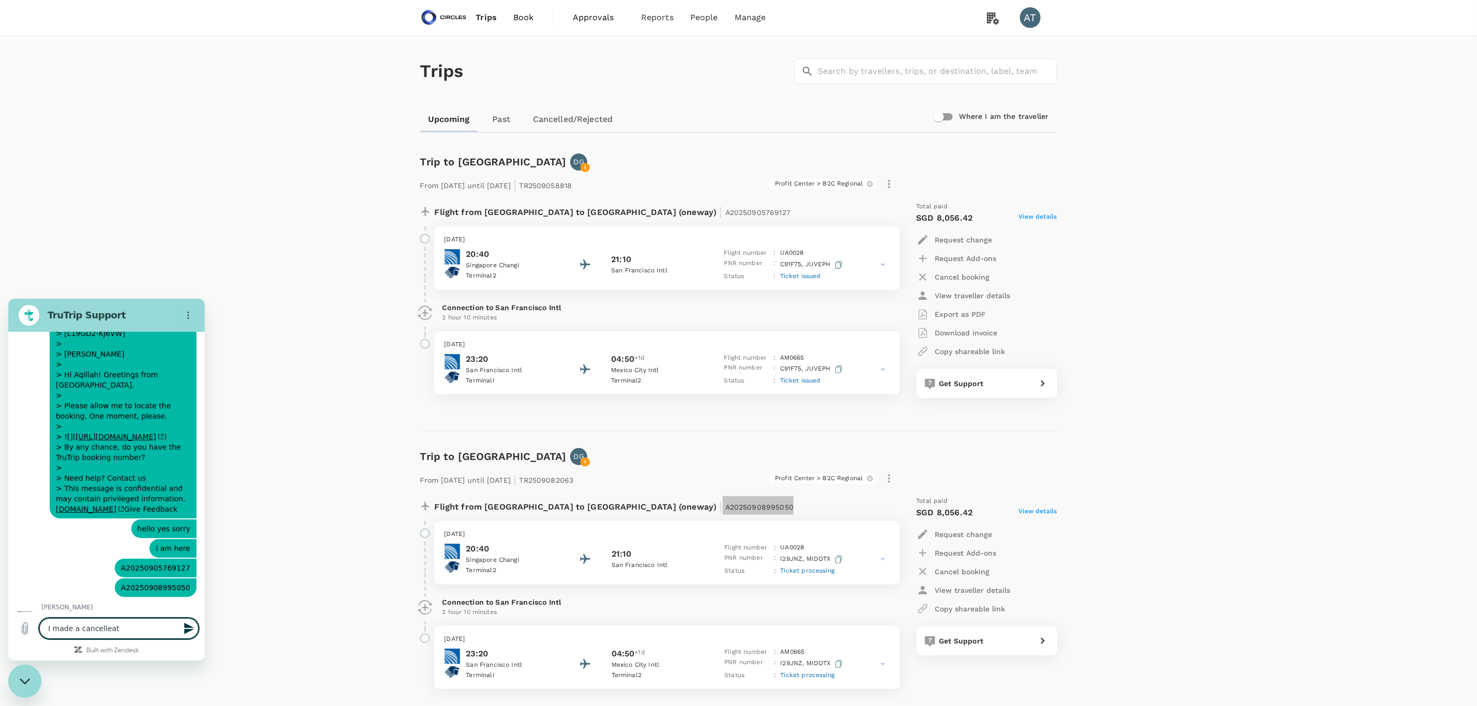
type textarea "I made a cancelleato"
type textarea "x"
type textarea "I made a cancelleat"
type textarea "x"
type textarea "I made a cancellea"
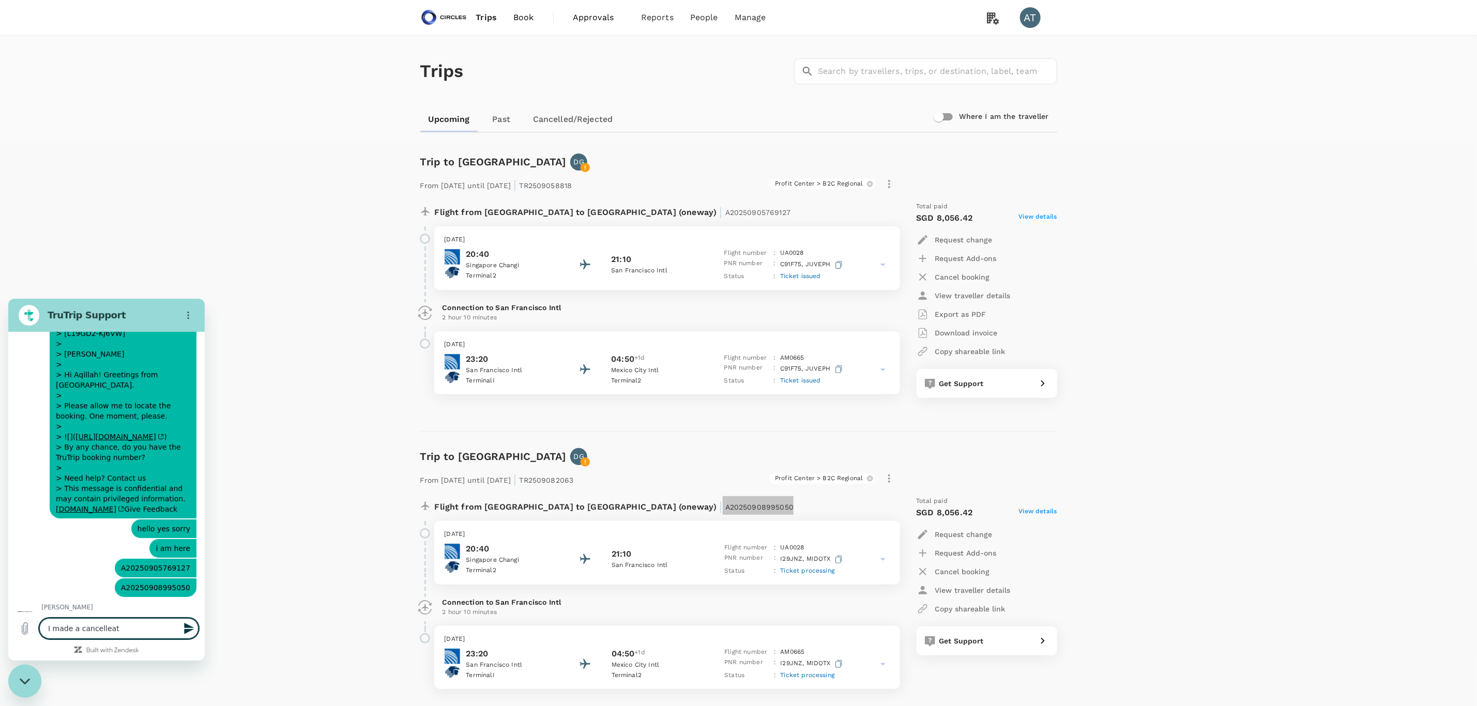
type textarea "x"
type textarea "I made a cancelle"
type textarea "x"
type textarea "I made a cancell"
type textarea "x"
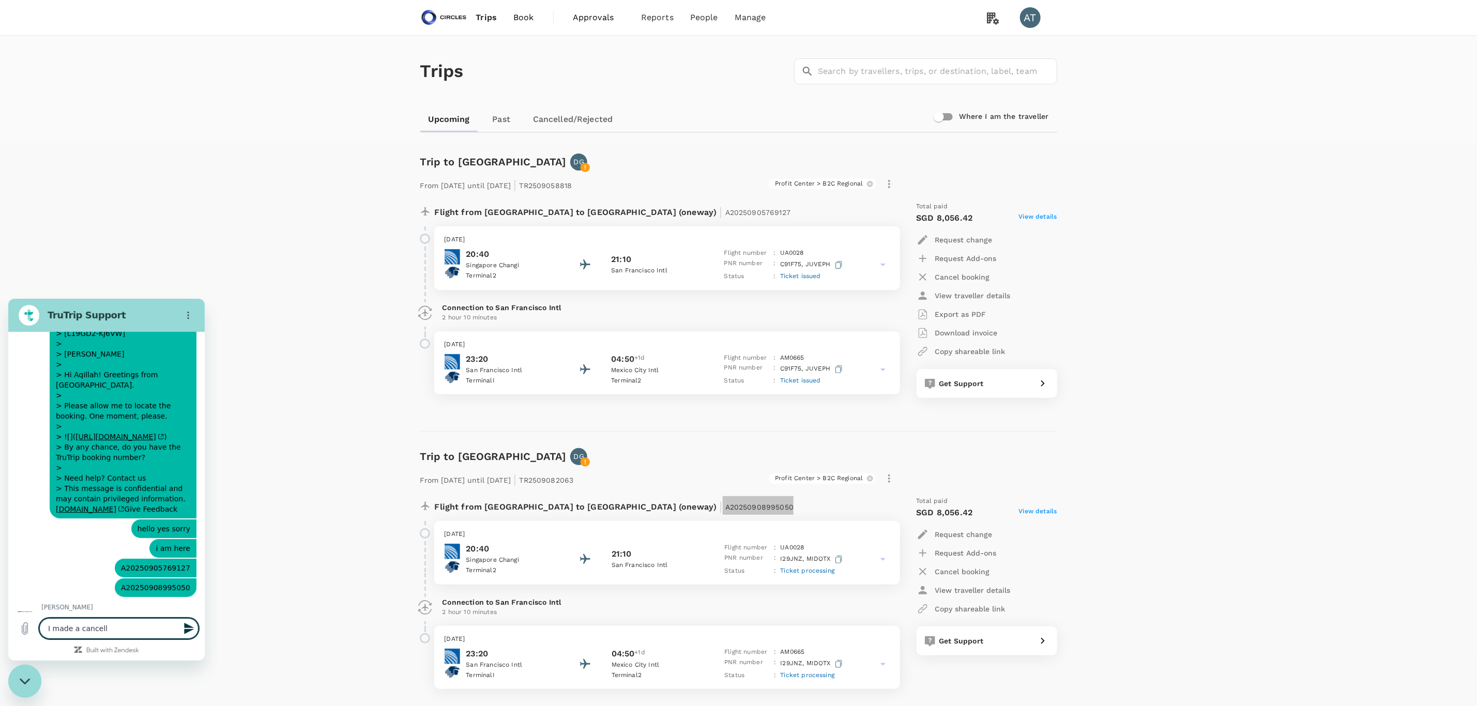
type textarea "I made a cancel"
type textarea "x"
type textarea "I made a cancell"
type textarea "x"
type textarea "I made a cancella"
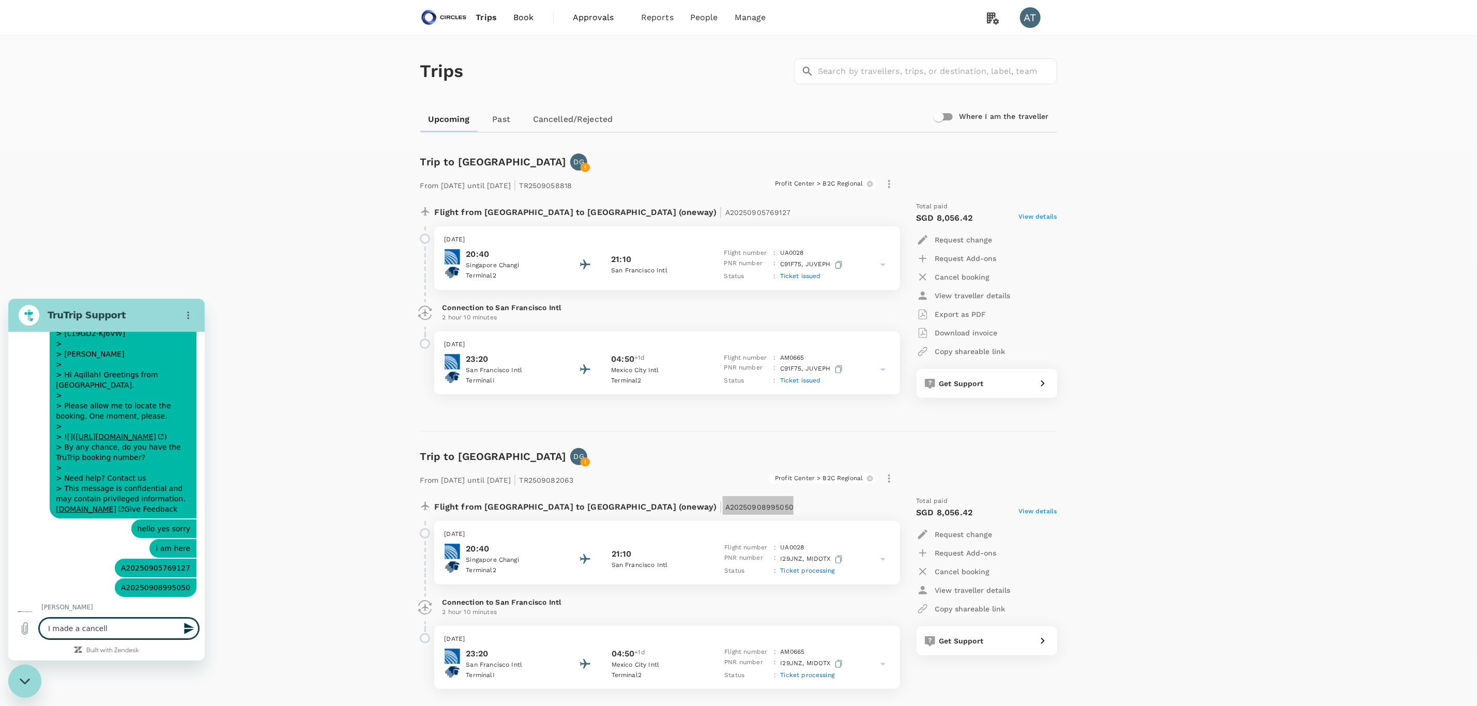
type textarea "x"
type textarea "I made a cancellat"
type textarea "x"
type textarea "I made a cancellati"
type textarea "x"
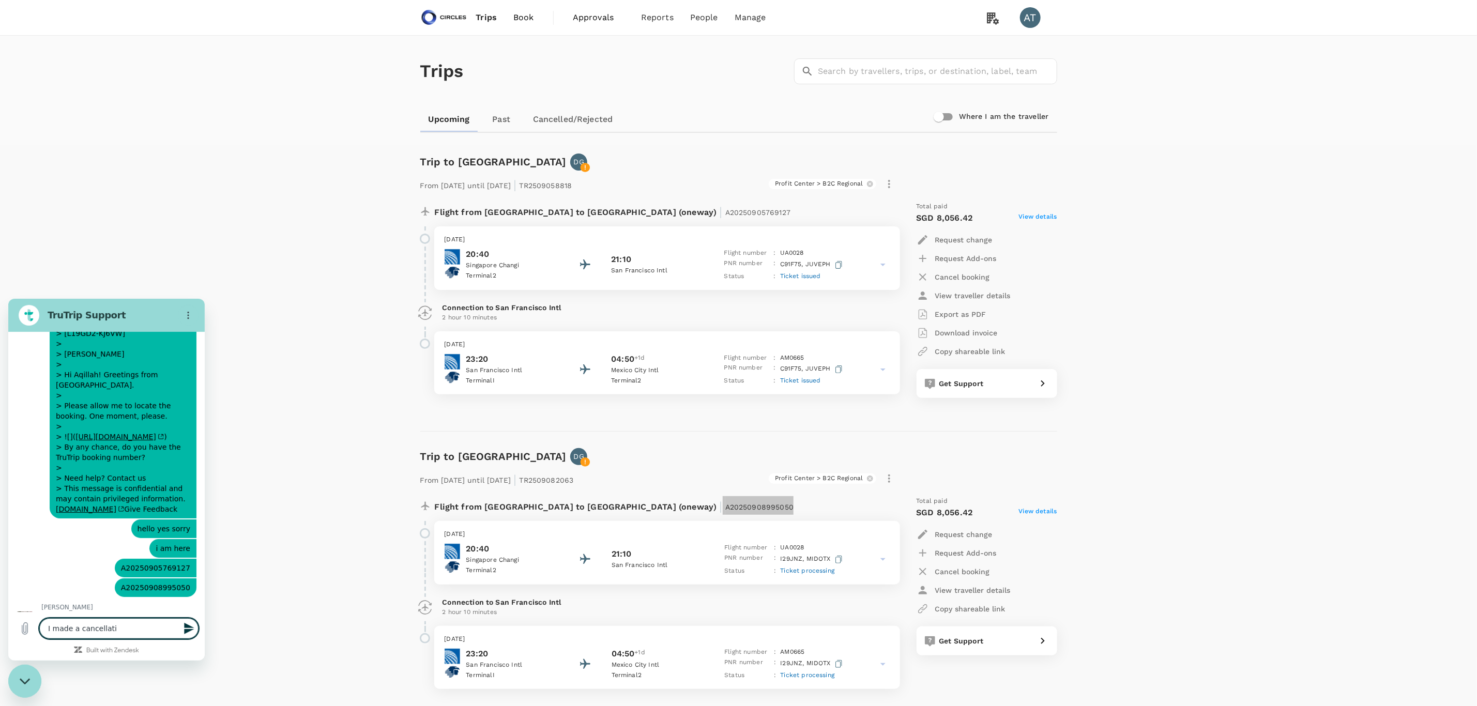
type textarea "I made a cancellatio"
type textarea "x"
type textarea "I made a cancellation"
type textarea "x"
type textarea "I made a cancellation"
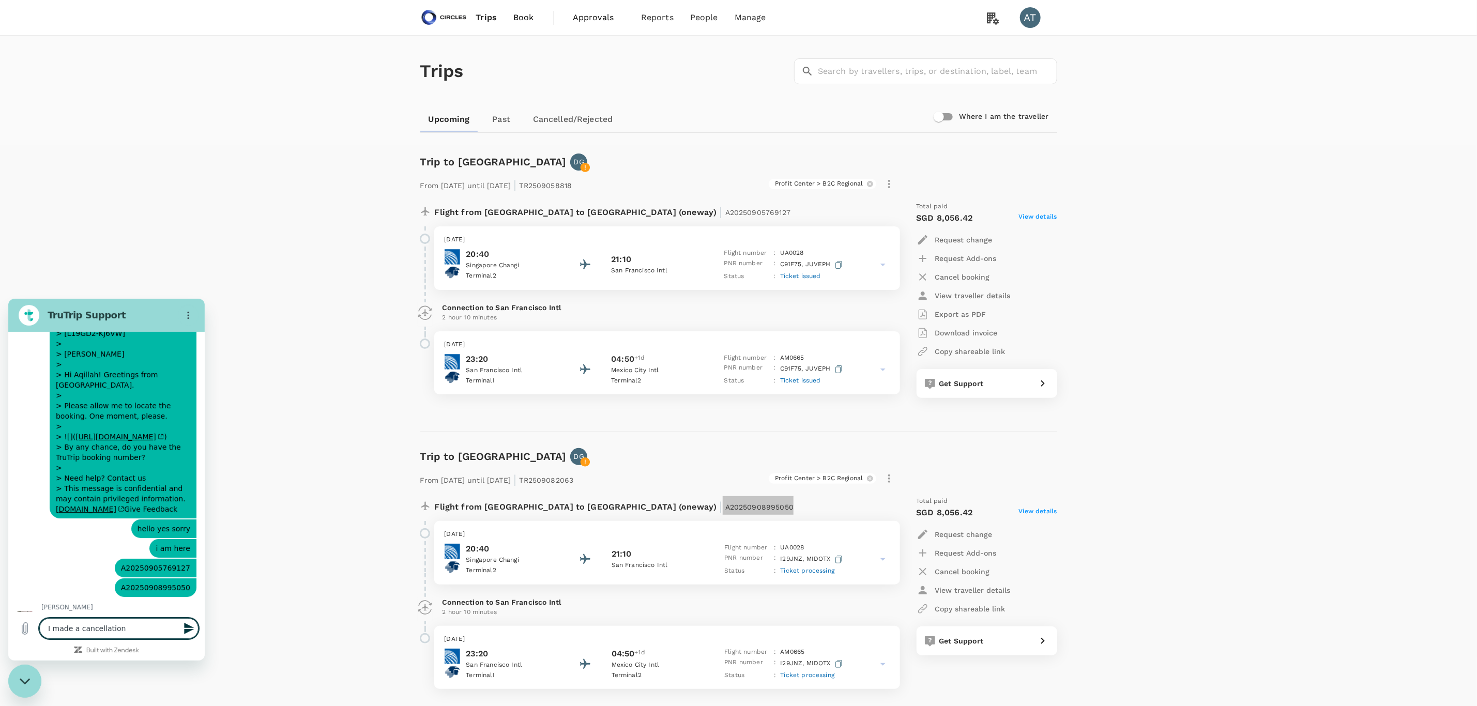
type textarea "x"
type textarea "I made a cancellation f"
type textarea "x"
type textarea "I made a cancellation fo"
type textarea "x"
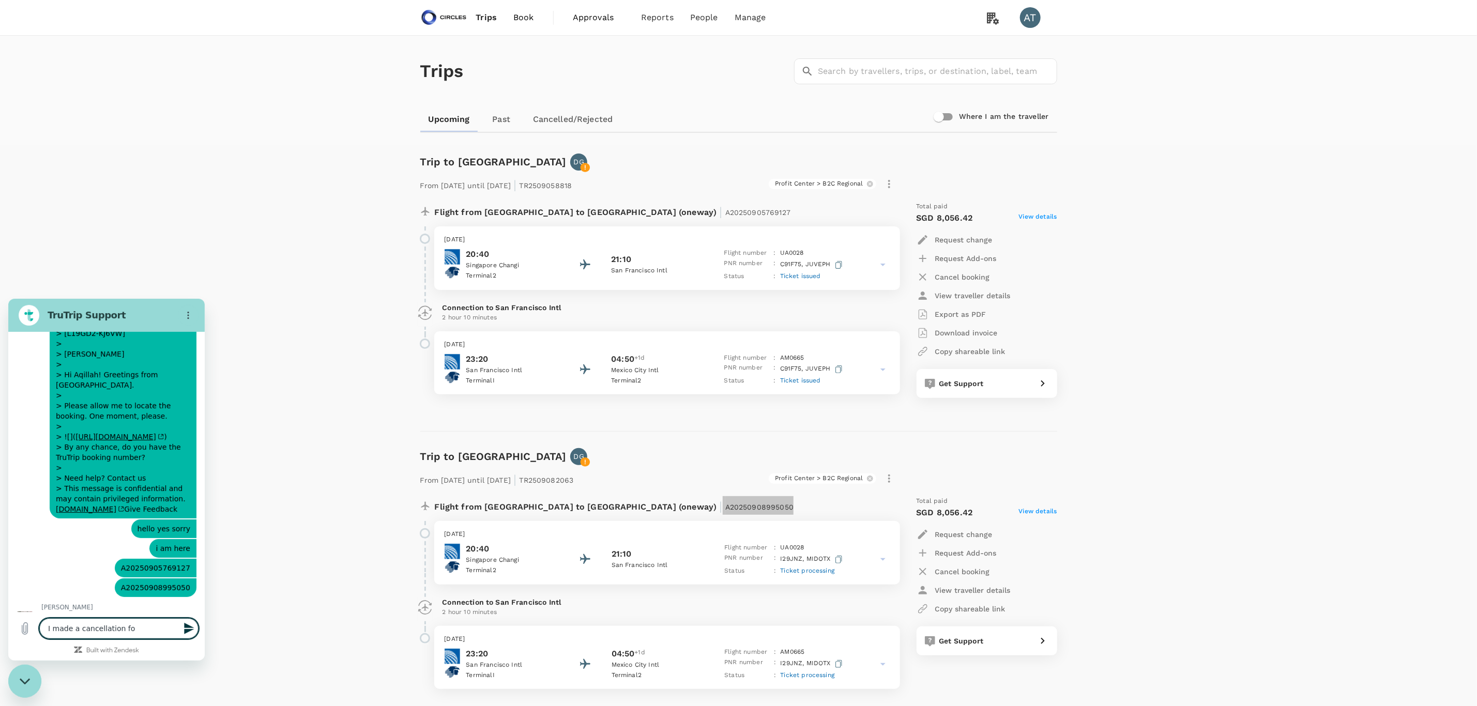
type textarea "I made a cancellation for"
type textarea "x"
type textarea "I made a cancellation for"
type textarea "x"
type textarea "I made a cancellation for m"
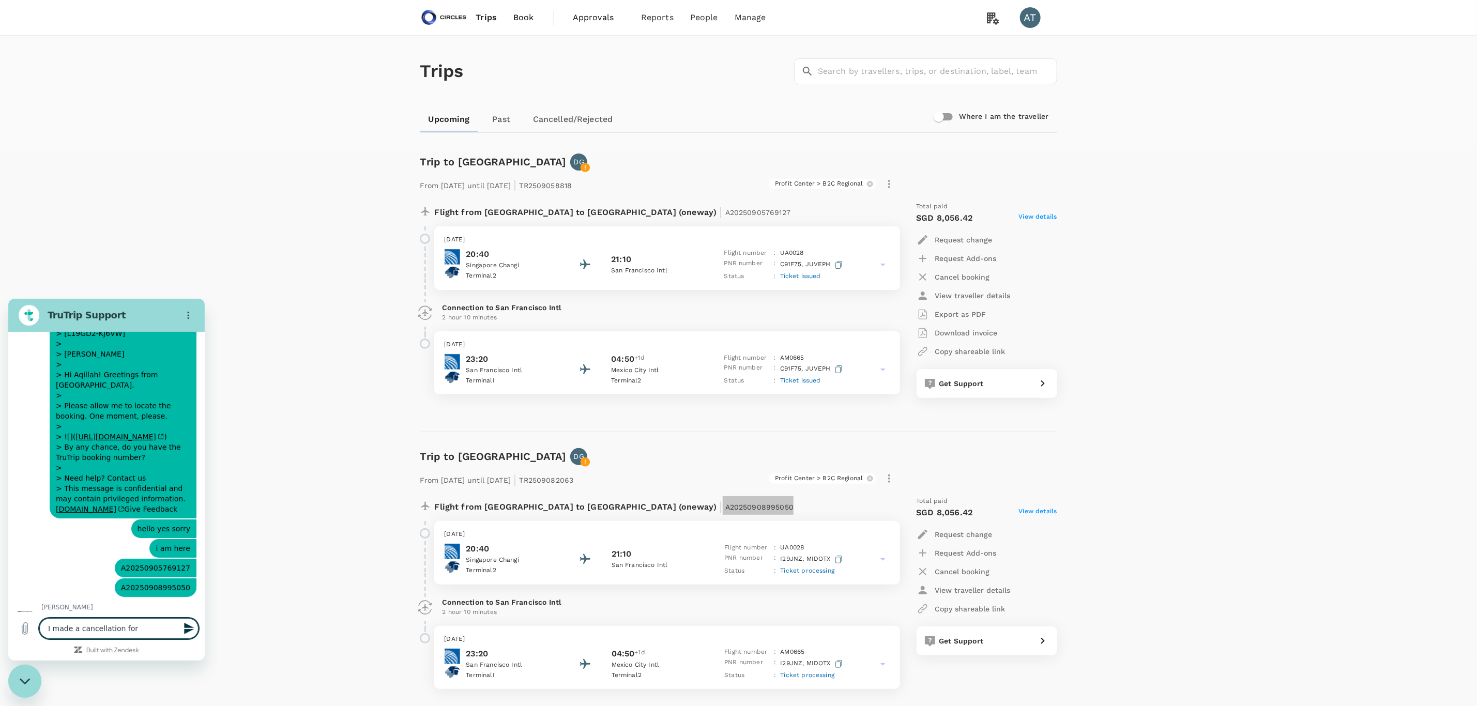
type textarea "x"
type textarea "I made a cancellation for mo"
type textarea "x"
type textarea "I made a cancellation for m"
type textarea "x"
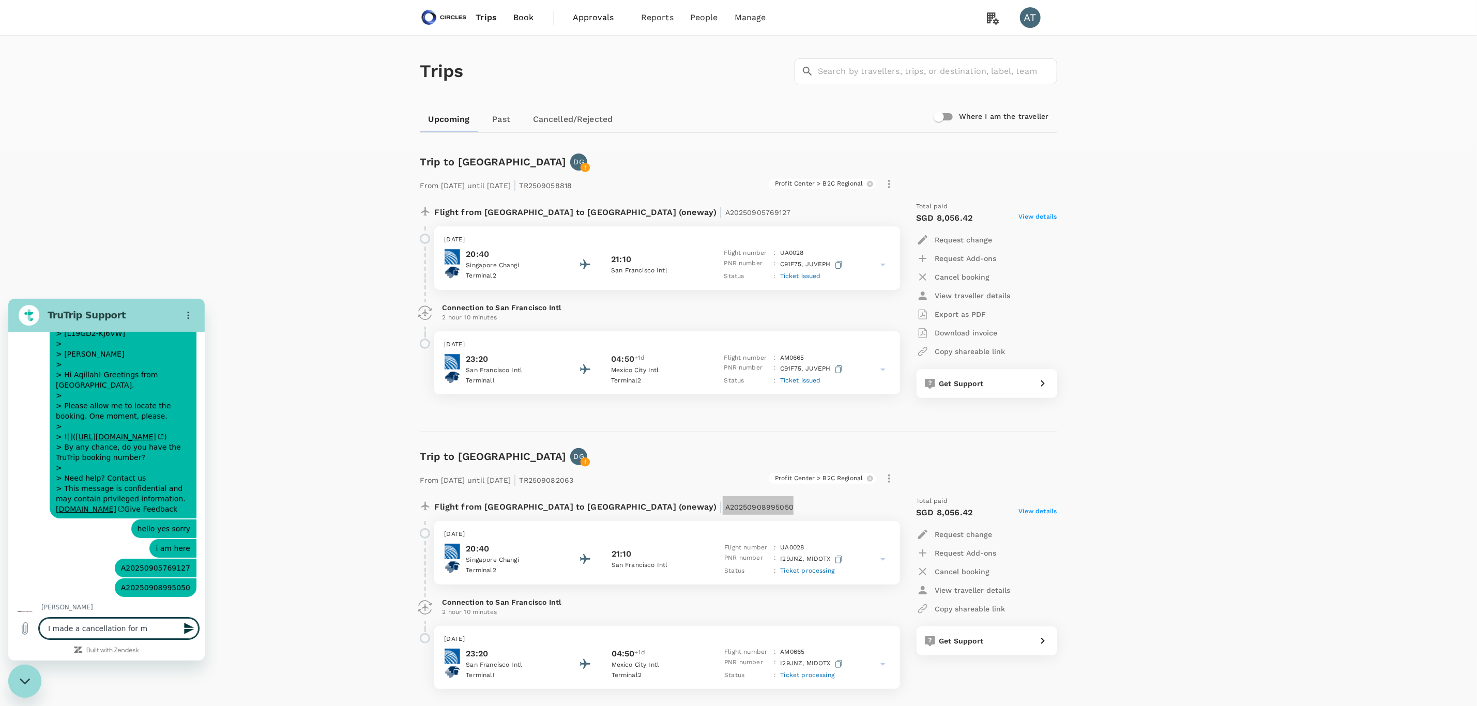
type textarea "I made a cancellation for"
type textarea "x"
type textarea "I made a cancellation for b"
type textarea "x"
type textarea "I made a cancellation for bo"
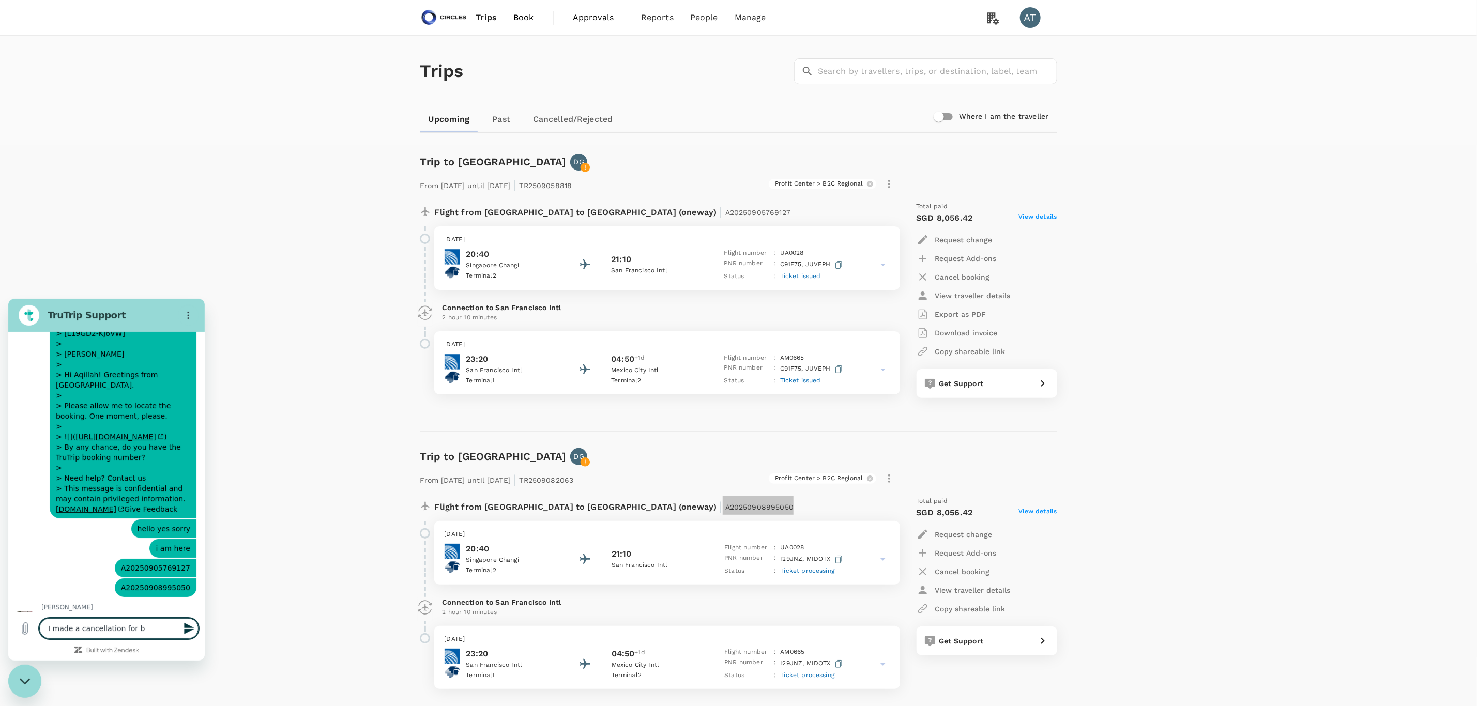
type textarea "x"
type textarea "I made a cancellation for bot"
type textarea "x"
type textarea "I made a cancellation for both"
type textarea "x"
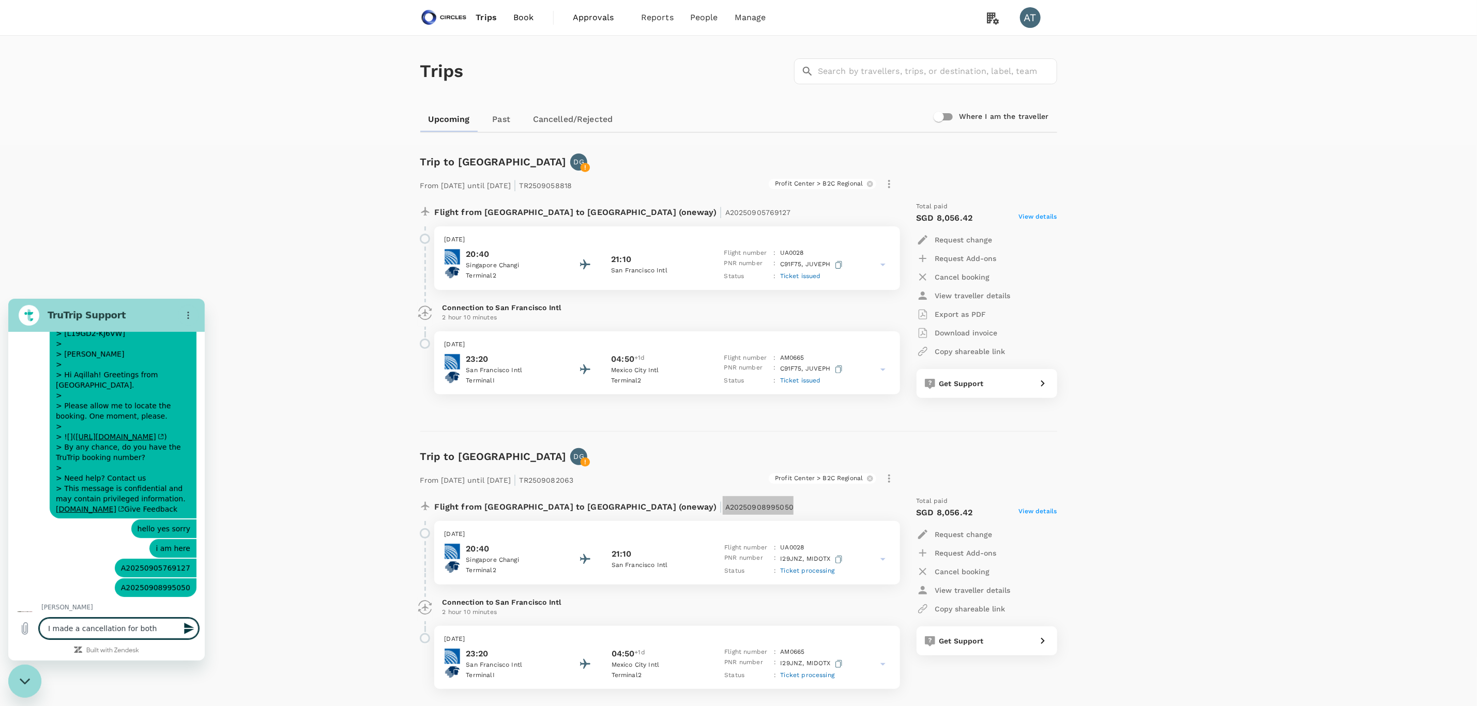
type textarea "I made a cancellation for both"
type textarea "x"
type textarea "I made a cancellation for both a"
type textarea "x"
type textarea "I made a cancellation for both as"
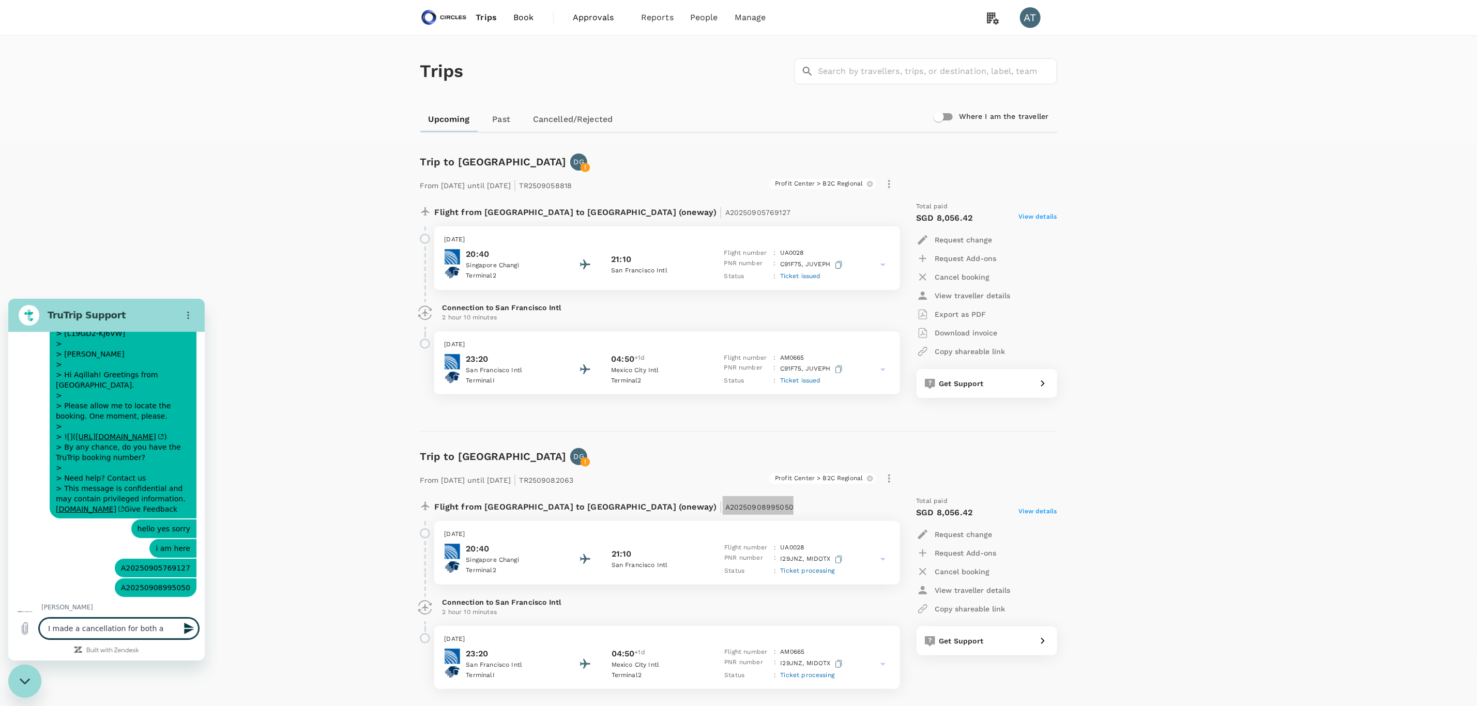
type textarea "x"
type textarea "I made a cancellation for both as"
type textarea "x"
type textarea "I made a cancellation for both as h"
type textarea "x"
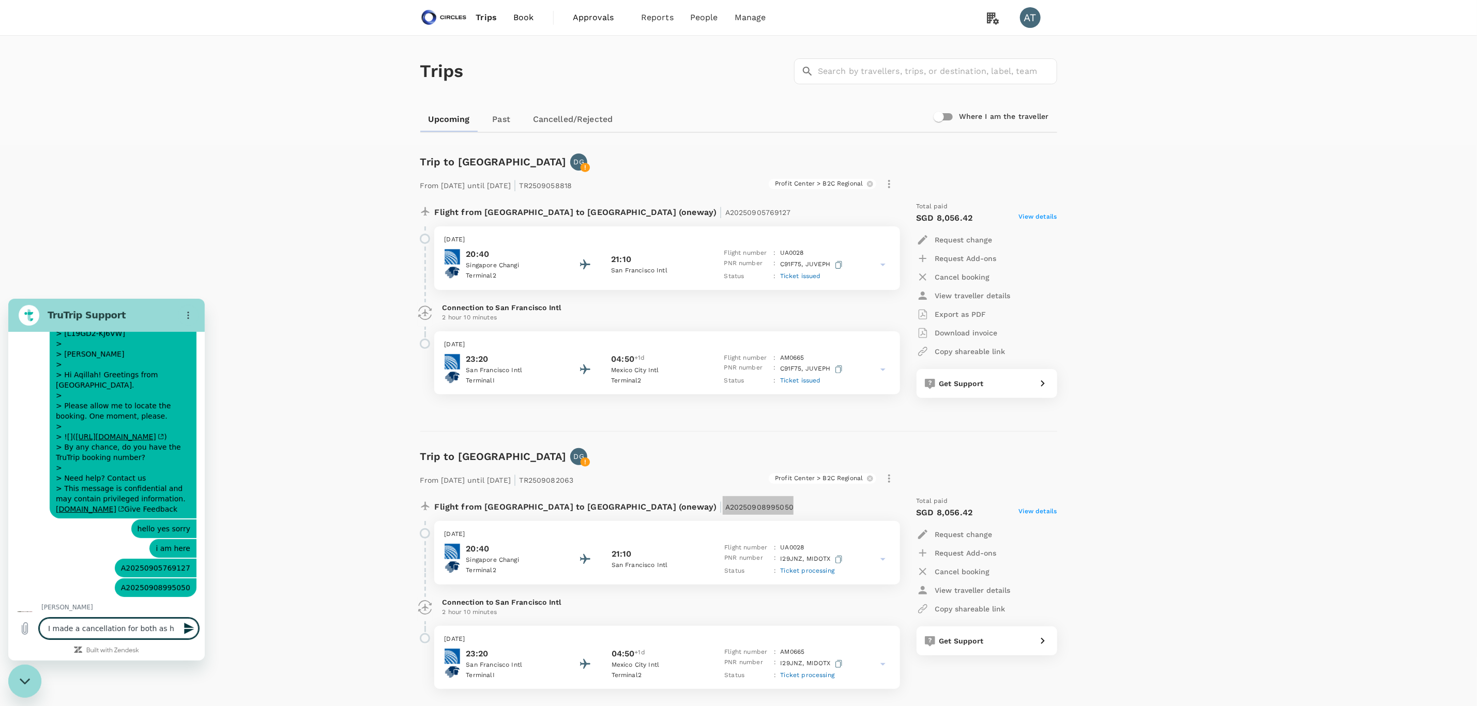
type textarea "I made a cancellation for both as"
type textarea "x"
type textarea "I made a cancellation for both as m"
type textarea "x"
type textarea "I made a cancellation for both as my"
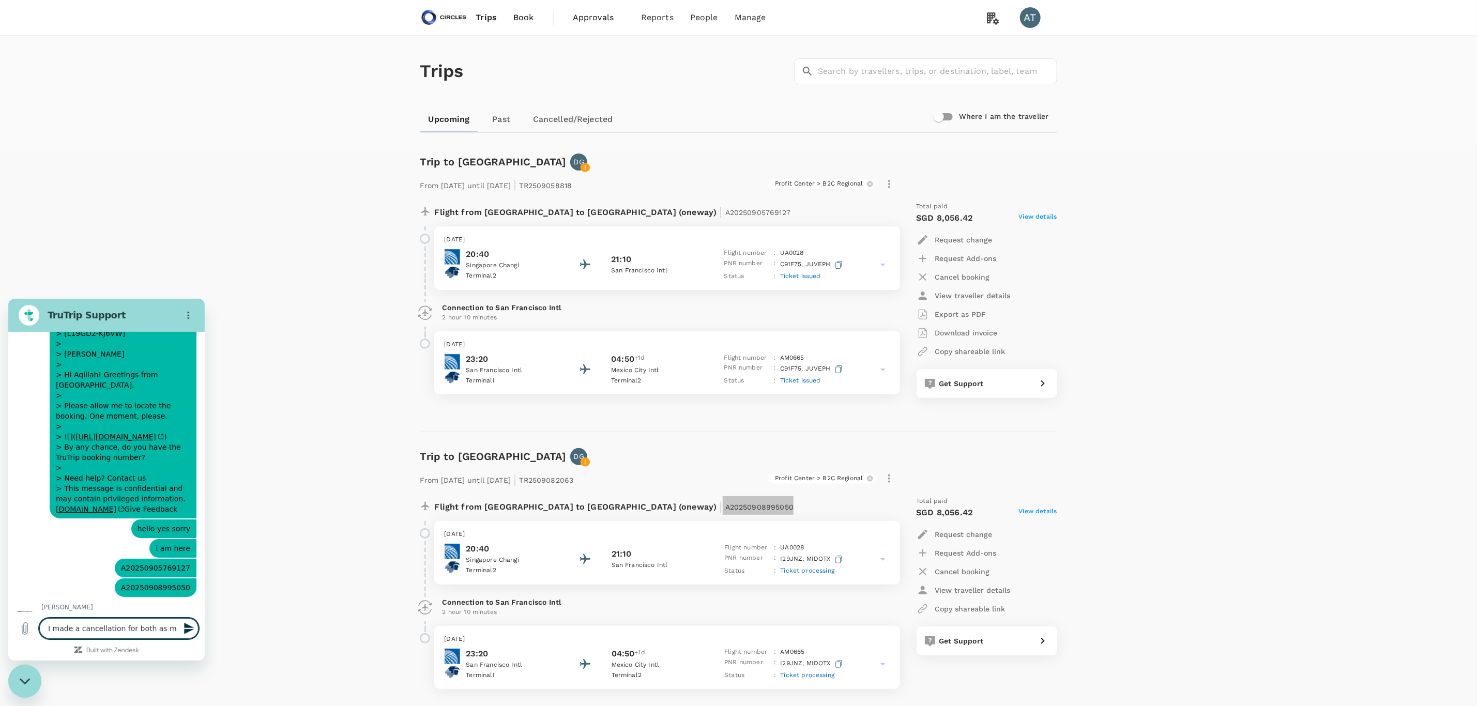
type textarea "x"
type textarea "I made a cancellation for both as my"
type textarea "x"
type textarea "I made a cancellation for both as my b"
type textarea "x"
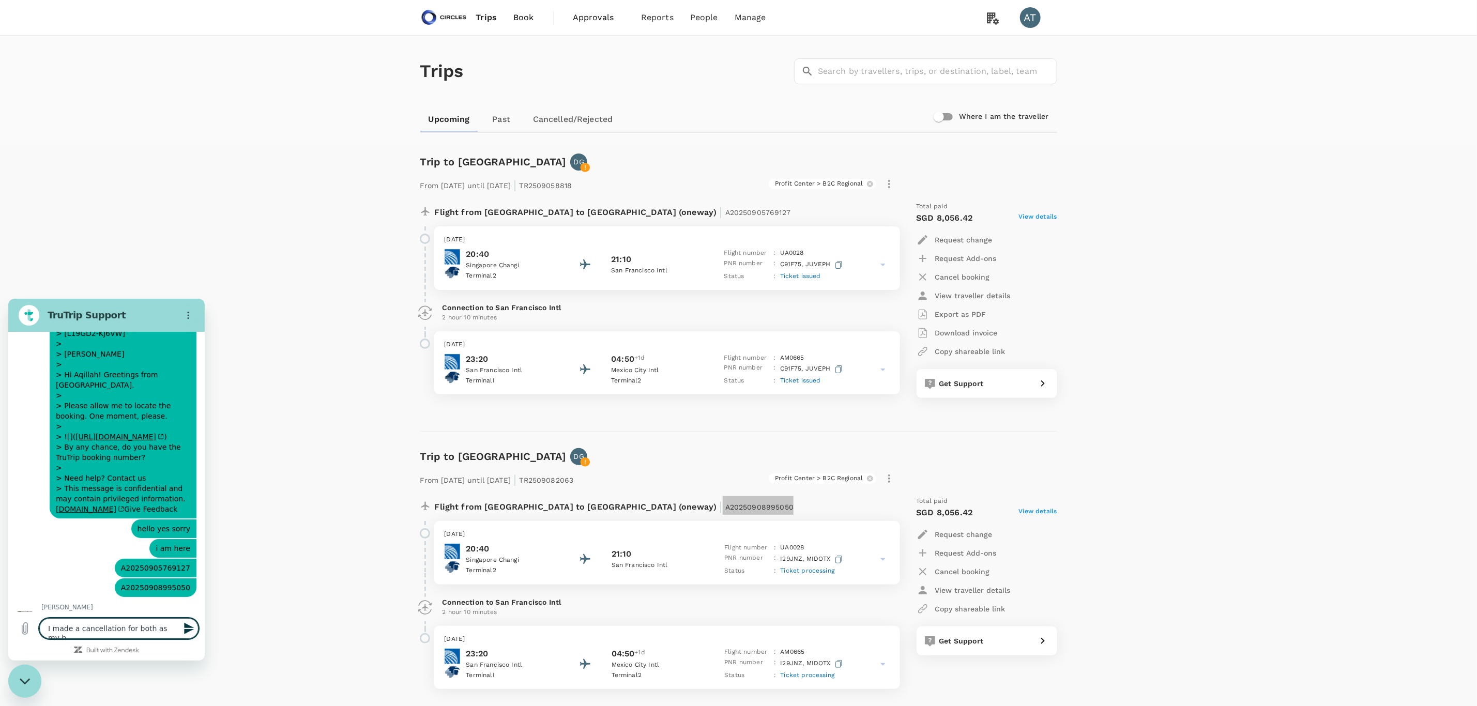
type textarea "I made a cancellation for both as my bo"
type textarea "x"
type textarea "I made a cancellation for both as my bos"
type textarea "x"
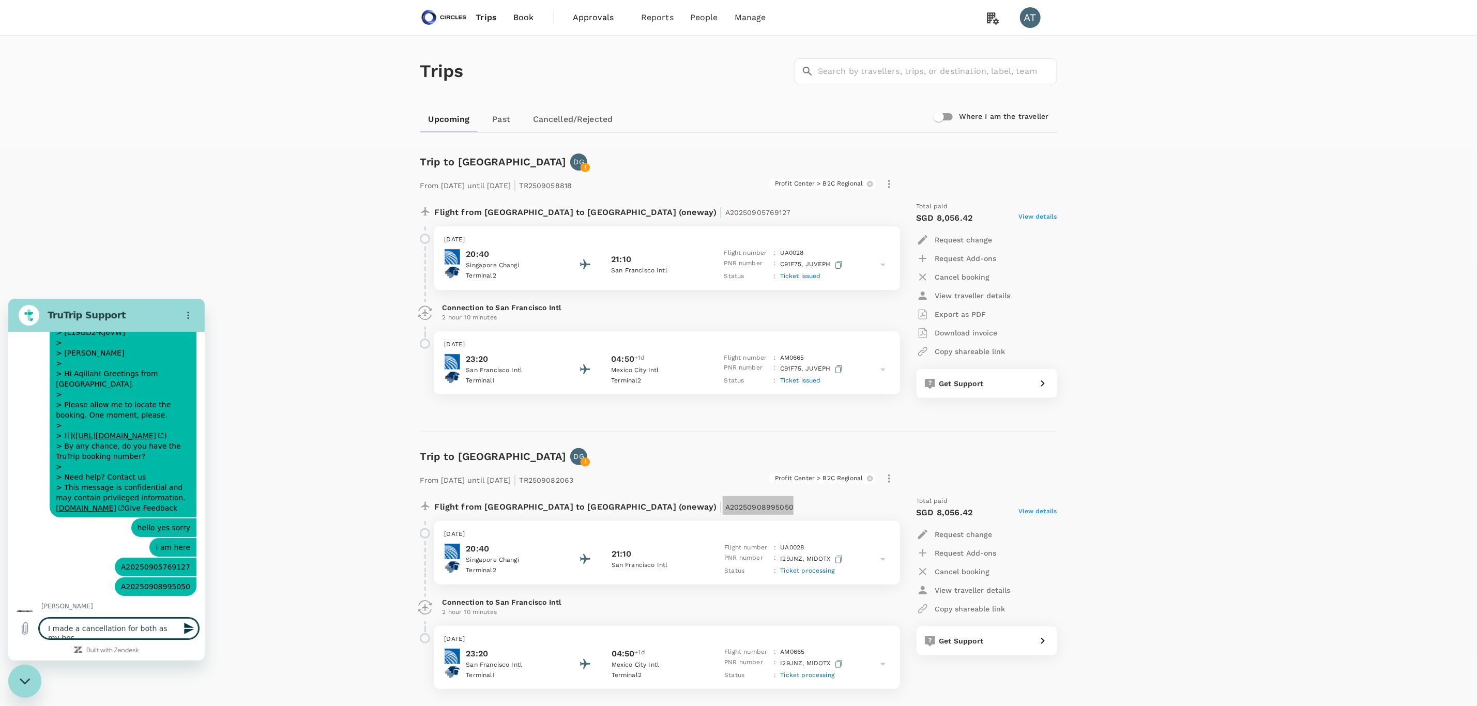
type textarea "I made a cancellation for both as my boss"
type textarea "x"
type textarea "I made a cancellation for both as my [PERSON_NAME]"
type textarea "x"
type textarea "I made a cancellation for both as my bosses"
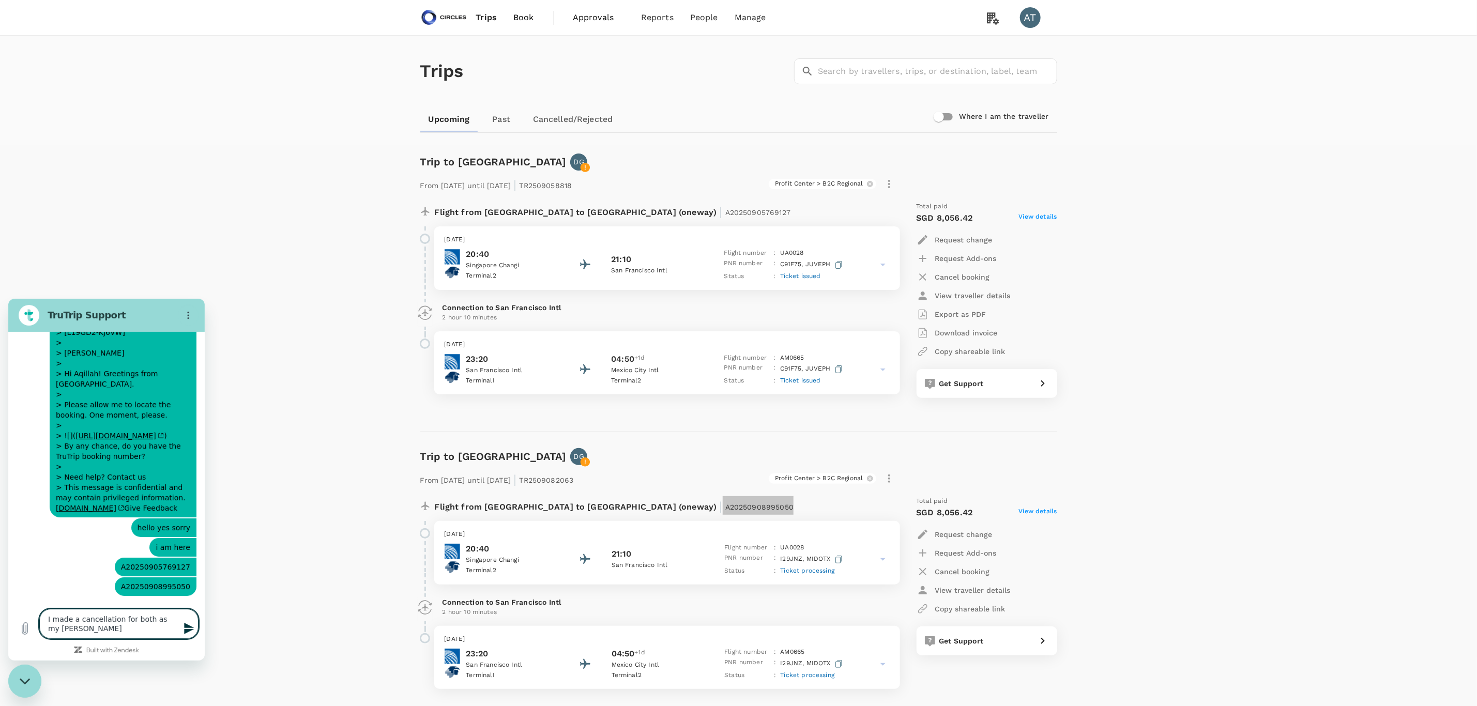
type textarea "x"
type textarea "I made a cancellation for both as my bosses"
type textarea "x"
type textarea "I made a cancellation for both as my bosses f"
type textarea "x"
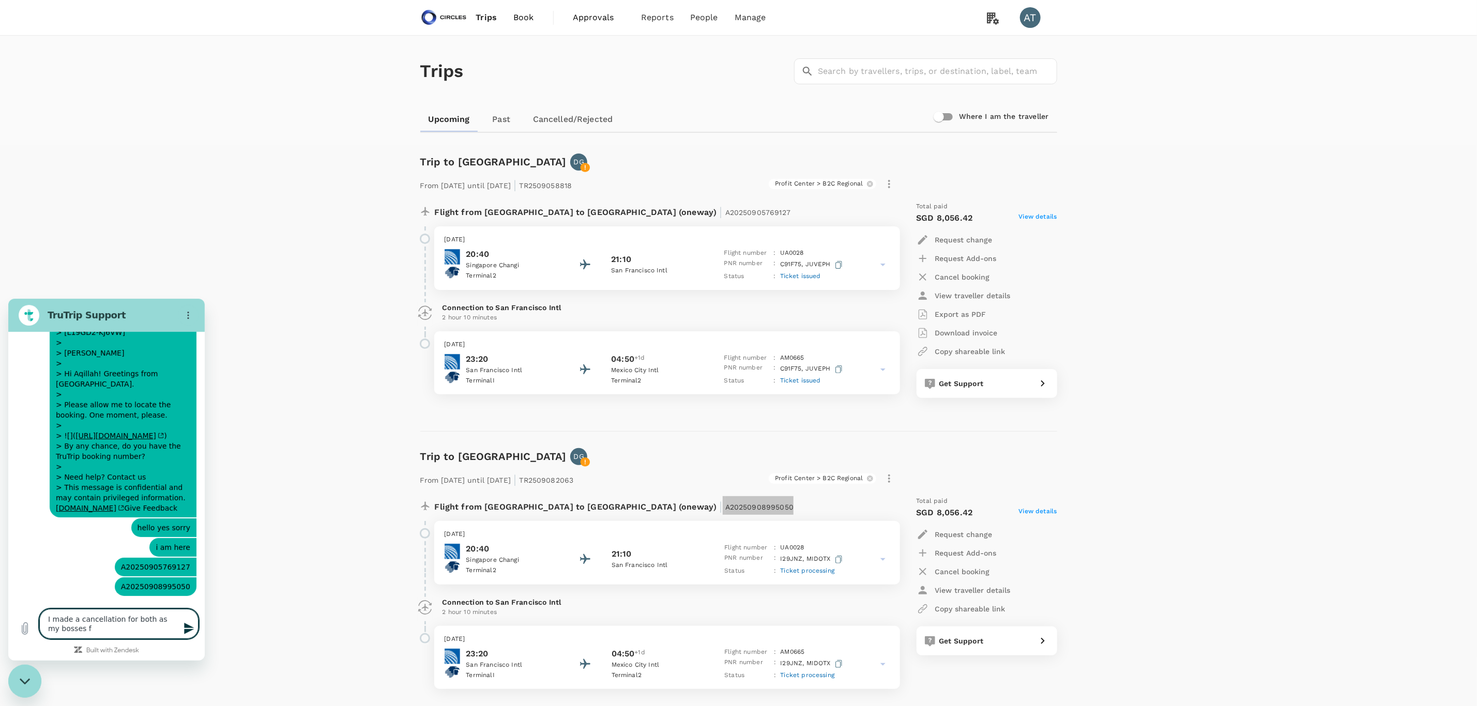
type textarea "I made a cancellation for both as my bosses"
type textarea "x"
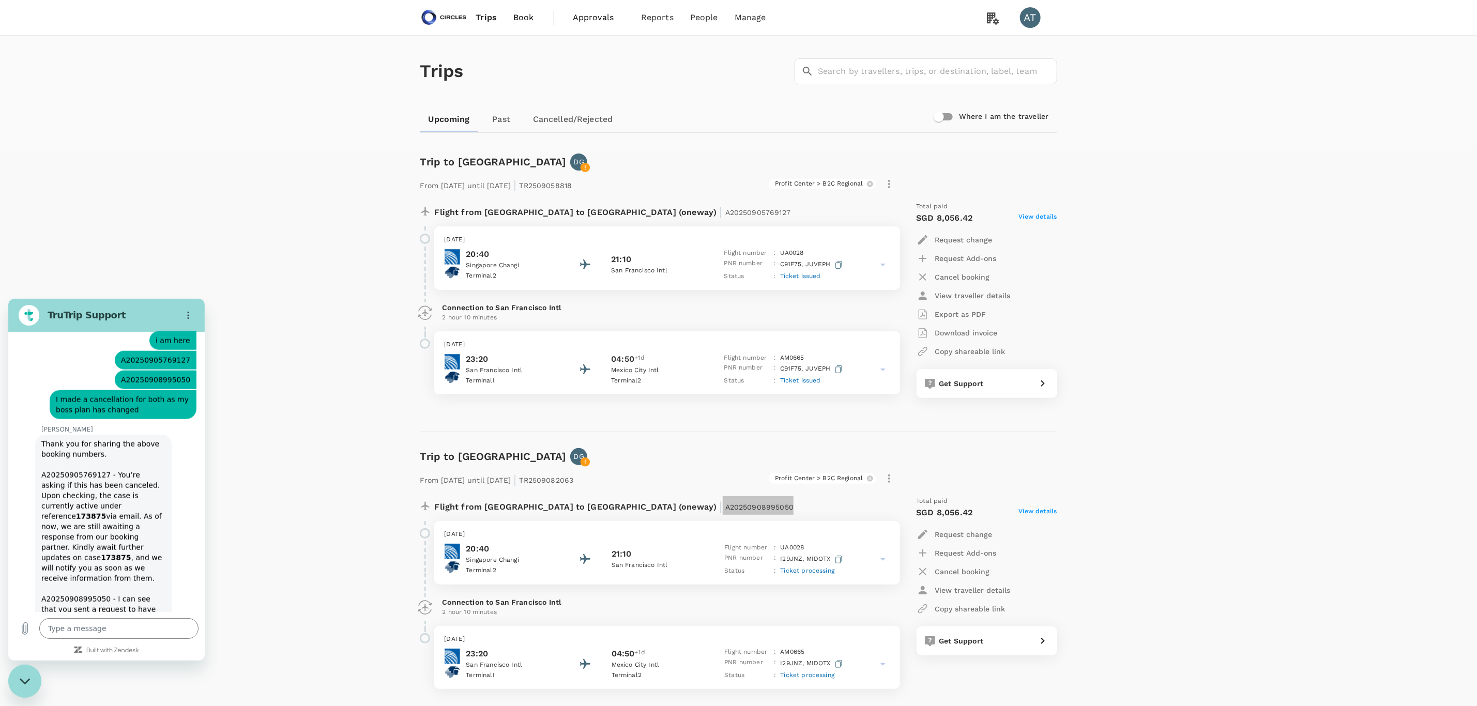
scroll to position [1080, 0]
click at [91, 627] on textarea at bounding box center [118, 628] width 159 height 21
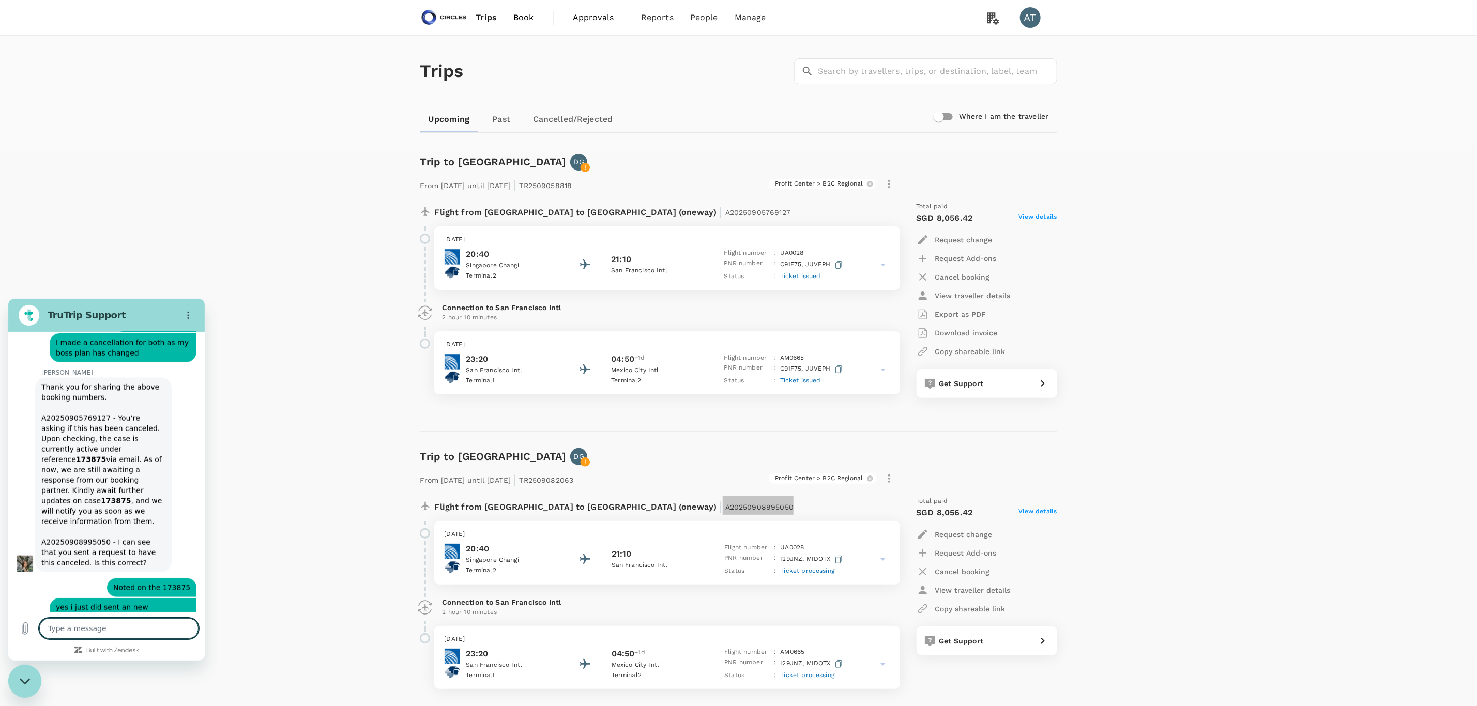
scroll to position [1261, 0]
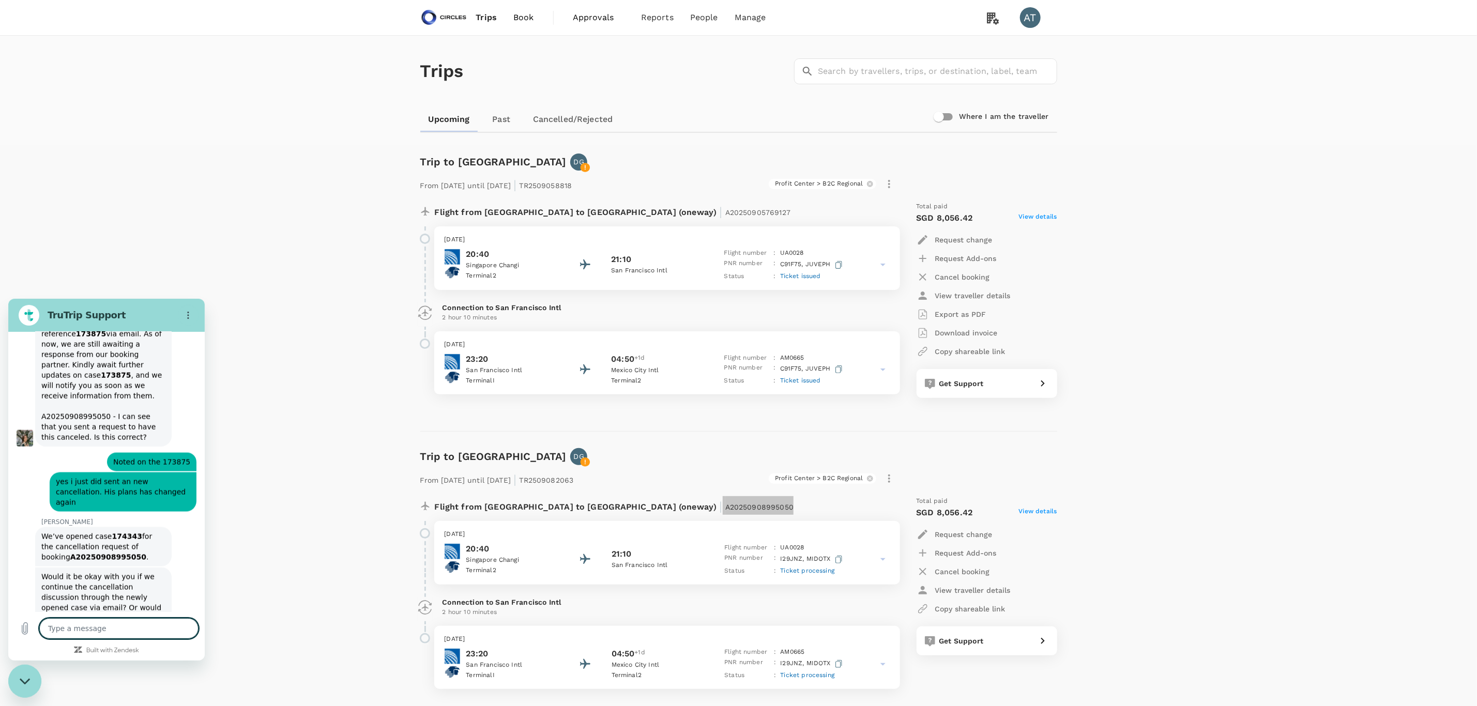
click at [72, 627] on textarea at bounding box center [118, 628] width 159 height 21
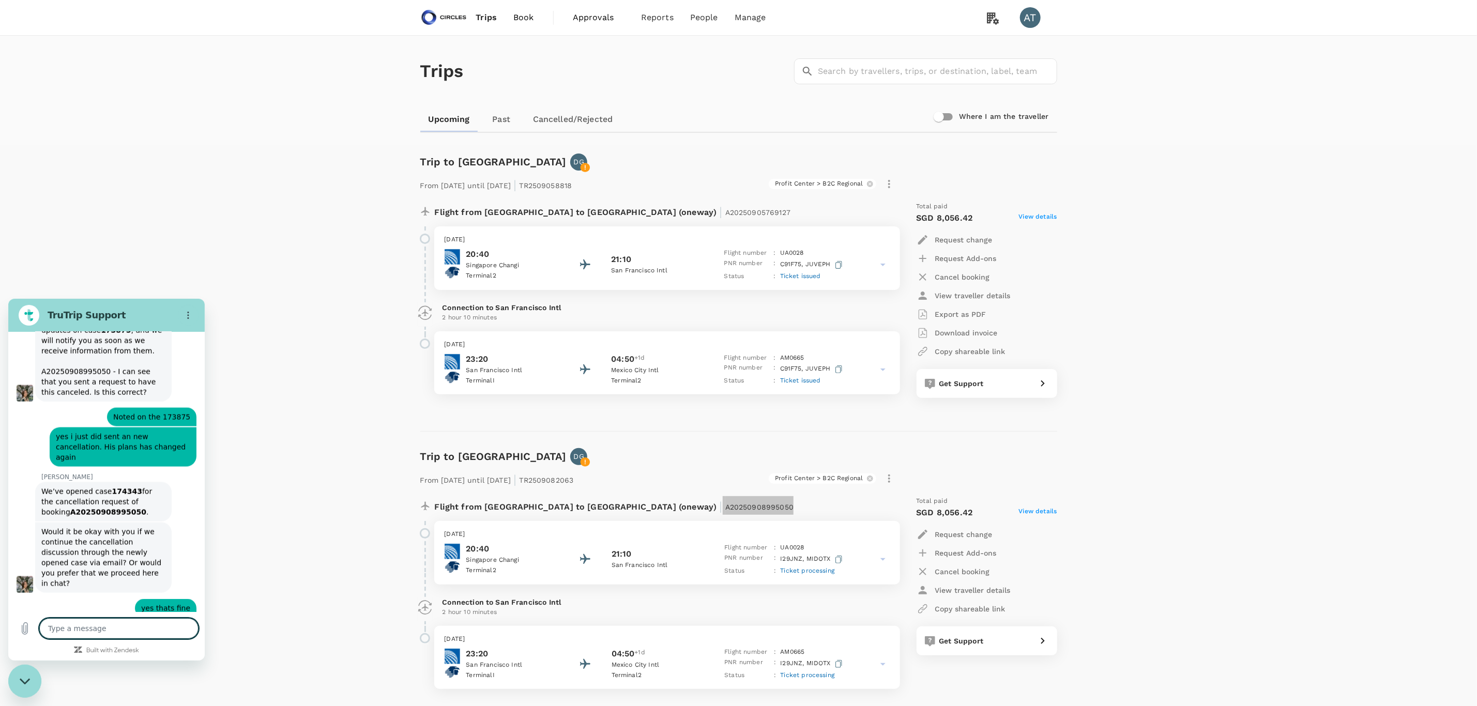
scroll to position [1422, 0]
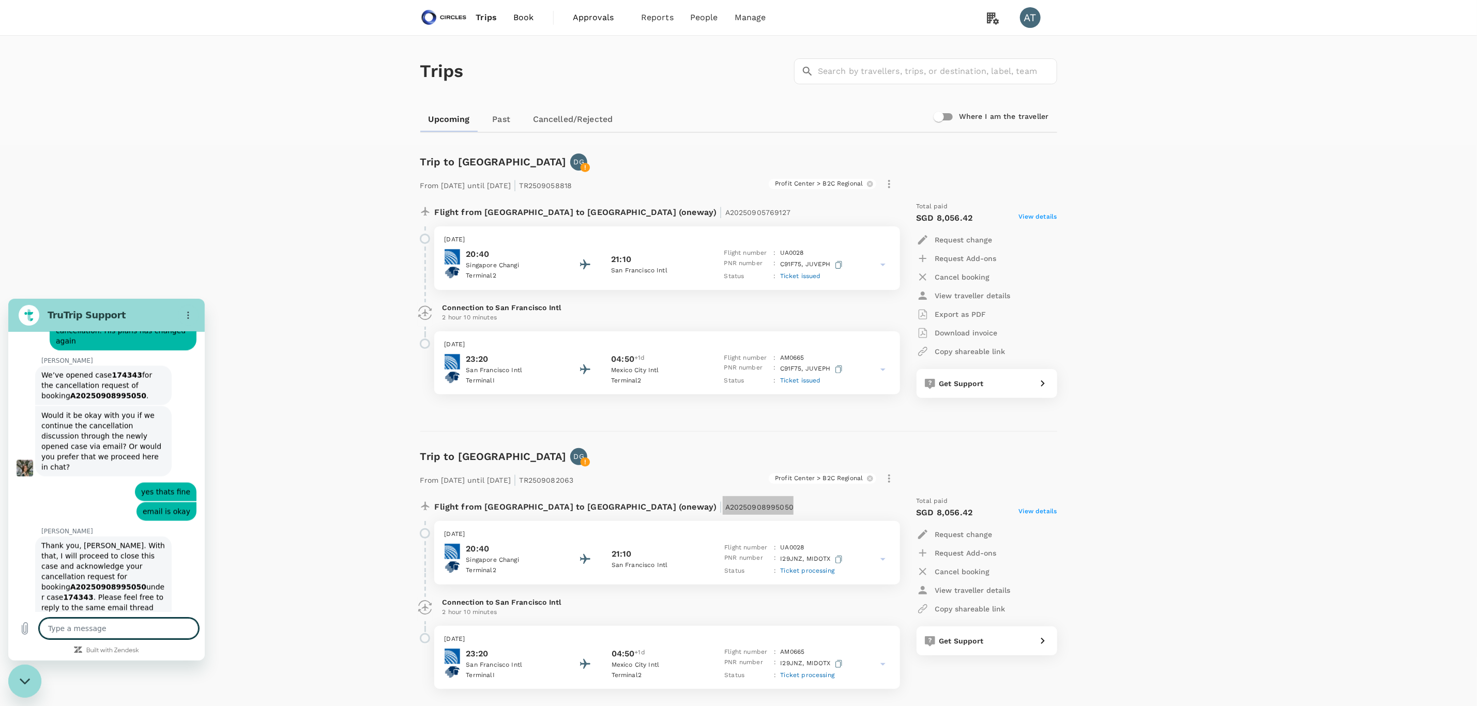
click at [22, 682] on icon "Close messaging window" at bounding box center [25, 681] width 11 height 7
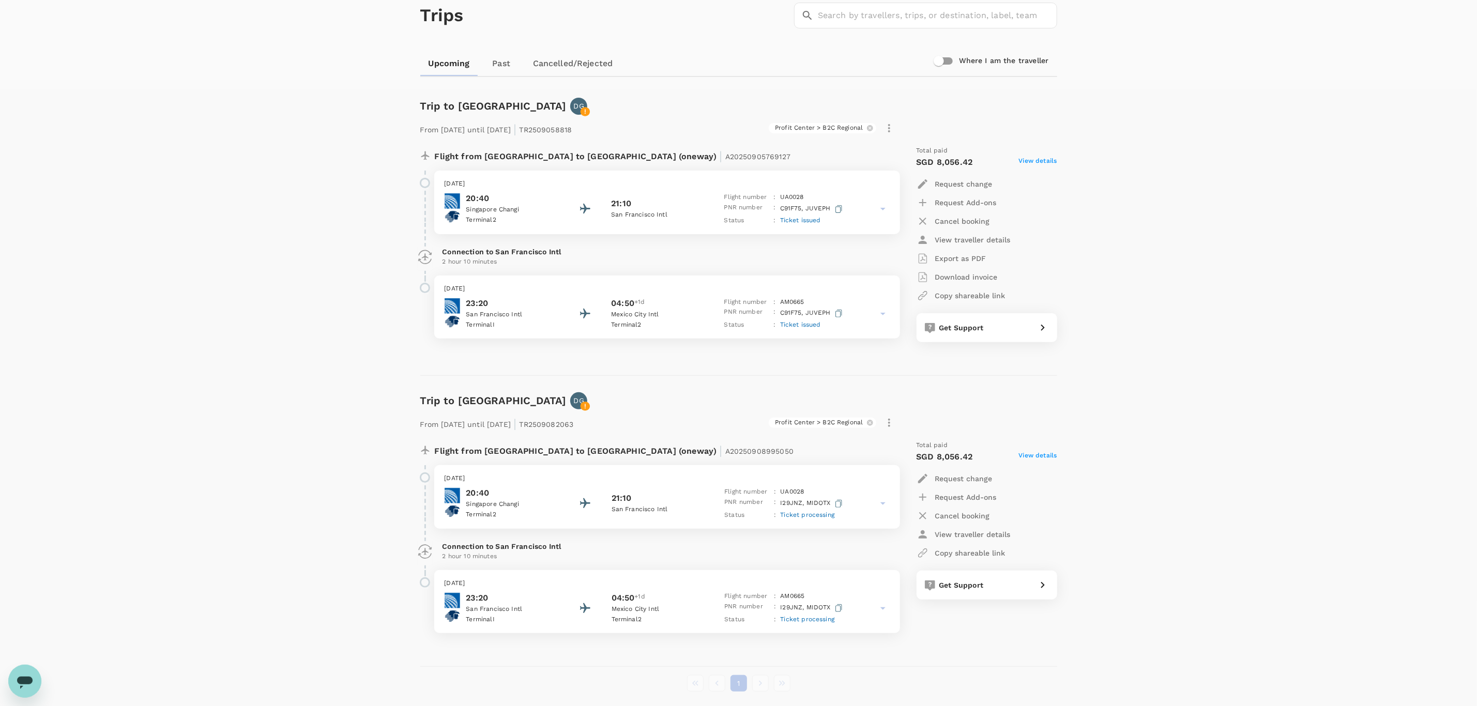
scroll to position [78, 0]
